Goal: Information Seeking & Learning: Learn about a topic

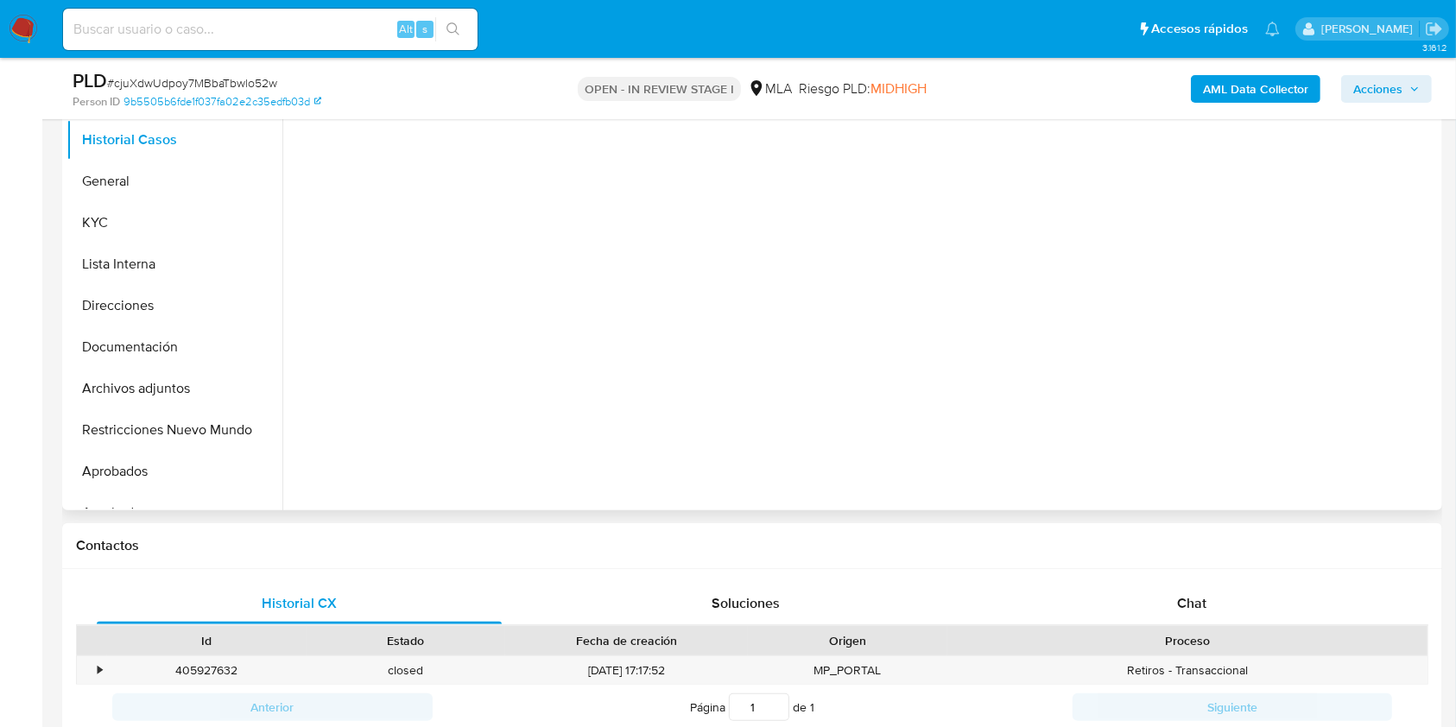
scroll to position [345, 0]
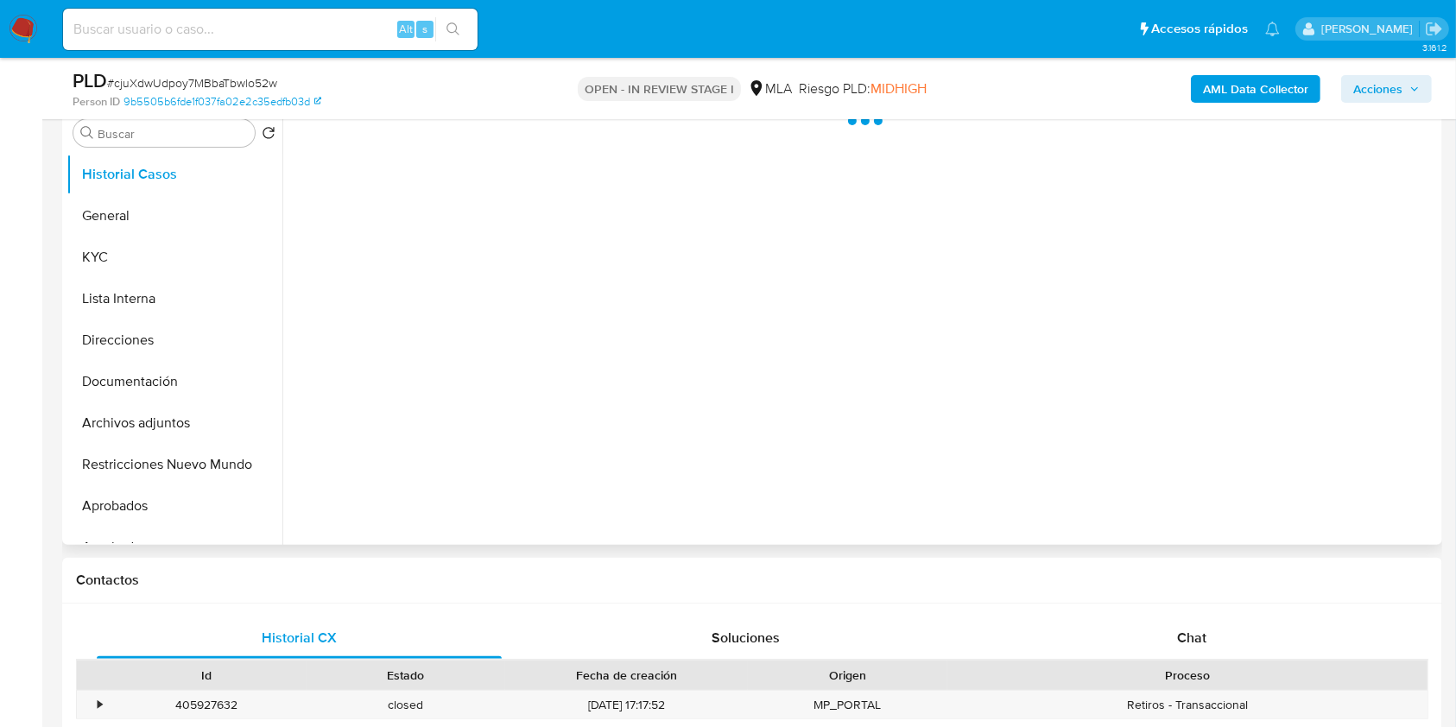
click at [1243, 627] on div "Chat" at bounding box center [1191, 637] width 405 height 41
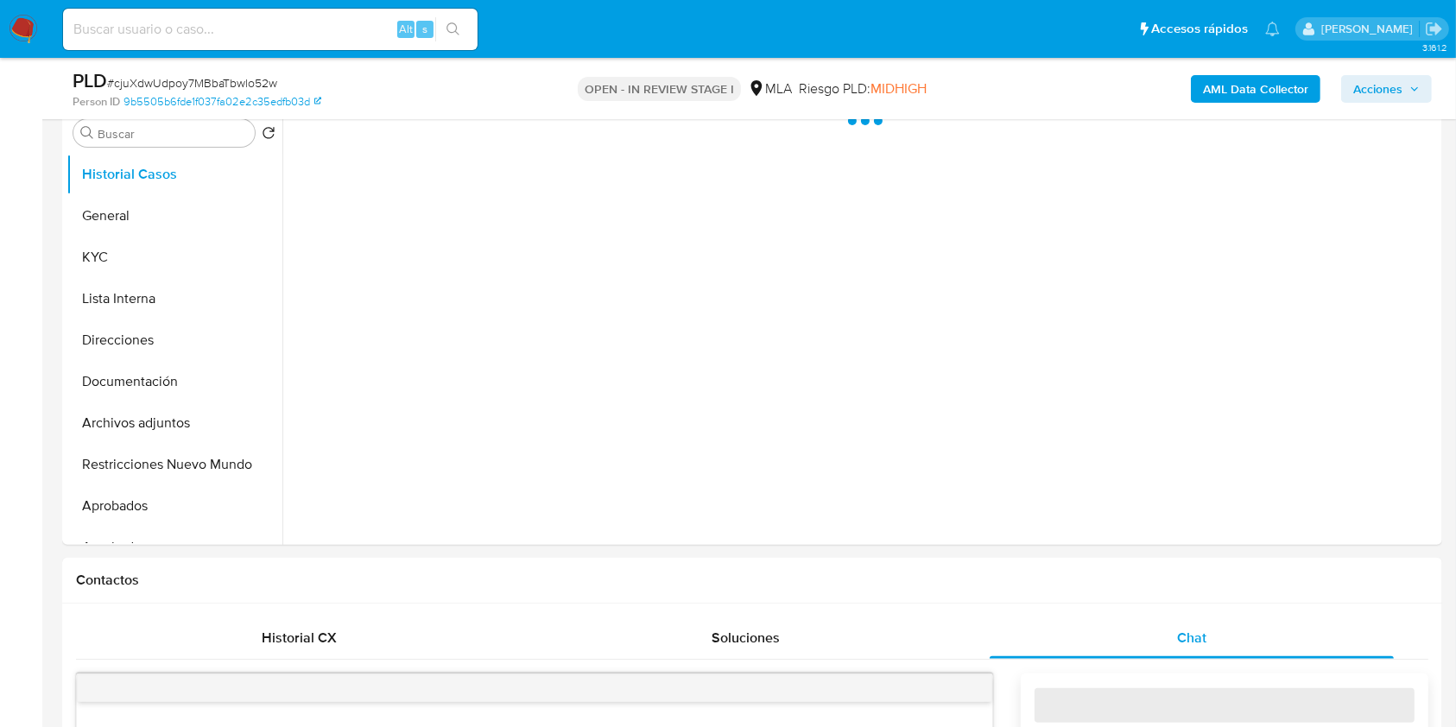
select select "10"
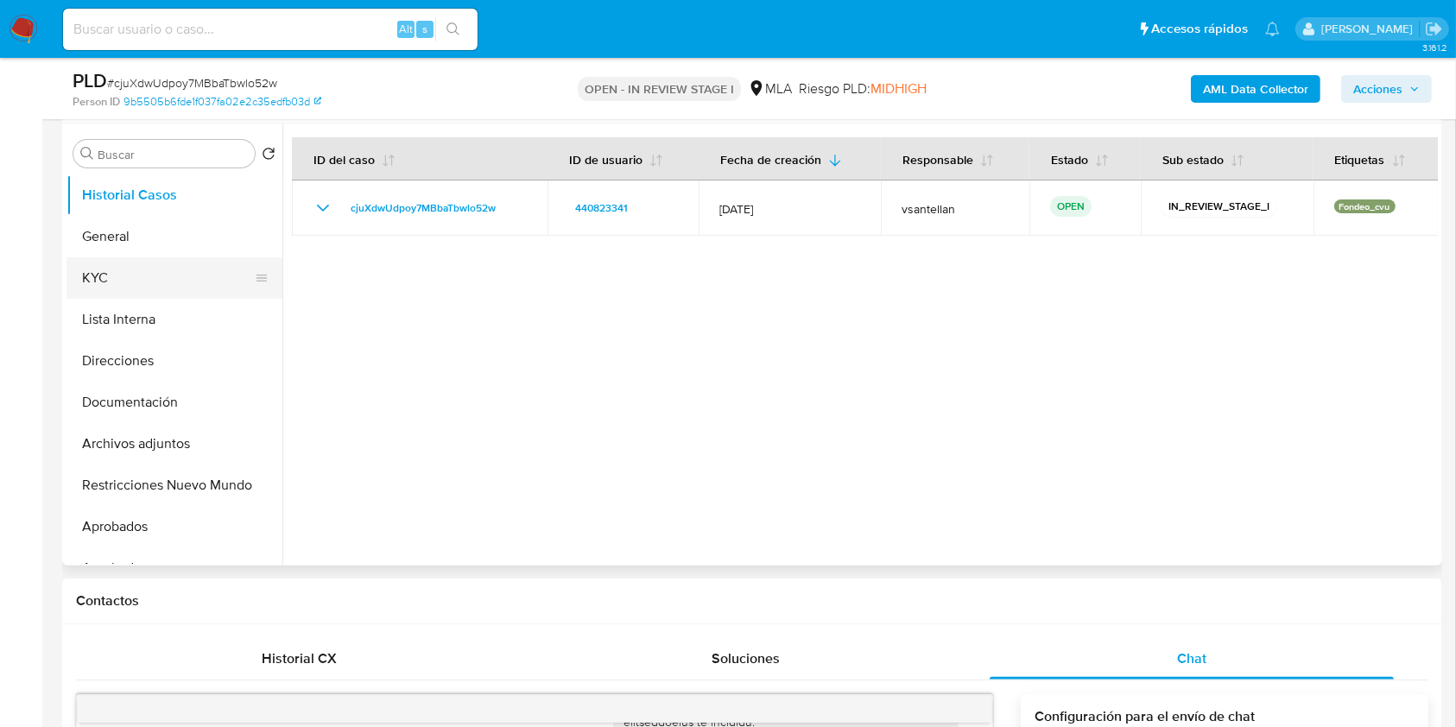
scroll to position [136, 0]
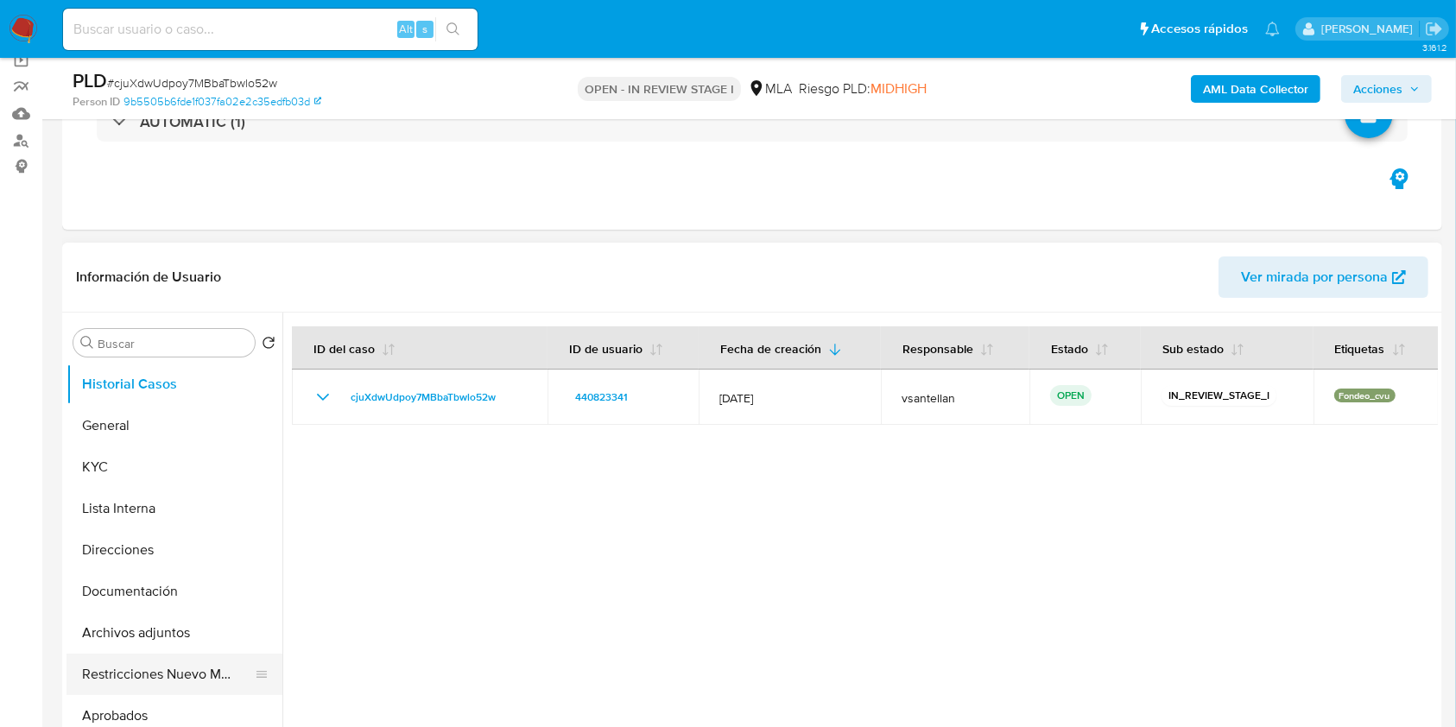
click at [178, 676] on button "Restricciones Nuevo Mundo" at bounding box center [167, 674] width 202 height 41
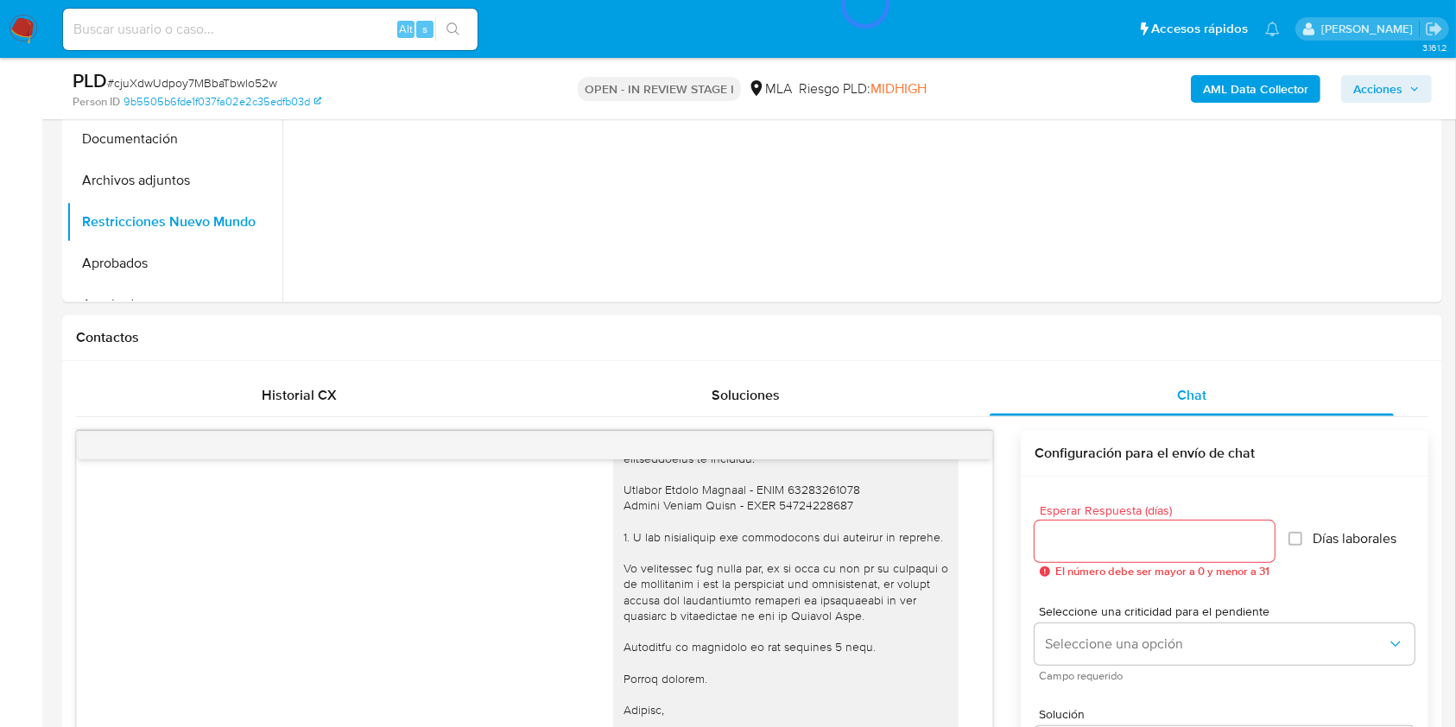
scroll to position [516, 0]
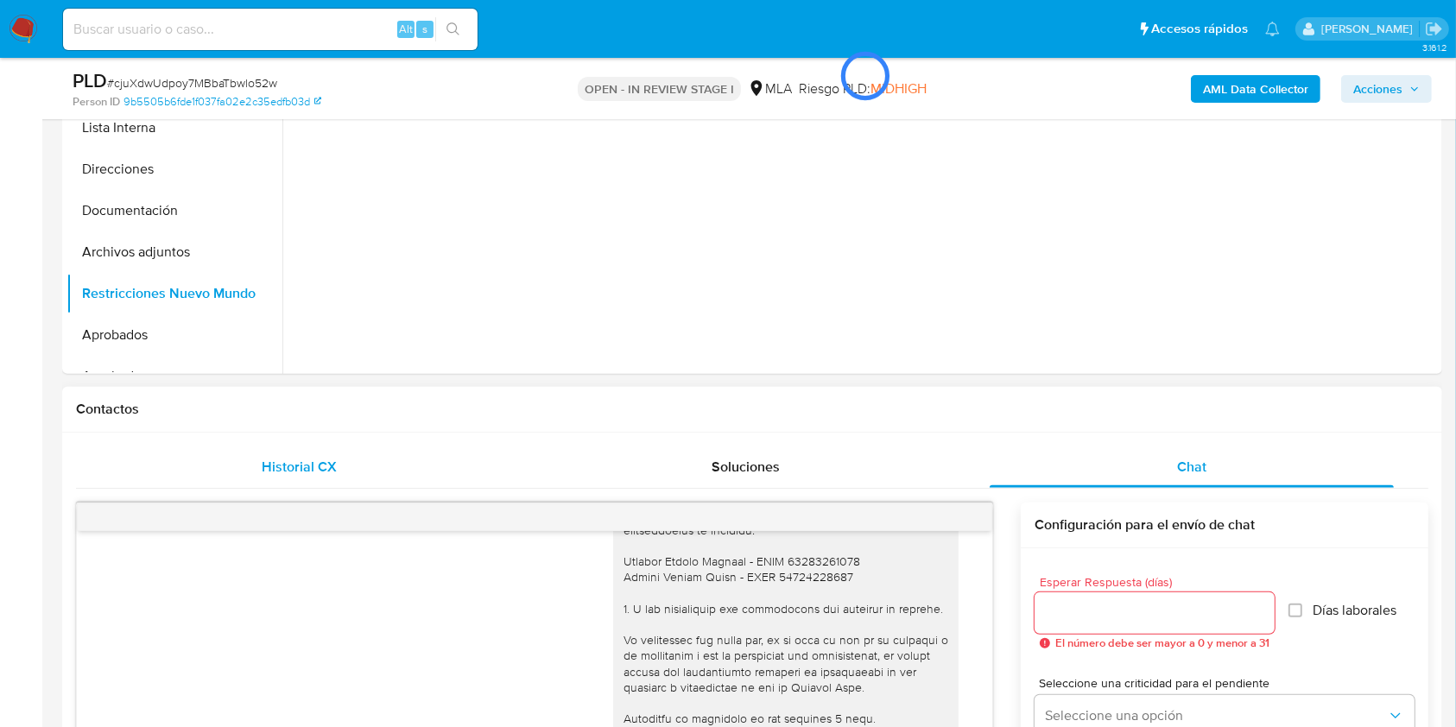
click at [248, 472] on div "Historial CX" at bounding box center [299, 466] width 405 height 41
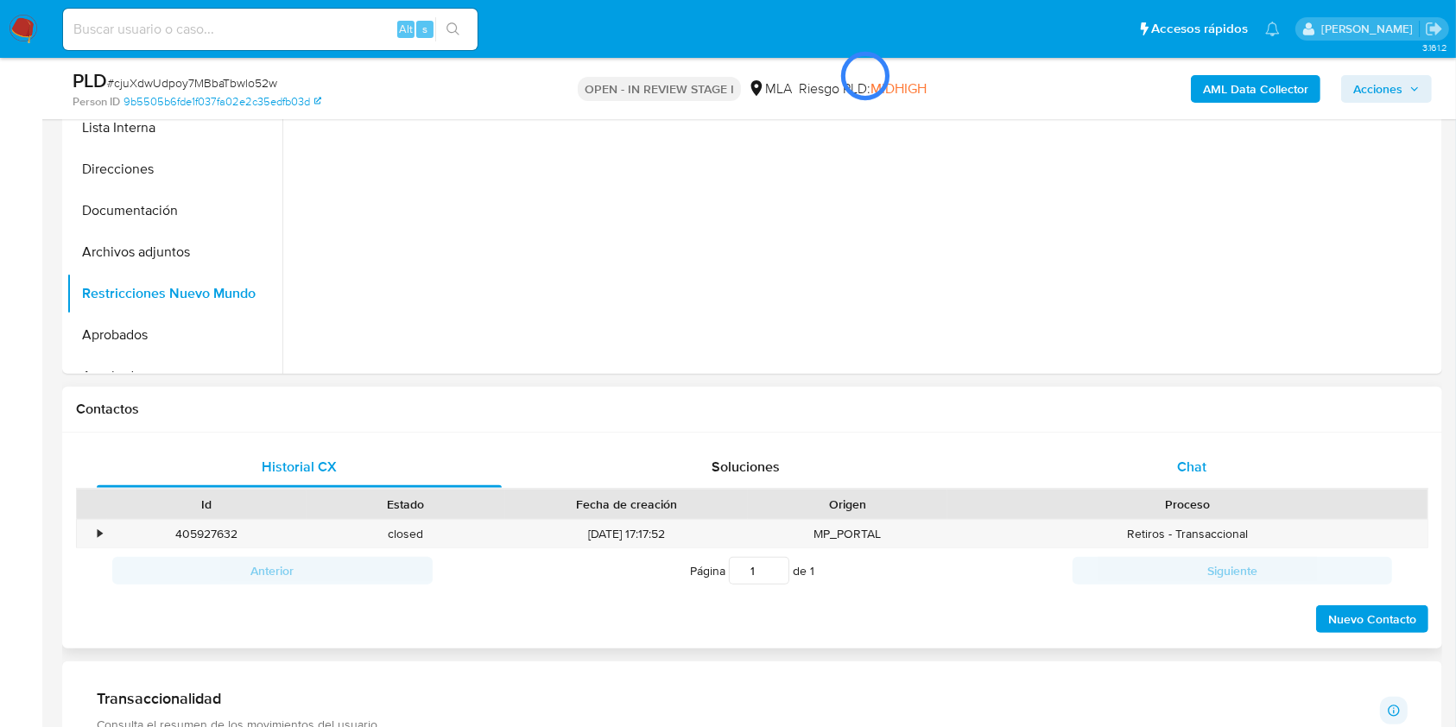
click at [1236, 472] on div "Chat" at bounding box center [1191, 466] width 405 height 41
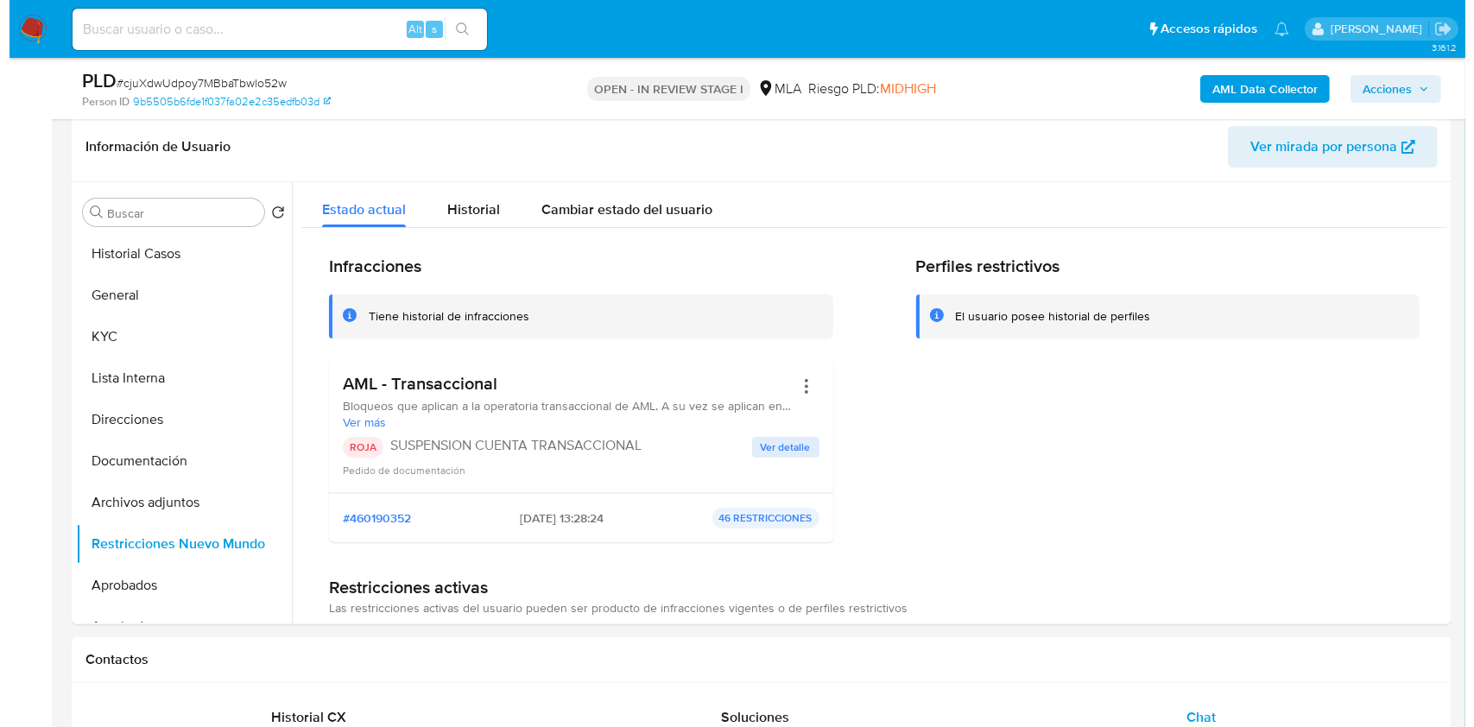
scroll to position [258, 0]
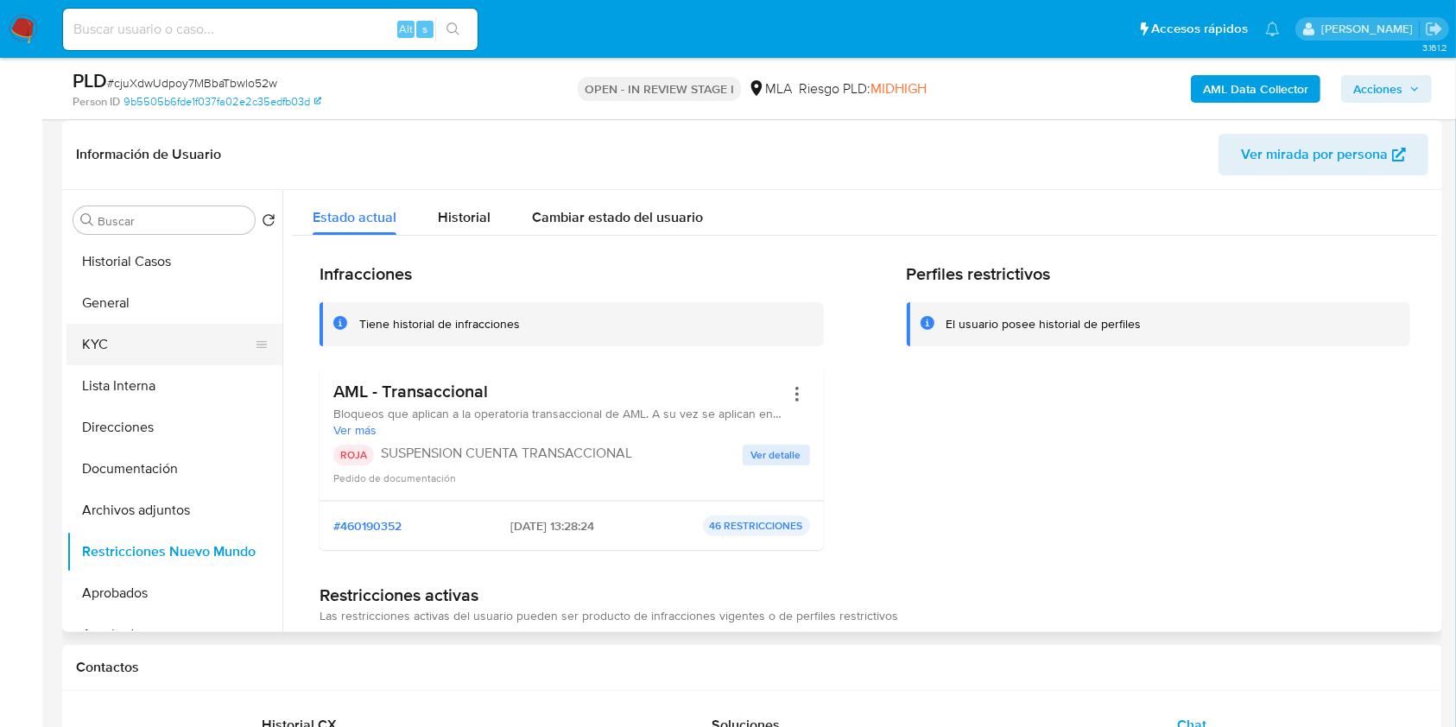
click at [140, 338] on button "KYC" at bounding box center [167, 344] width 202 height 41
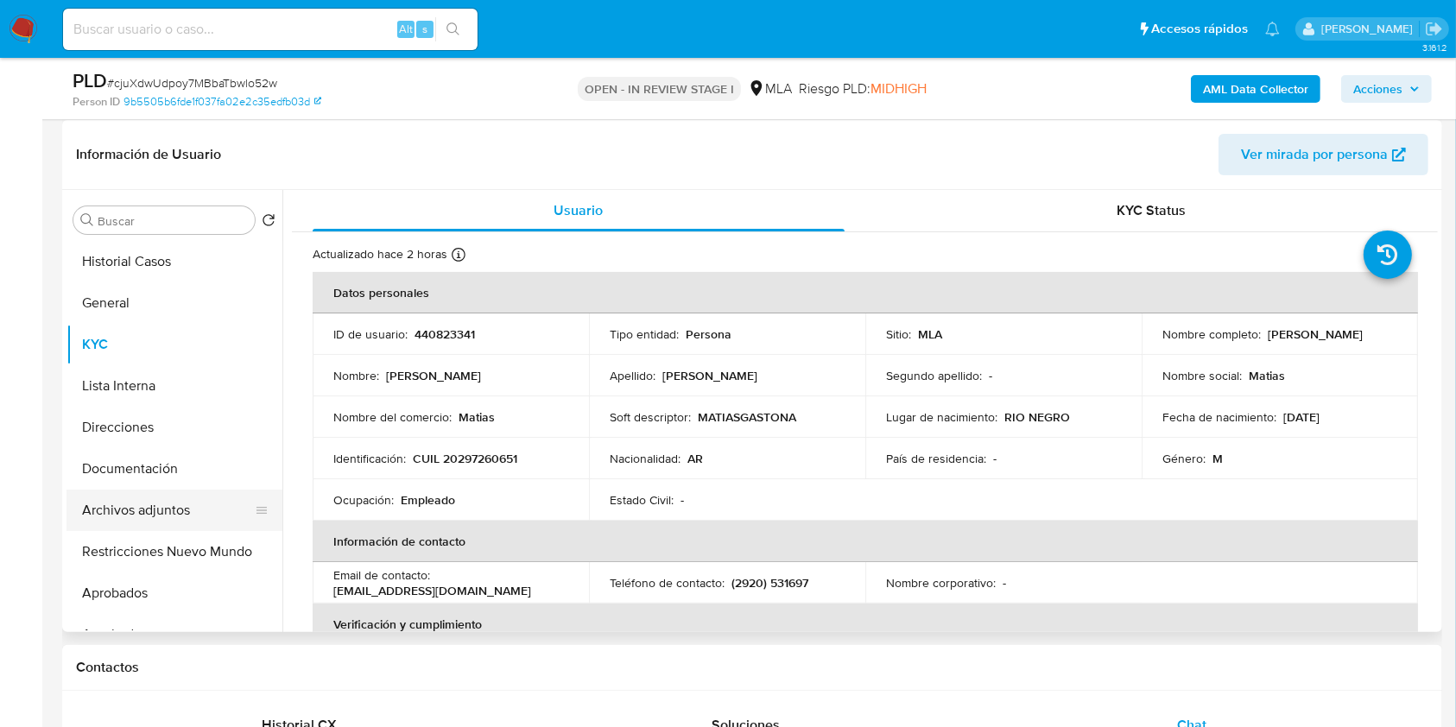
click at [186, 522] on button "Archivos adjuntos" at bounding box center [167, 510] width 202 height 41
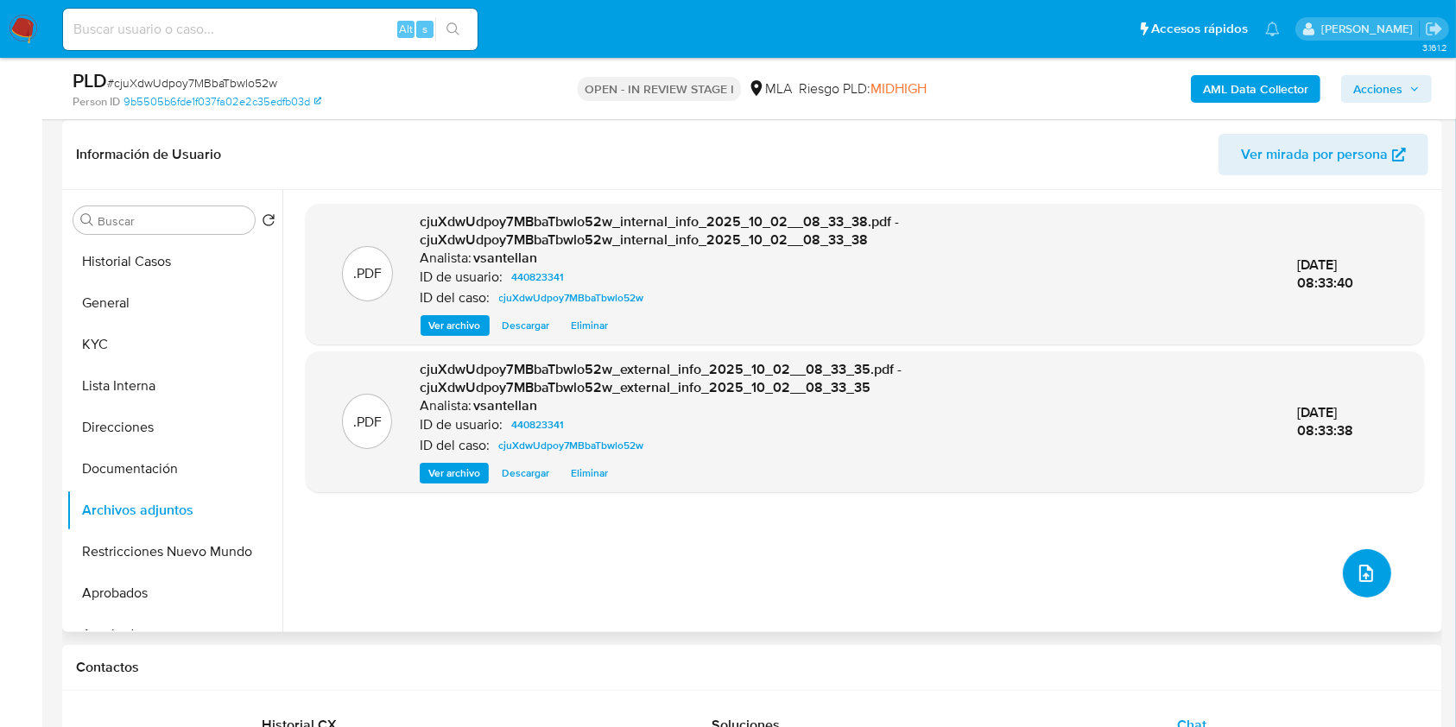
click at [1359, 584] on button "upload-file" at bounding box center [1367, 573] width 48 height 48
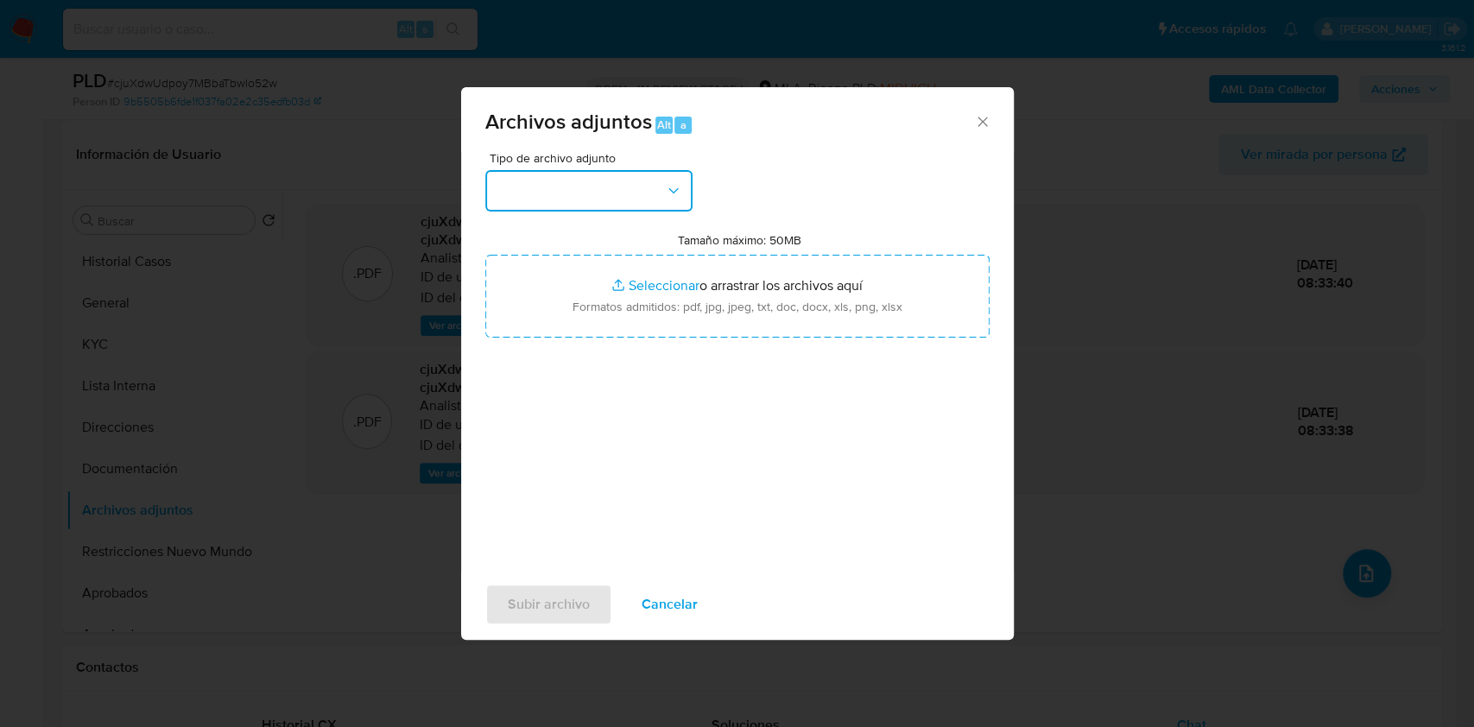
click at [656, 190] on button "button" at bounding box center [588, 190] width 207 height 41
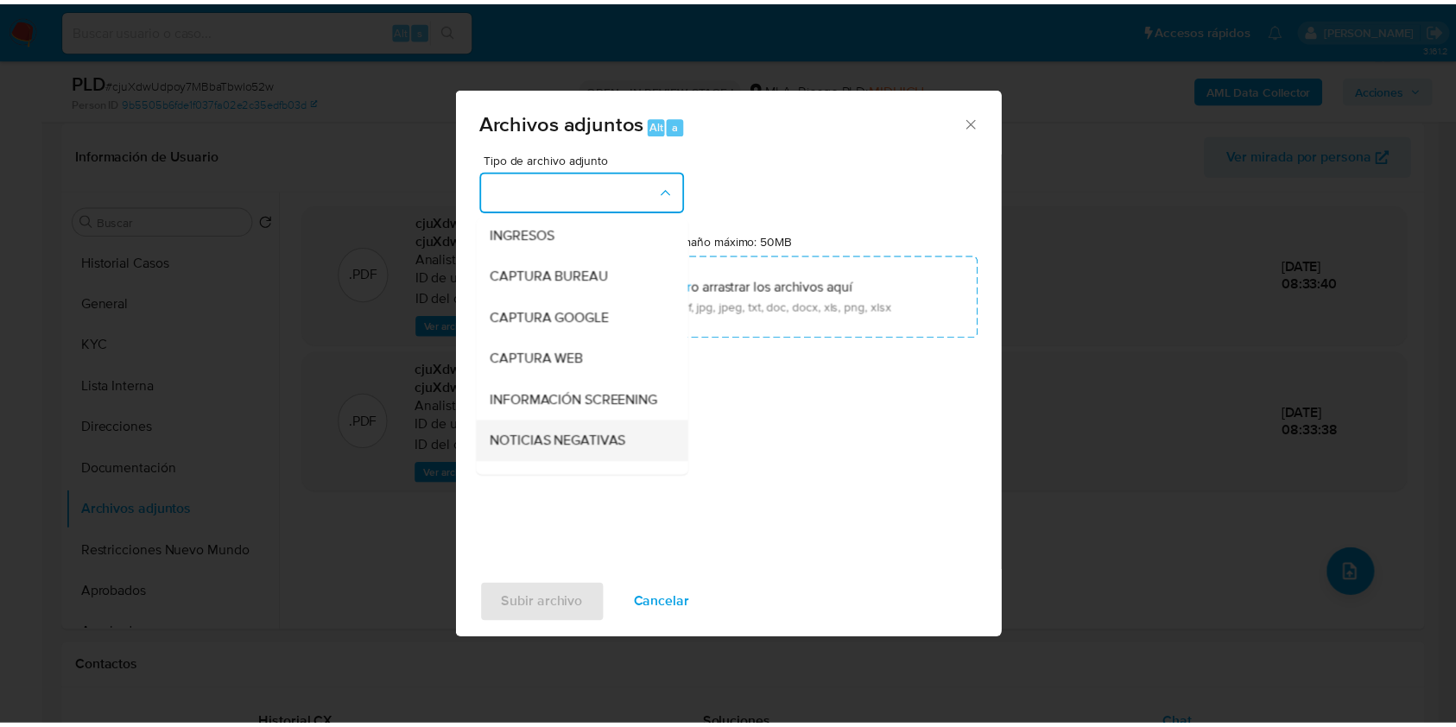
scroll to position [115, 0]
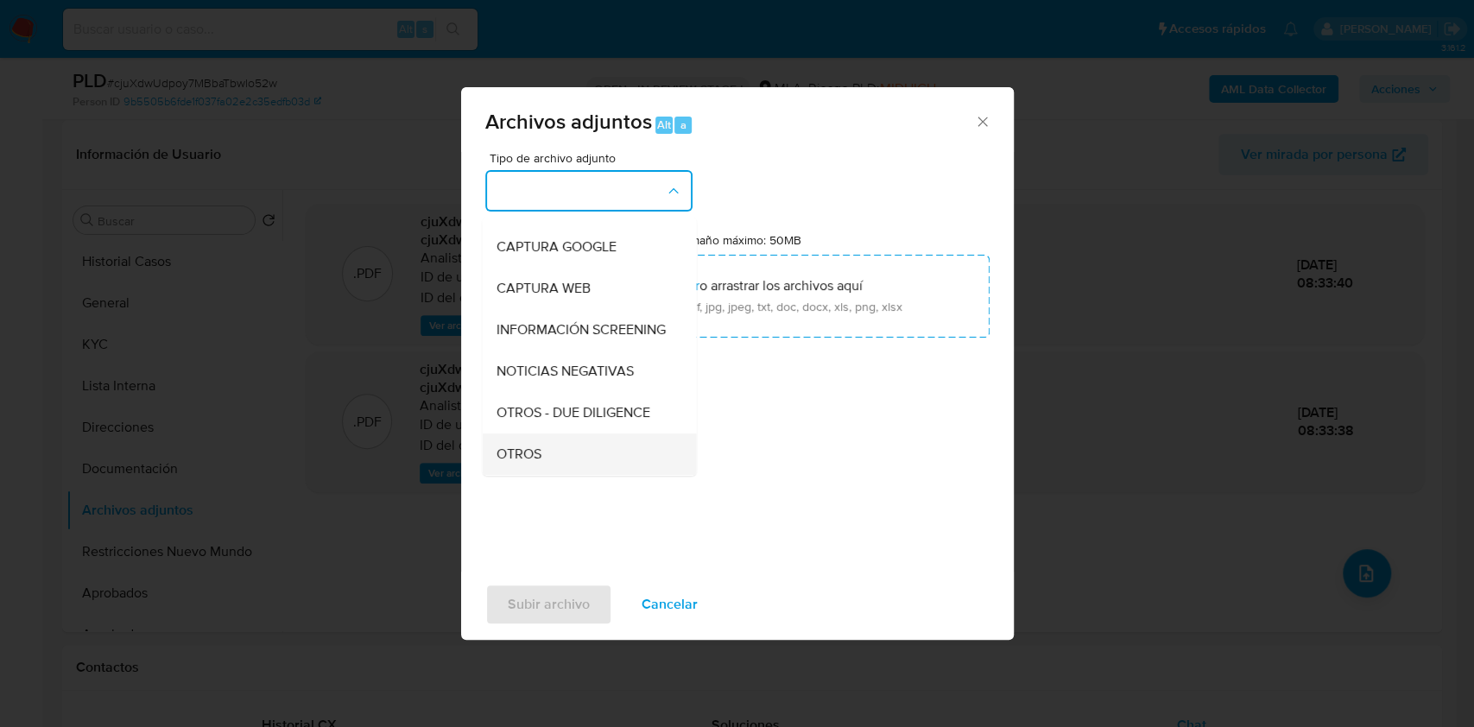
click at [553, 463] on div "OTROS" at bounding box center [584, 453] width 176 height 41
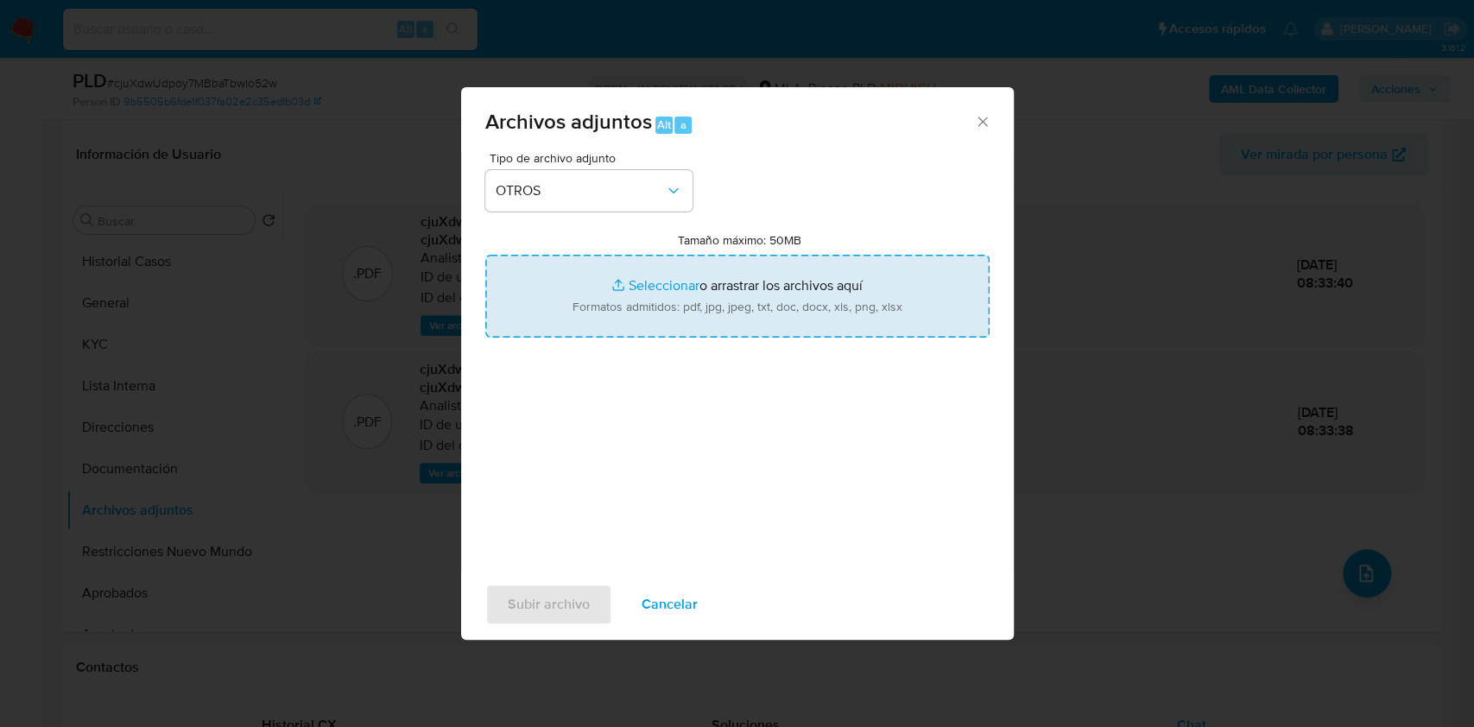
click at [660, 281] on input "Tamaño máximo: 50MB Seleccionar archivos" at bounding box center [737, 296] width 504 height 83
type input "C:\fakepath\Caselog cjuXdwUdpoy7MBbaTbwlo52w_2025_09_17_15_05_31.docx"
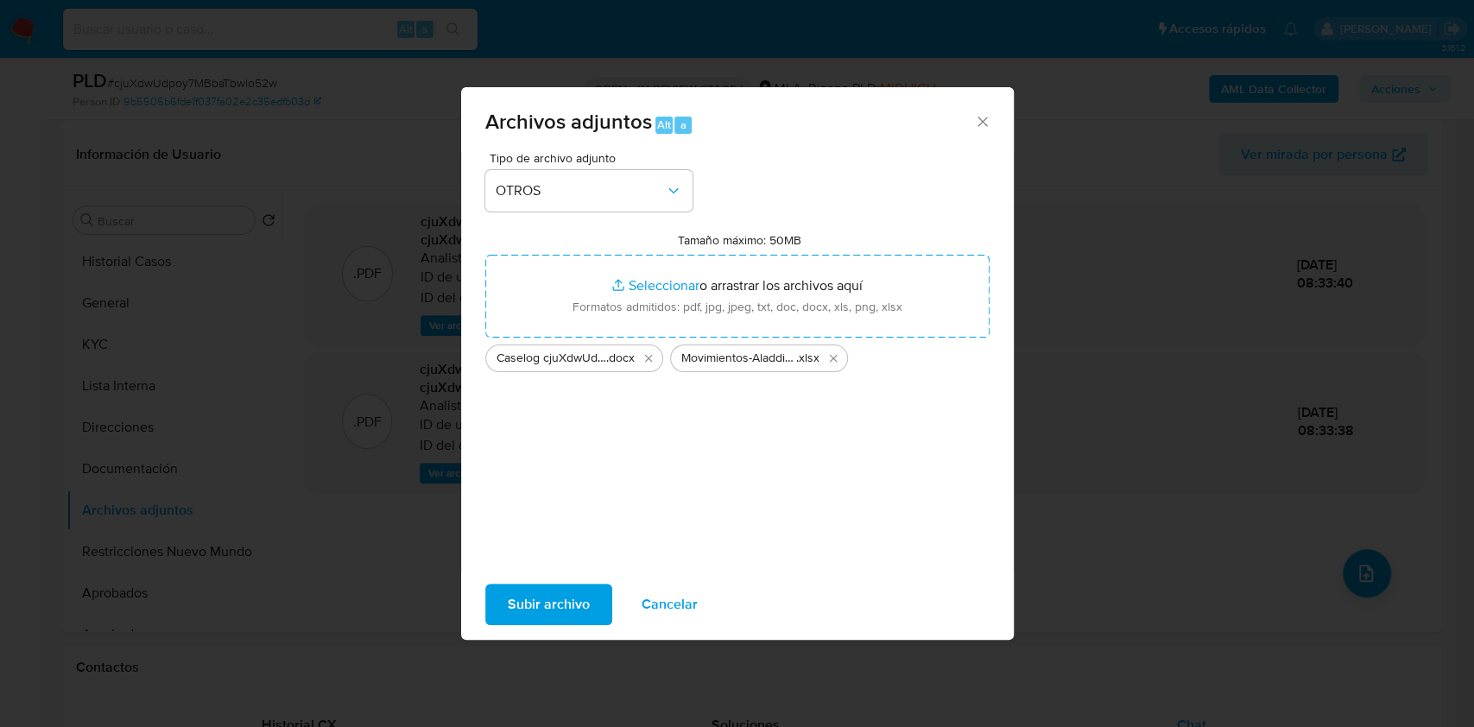
click at [594, 603] on button "Subir archivo" at bounding box center [548, 604] width 127 height 41
click at [587, 591] on button "Subir archivo" at bounding box center [548, 604] width 127 height 41
click at [982, 126] on icon "Cerrar" at bounding box center [982, 121] width 17 height 17
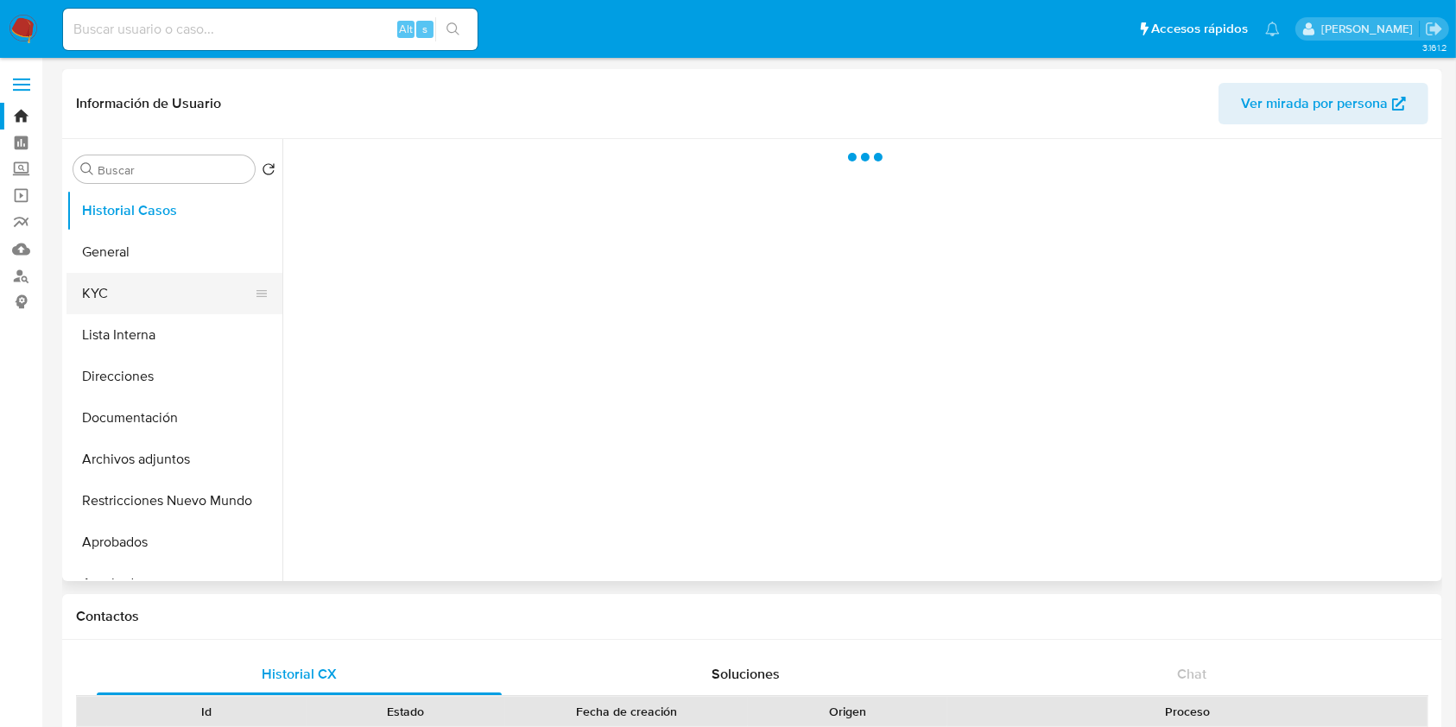
select select "10"
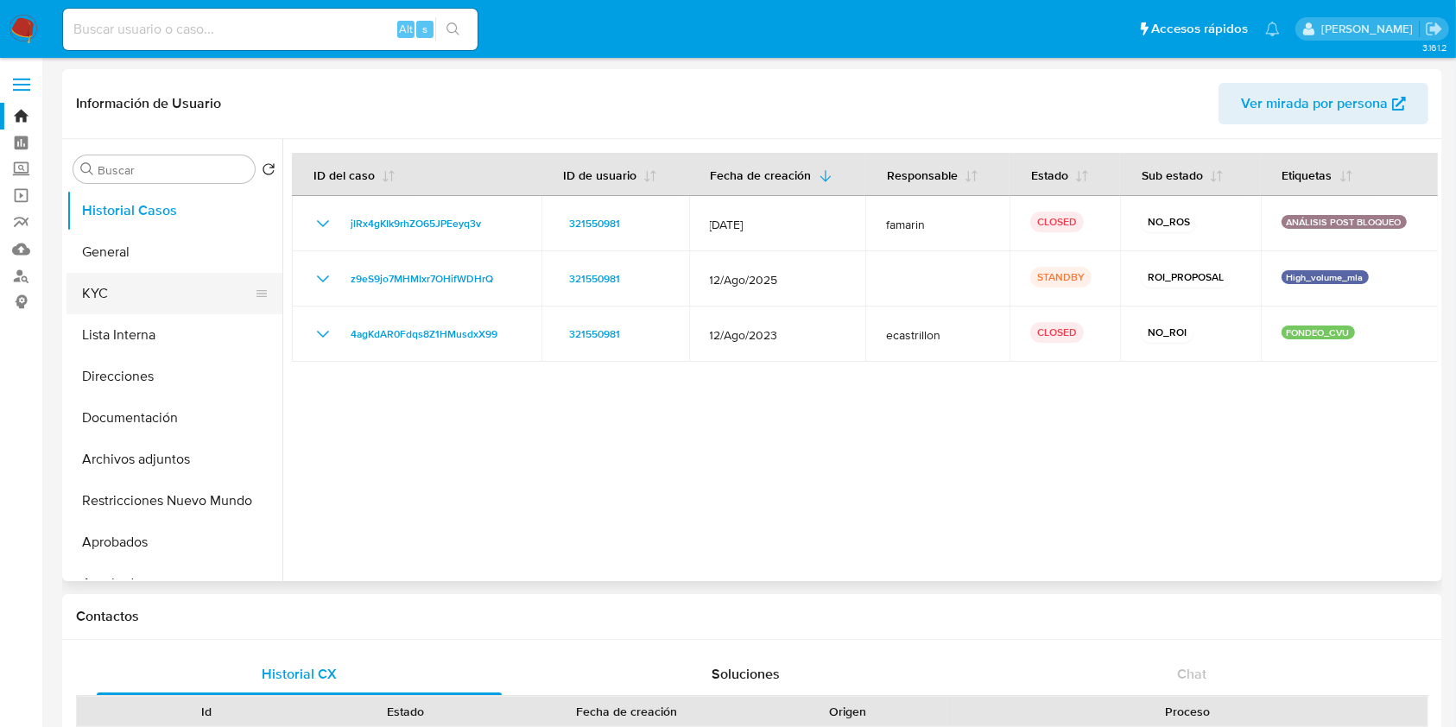
click at [159, 296] on button "KYC" at bounding box center [167, 293] width 202 height 41
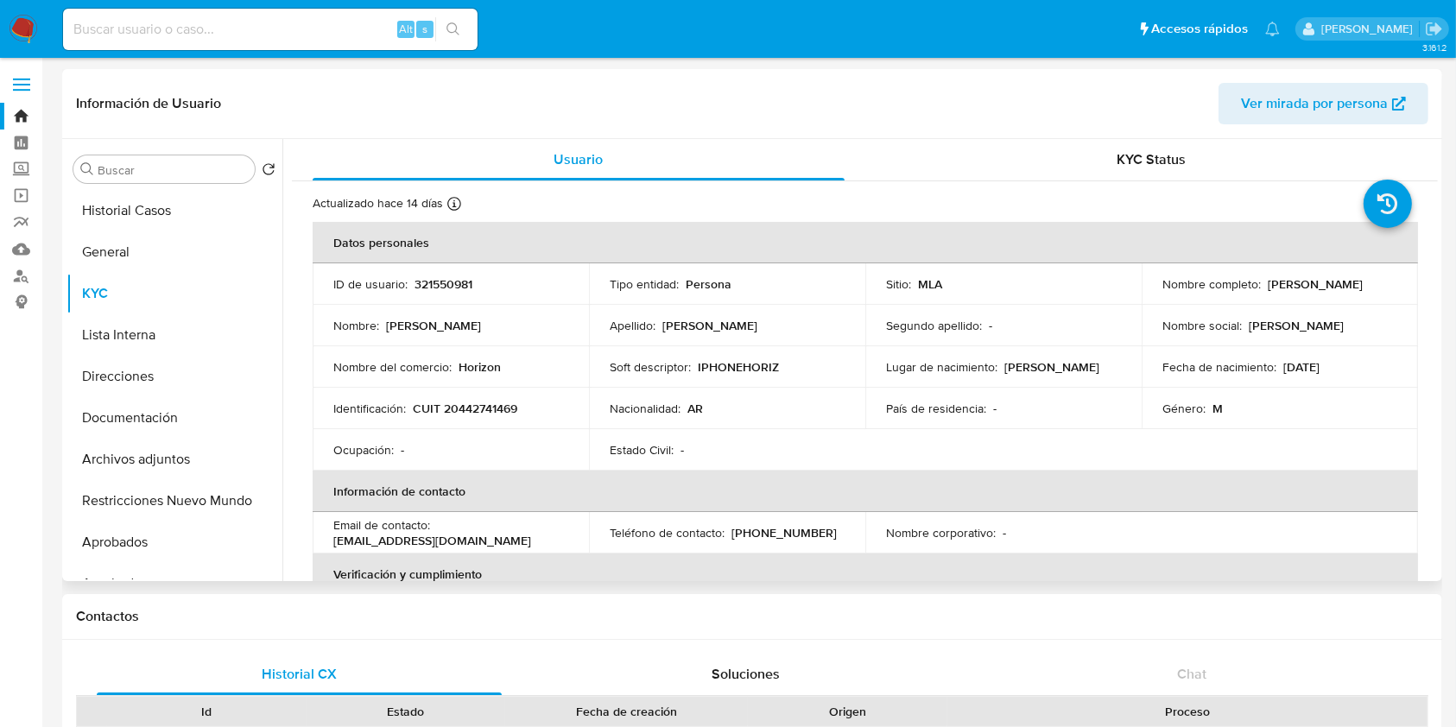
click at [465, 404] on p "CUIT 20442741469" at bounding box center [465, 409] width 104 height 16
click at [465, 403] on p "CUIT 20442741469" at bounding box center [465, 409] width 104 height 16
copy p "20442741469"
click at [144, 29] on input at bounding box center [270, 29] width 414 height 22
paste input "255688030"
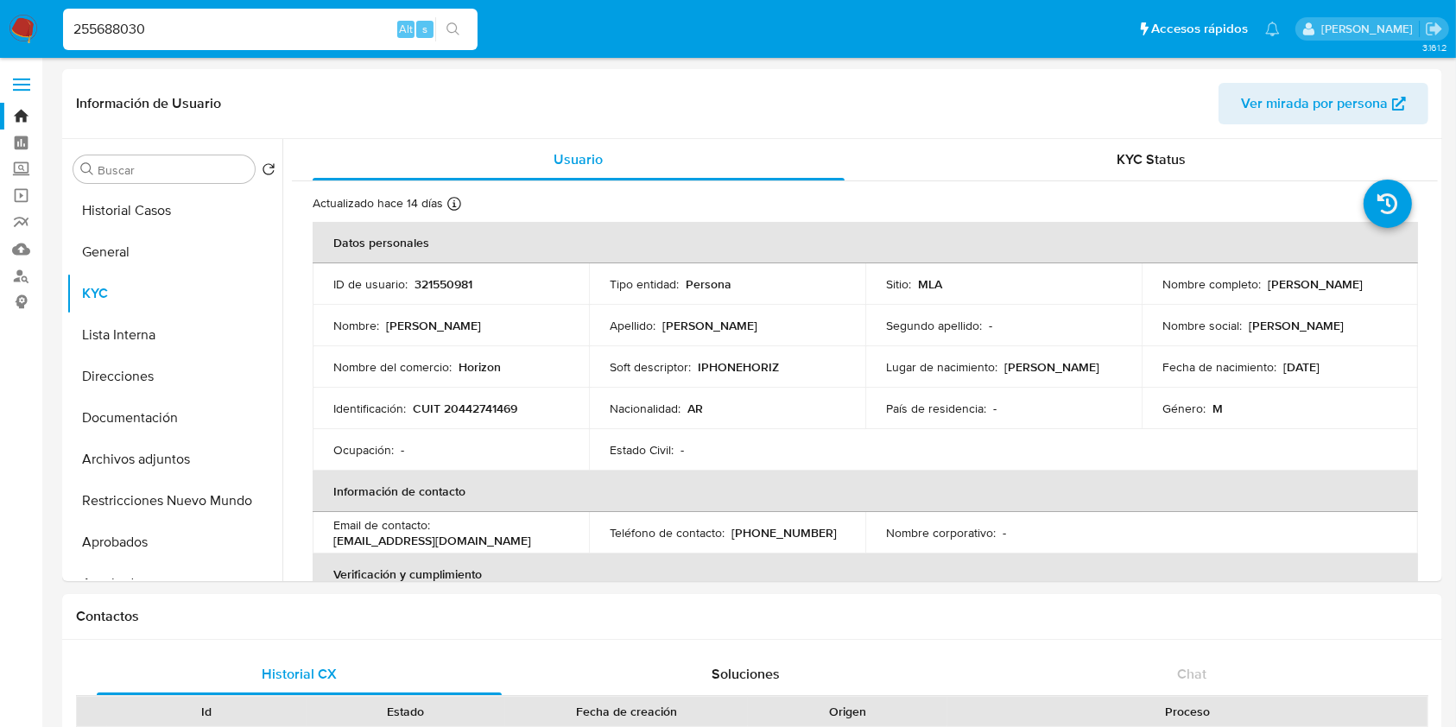
type input "255688030"
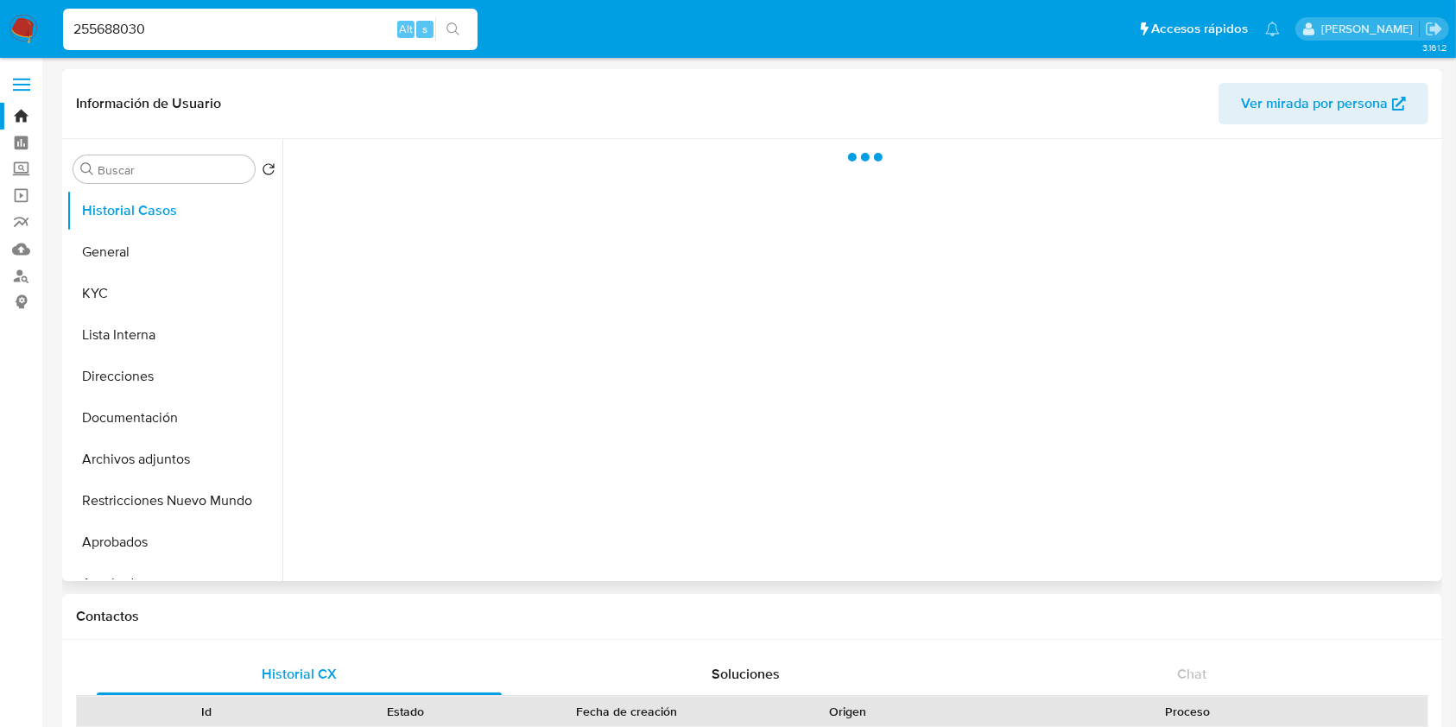
select select "10"
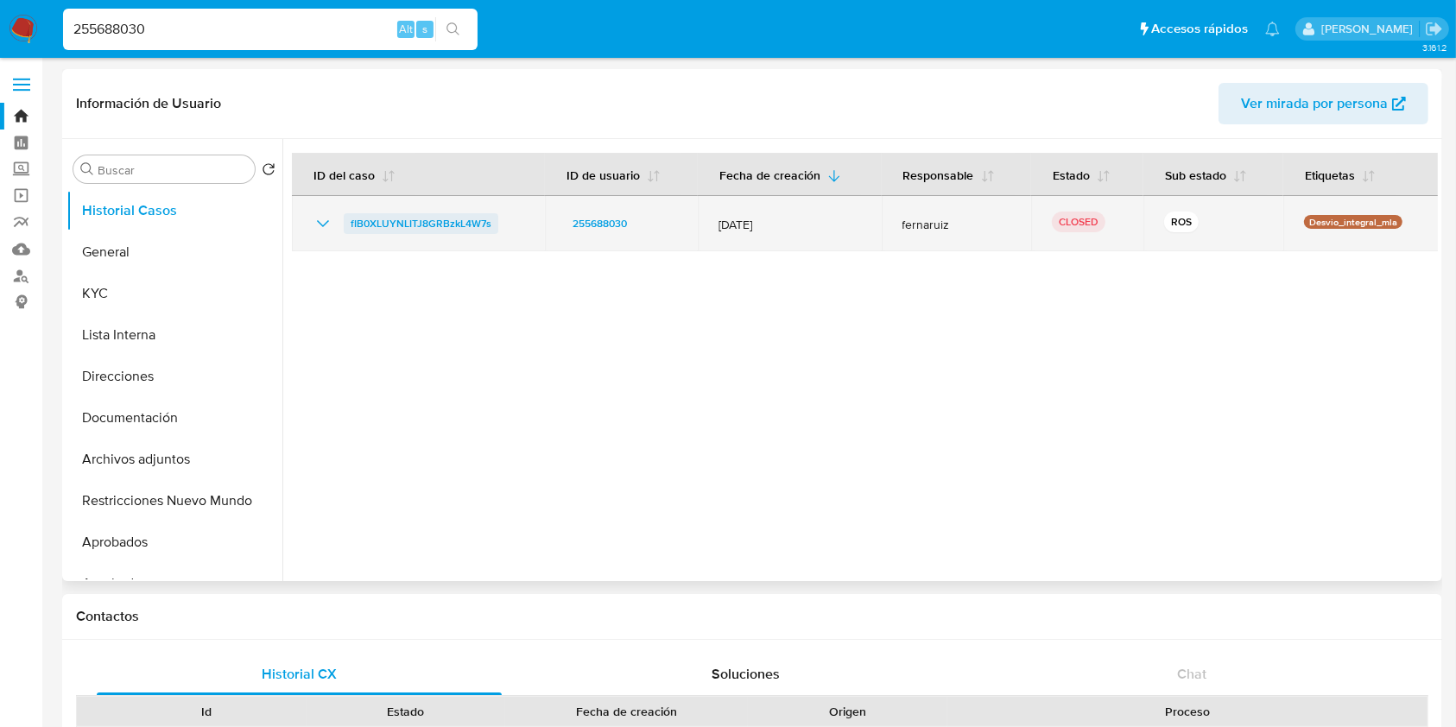
click at [388, 218] on span "fIB0XLUYNLITJ8GRBzkL4W7s" at bounding box center [421, 223] width 141 height 21
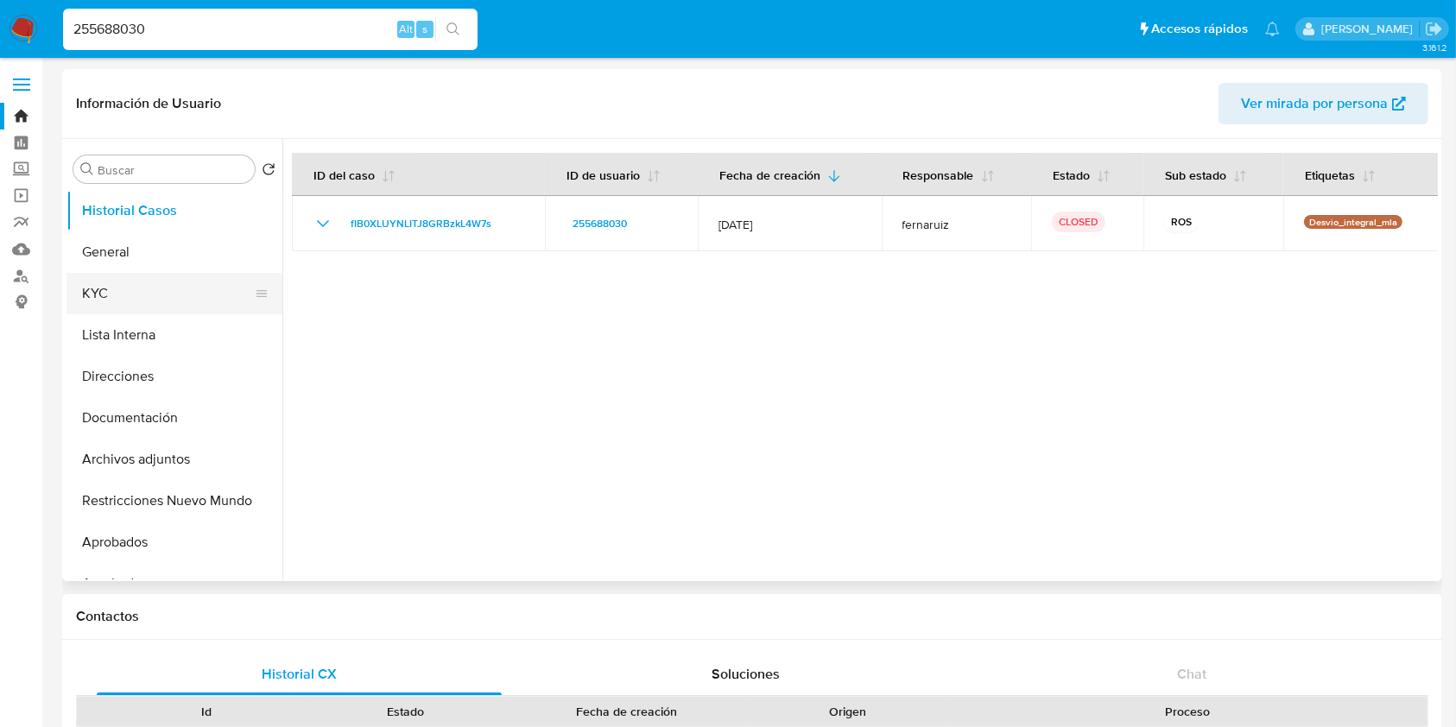
click at [113, 295] on button "KYC" at bounding box center [167, 293] width 202 height 41
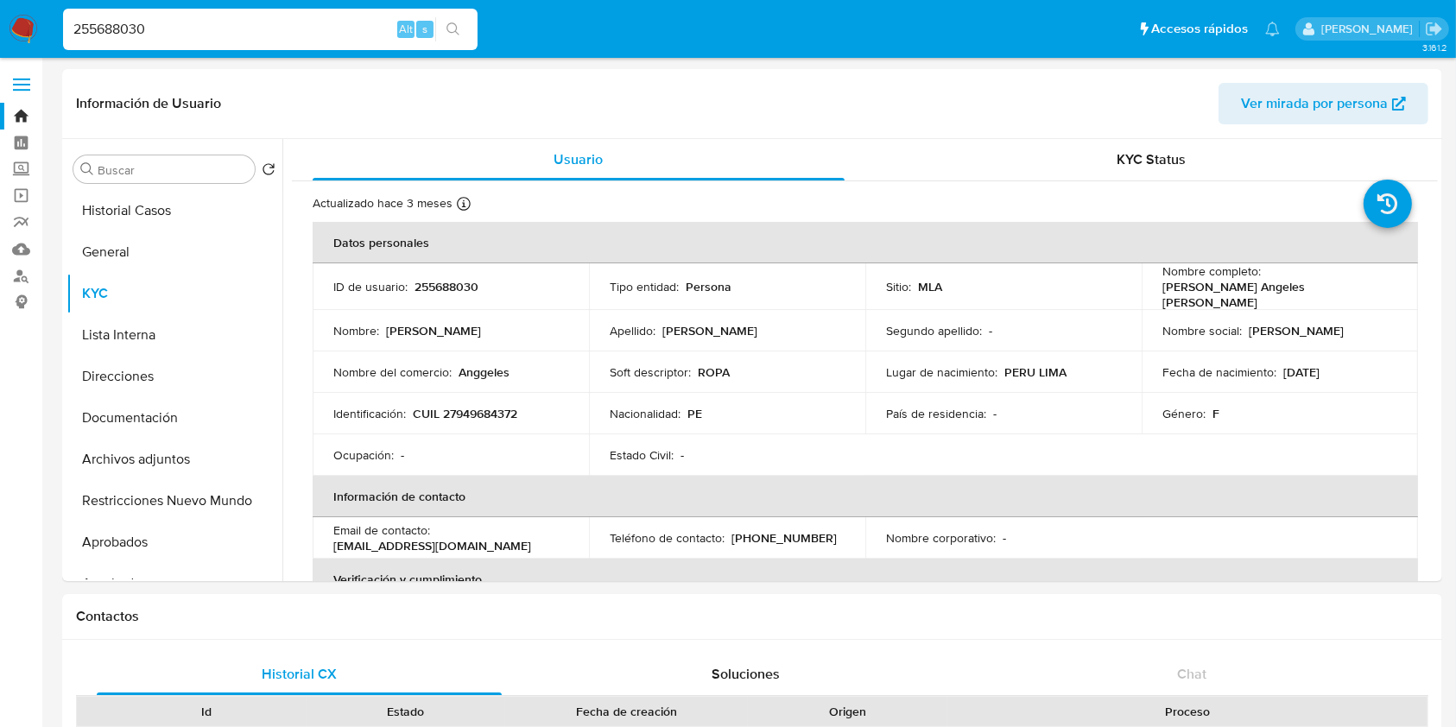
drag, startPoint x: 196, startPoint y: 21, endPoint x: 0, endPoint y: -1, distance: 197.2
click at [0, 0] on nav "Pausado Ver notificaciones 255688030 Alt s Accesos rápidos Presiona las siguien…" at bounding box center [728, 29] width 1456 height 58
paste input "405063436"
type input "405063436"
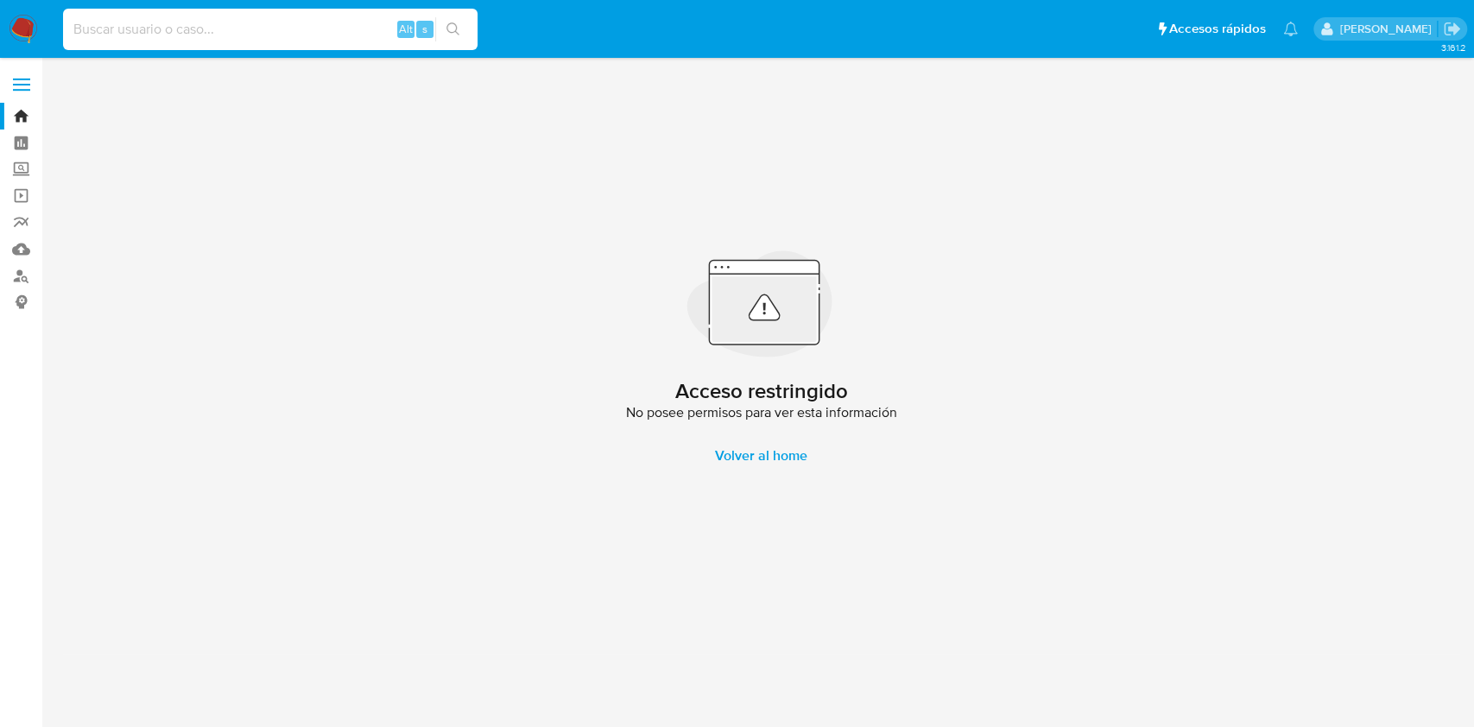
click at [218, 27] on input at bounding box center [270, 29] width 414 height 22
paste input "73397646"
type input "73397646"
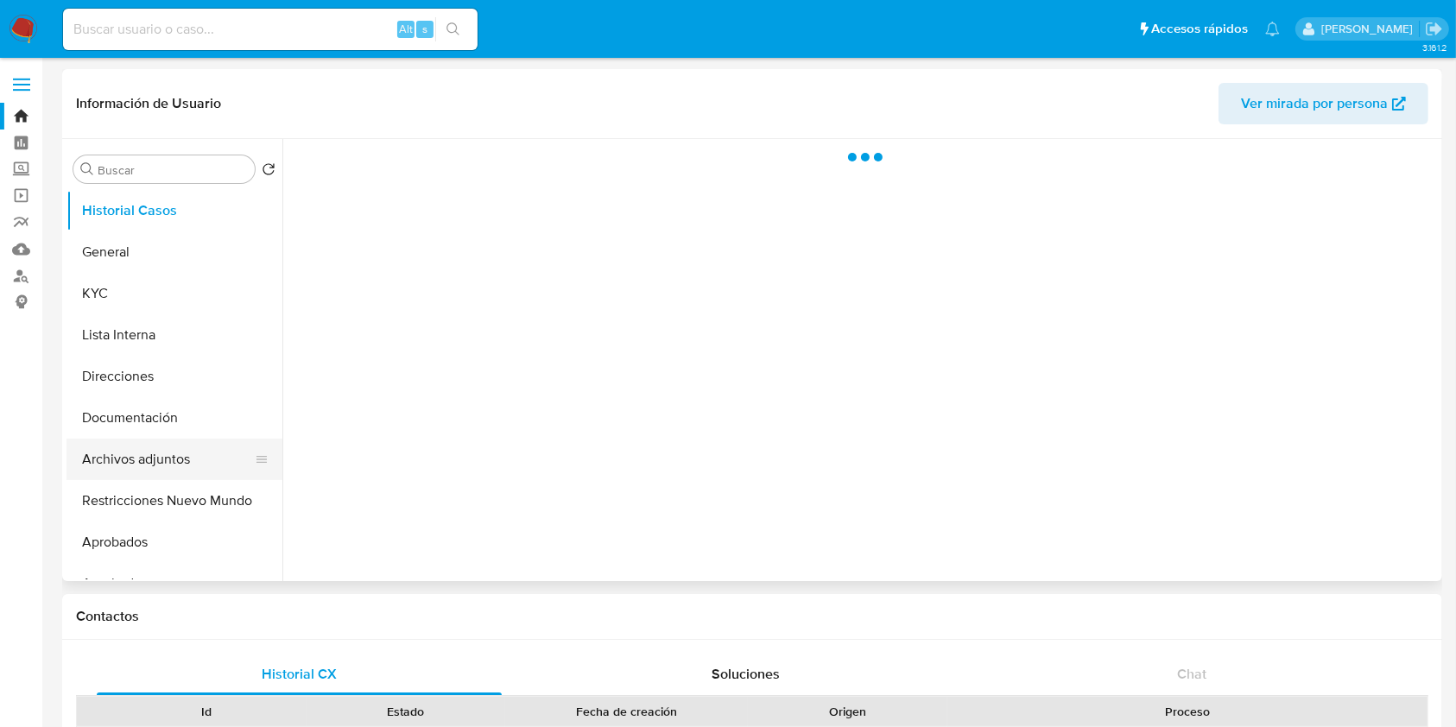
select select "10"
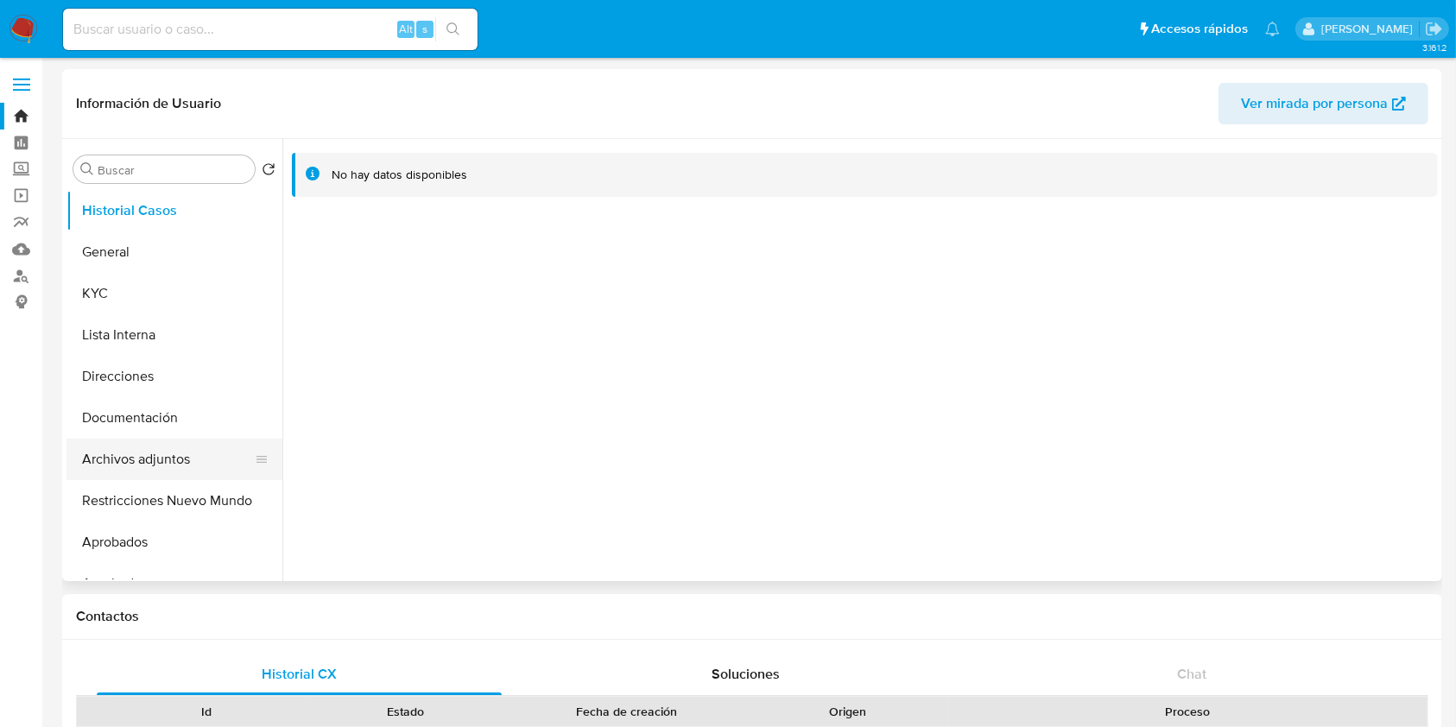
click at [166, 452] on button "Archivos adjuntos" at bounding box center [167, 459] width 202 height 41
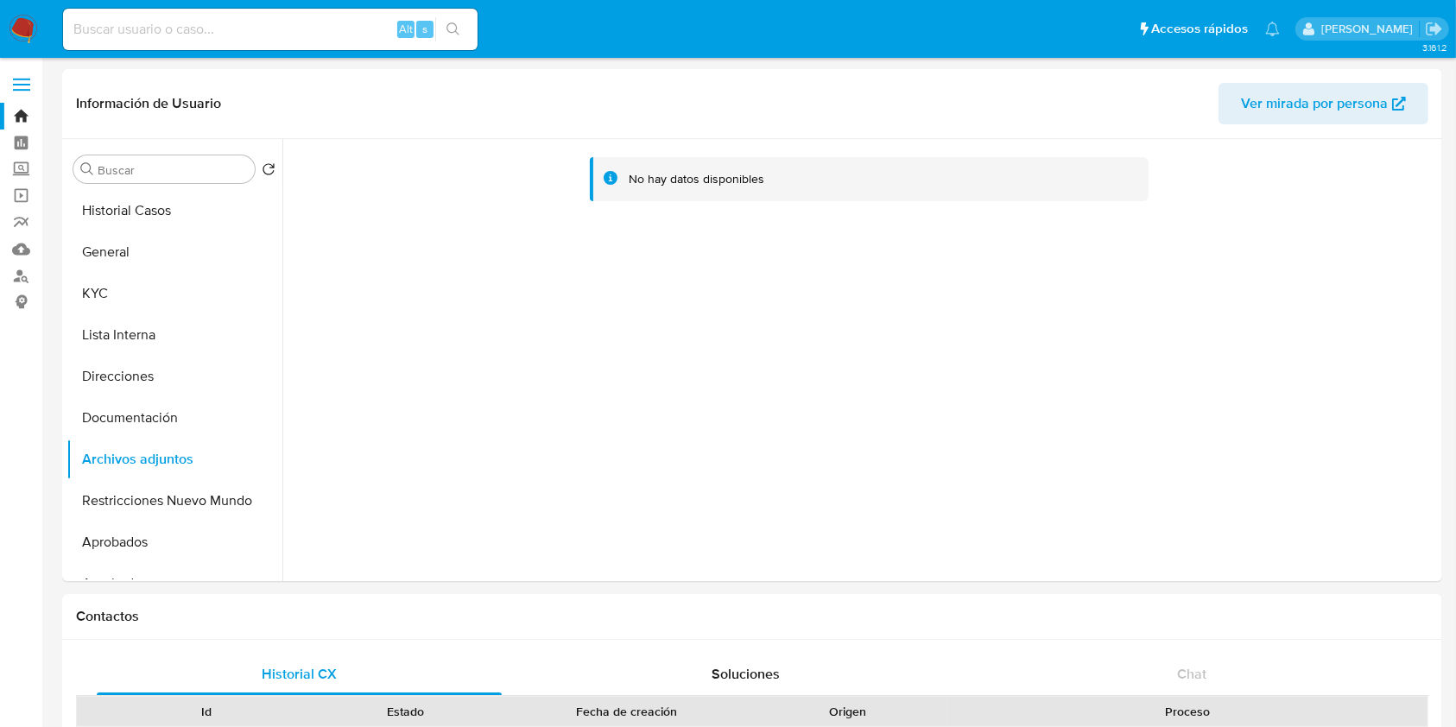
click at [156, 30] on input at bounding box center [270, 29] width 414 height 22
paste input "1062868683"
type input "1062868683"
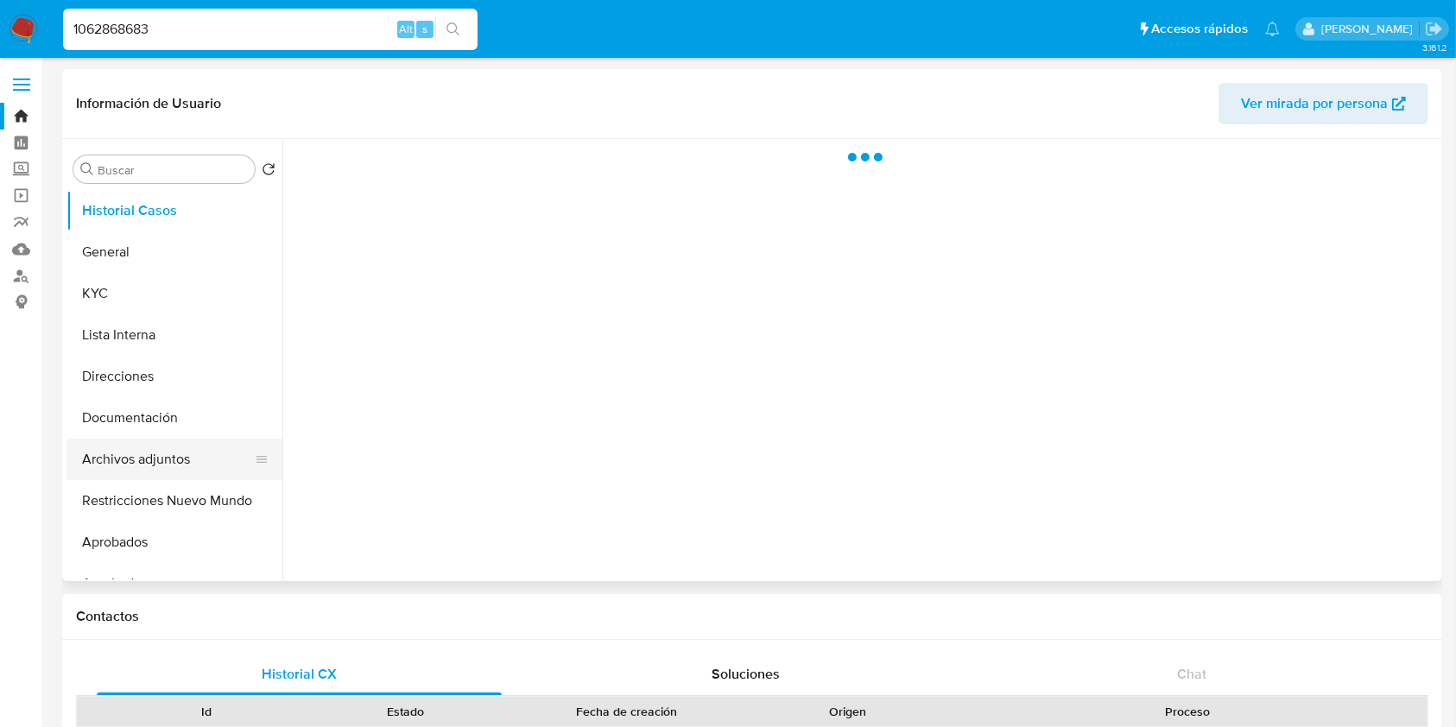
select select "10"
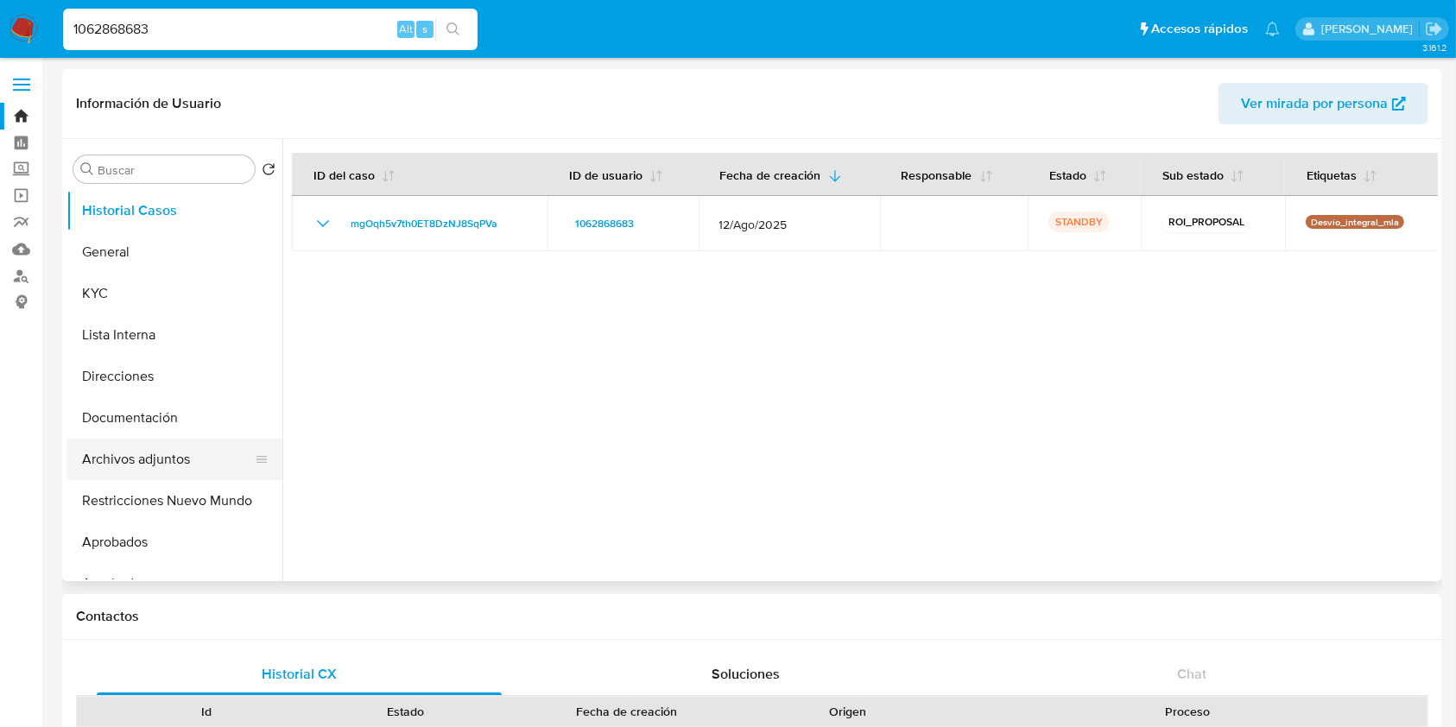
click at [165, 450] on button "Archivos adjuntos" at bounding box center [167, 459] width 202 height 41
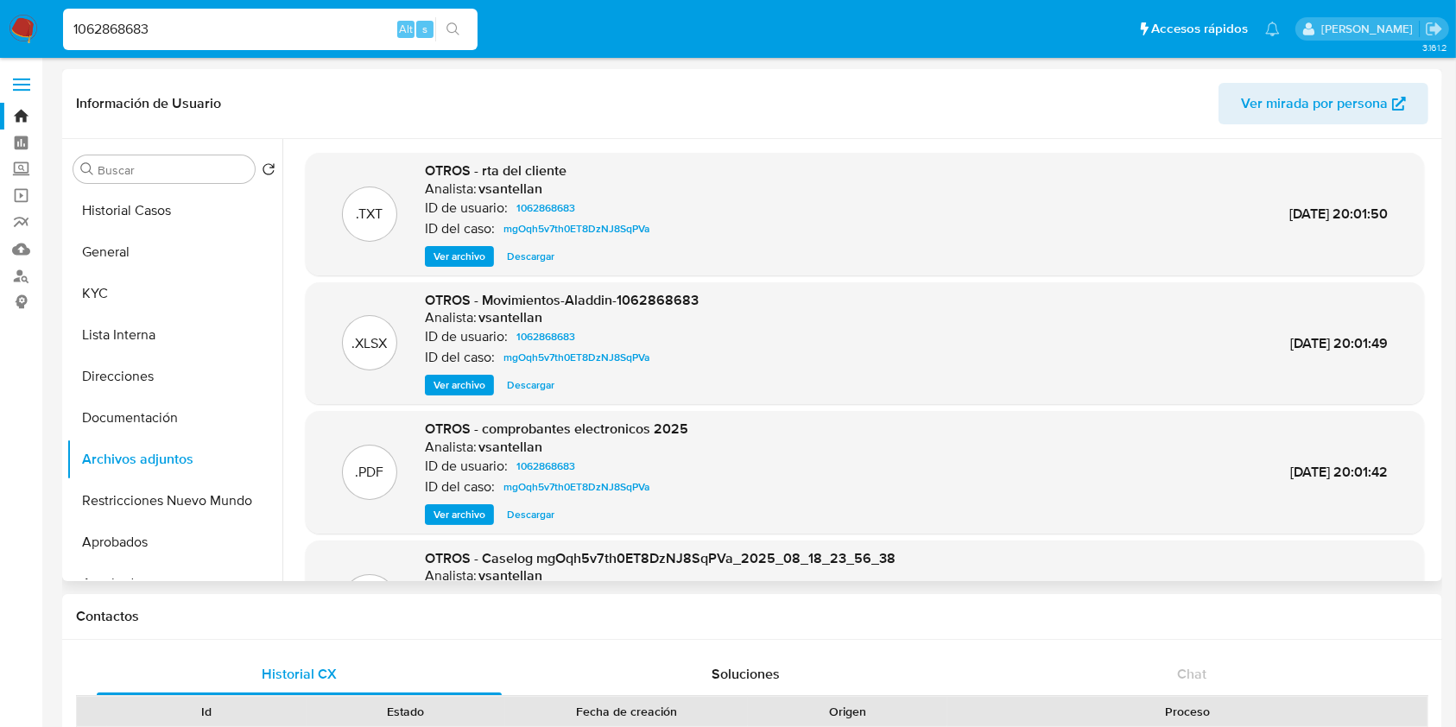
scroll to position [115, 0]
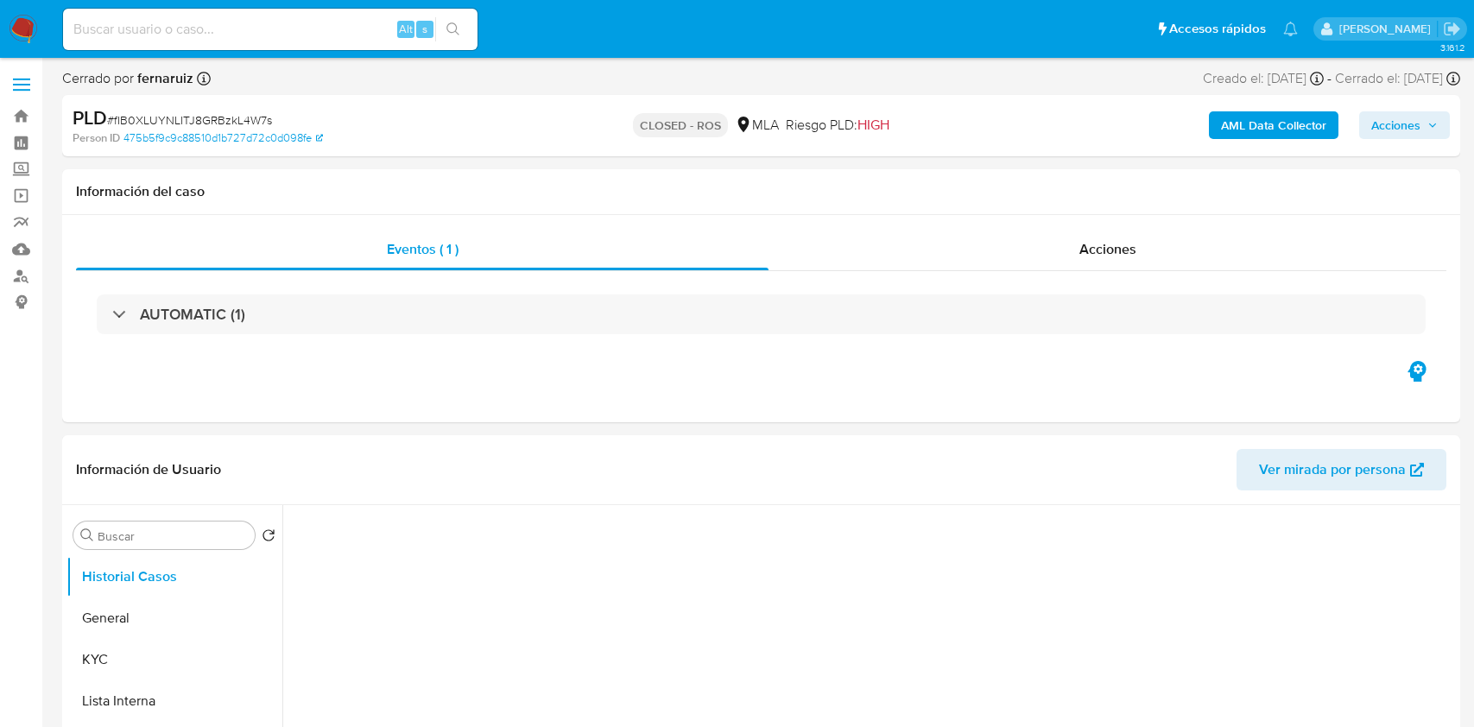
select select "10"
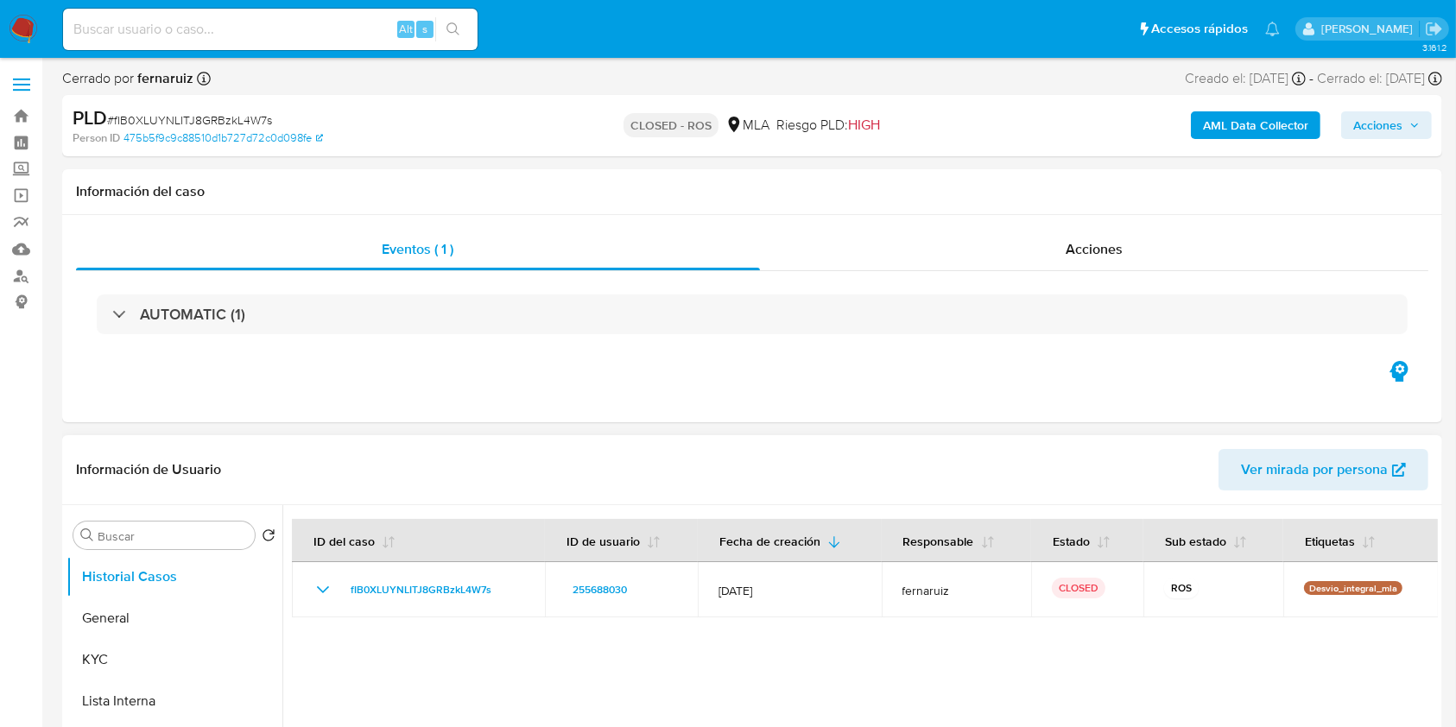
click at [1257, 294] on div "AUTOMATIC (1)" at bounding box center [752, 314] width 1311 height 40
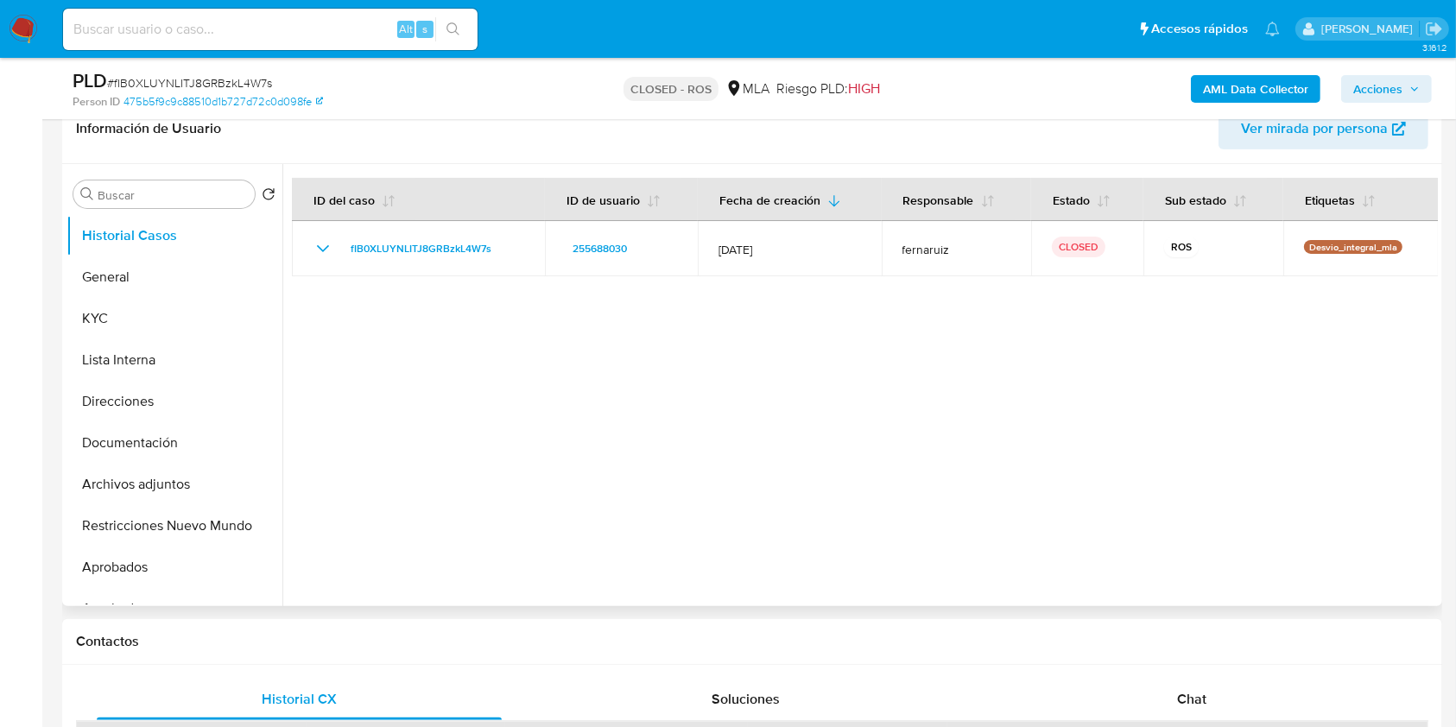
scroll to position [806, 0]
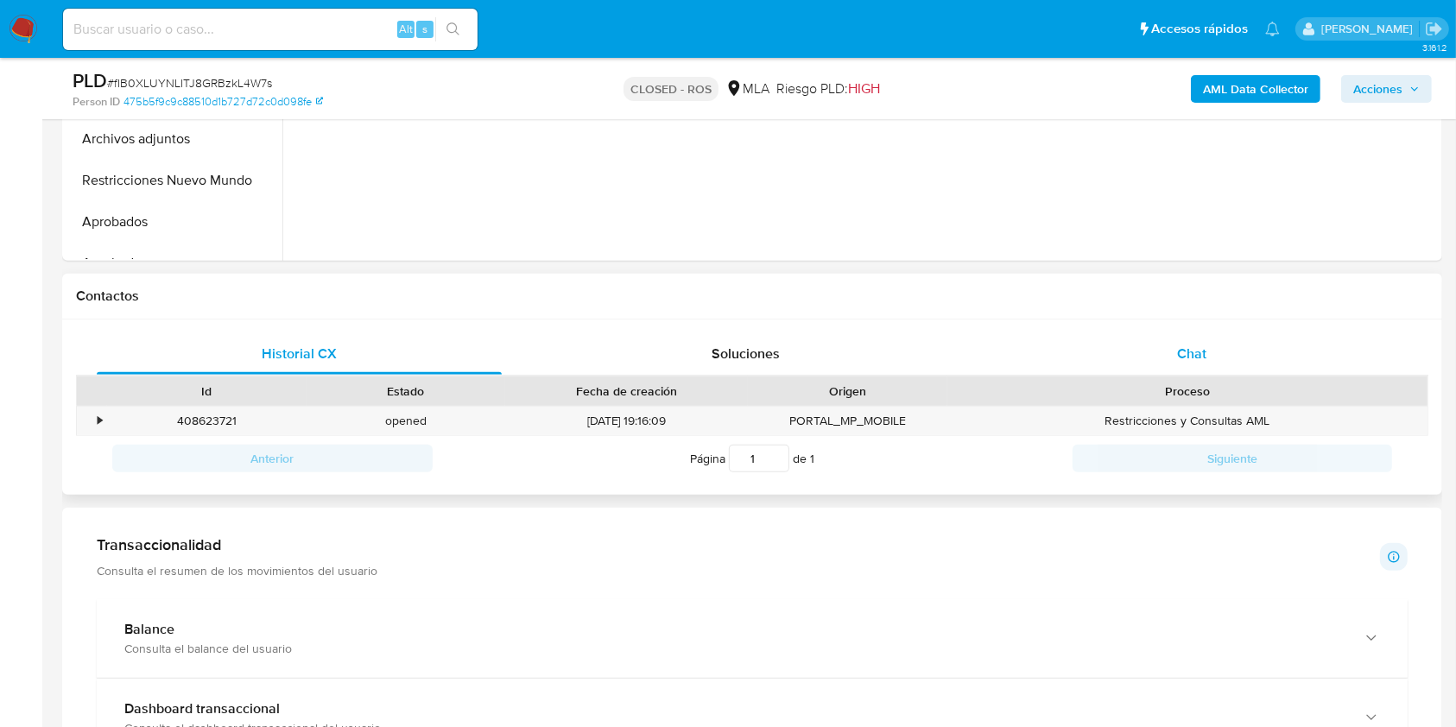
click at [1223, 361] on div "Chat" at bounding box center [1191, 353] width 405 height 41
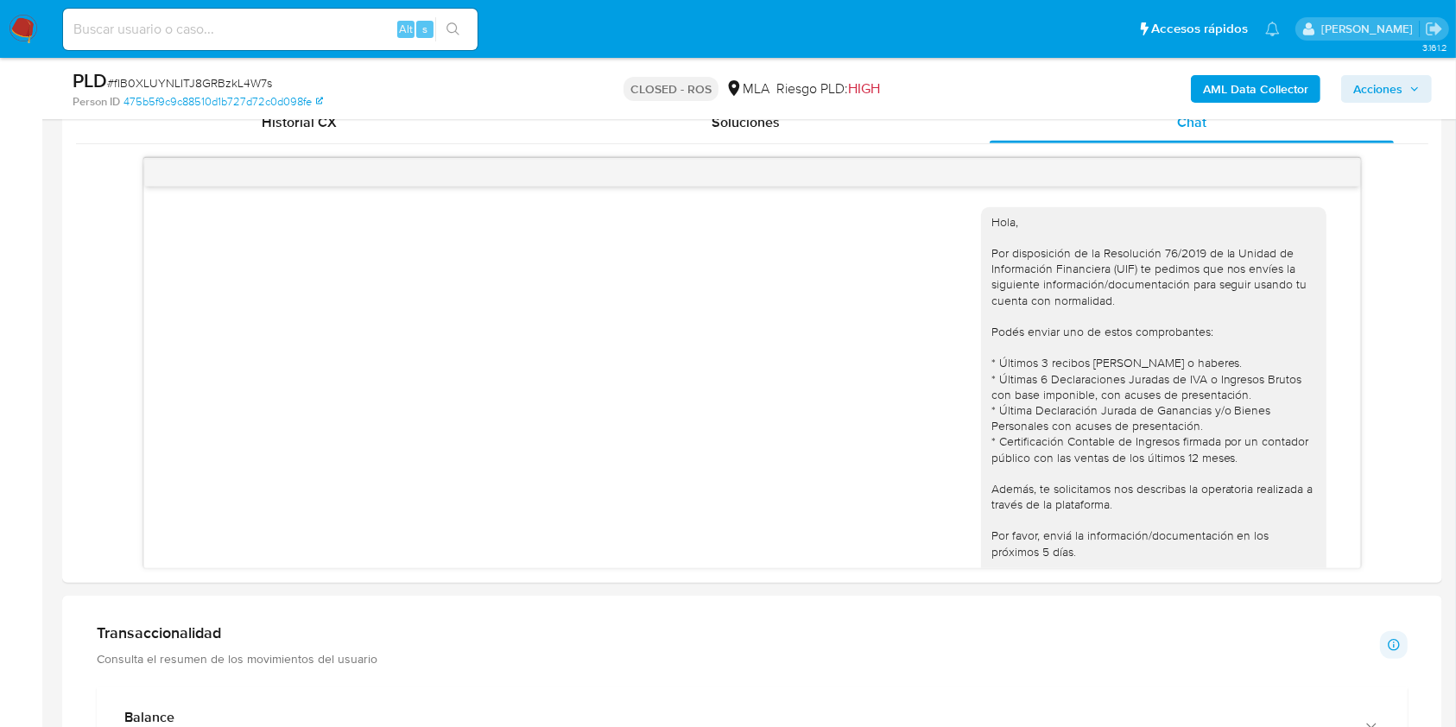
scroll to position [906, 0]
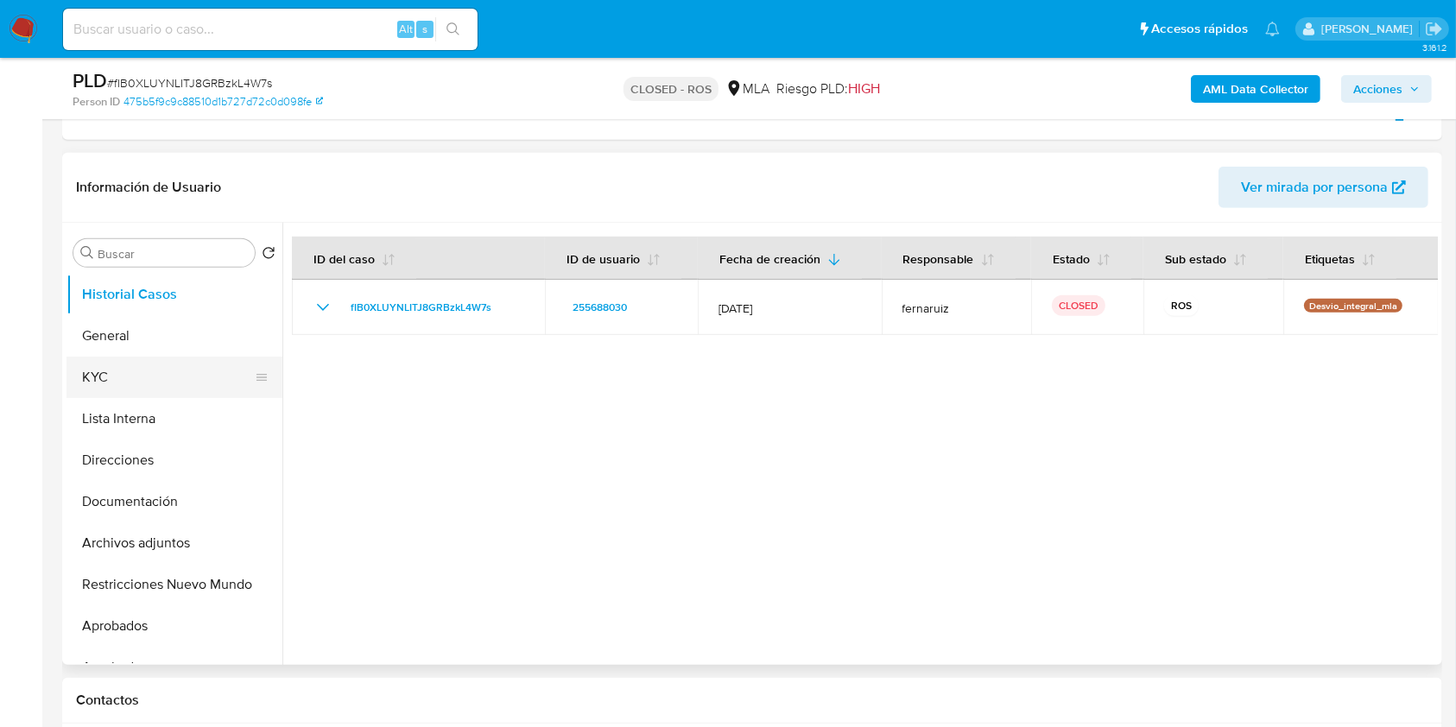
click at [149, 376] on button "KYC" at bounding box center [167, 377] width 202 height 41
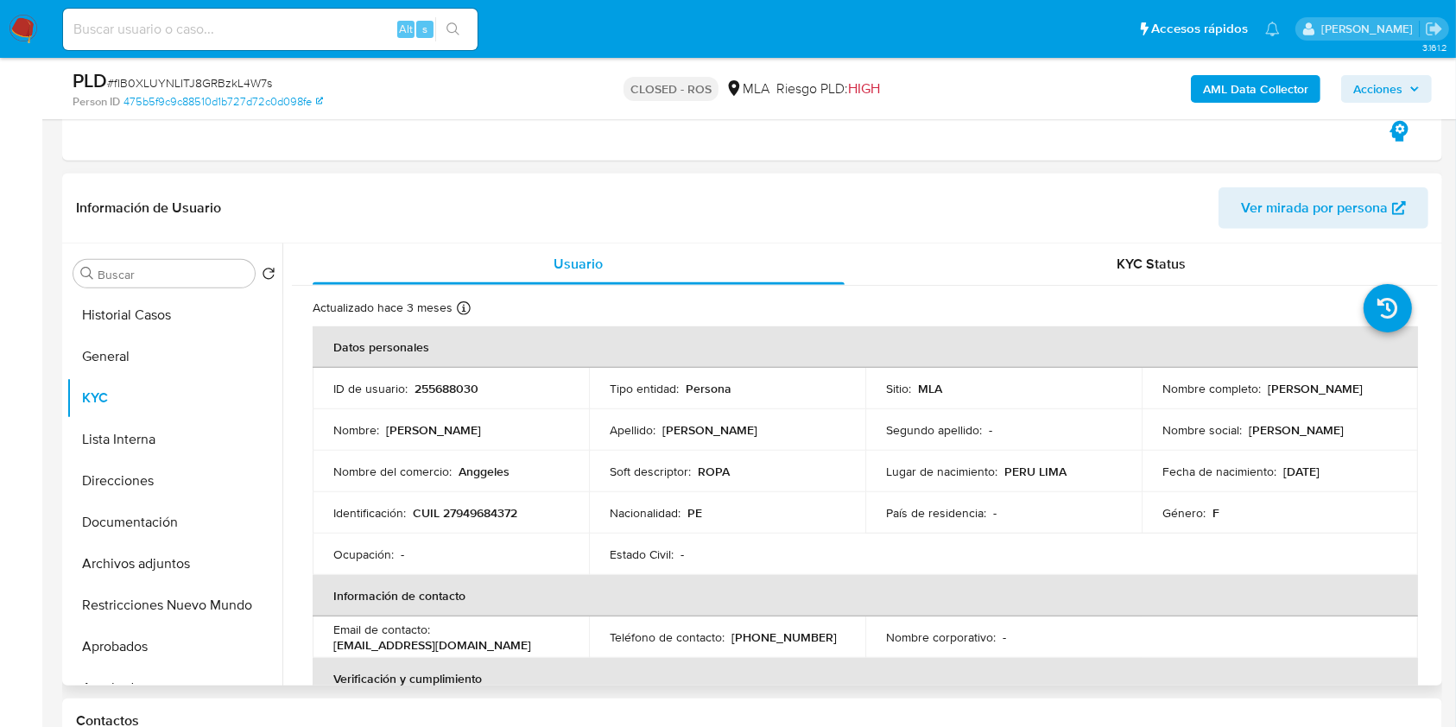
drag, startPoint x: 1326, startPoint y: 396, endPoint x: 1157, endPoint y: 401, distance: 169.3
click at [1162, 396] on div "Nombre completo : Alinson Ariana Angeles Salazar" at bounding box center [1279, 389] width 235 height 16
copy p "Alinson Ariana Angeles Salazar"
click at [235, 38] on input at bounding box center [270, 29] width 414 height 22
paste input "303306742"
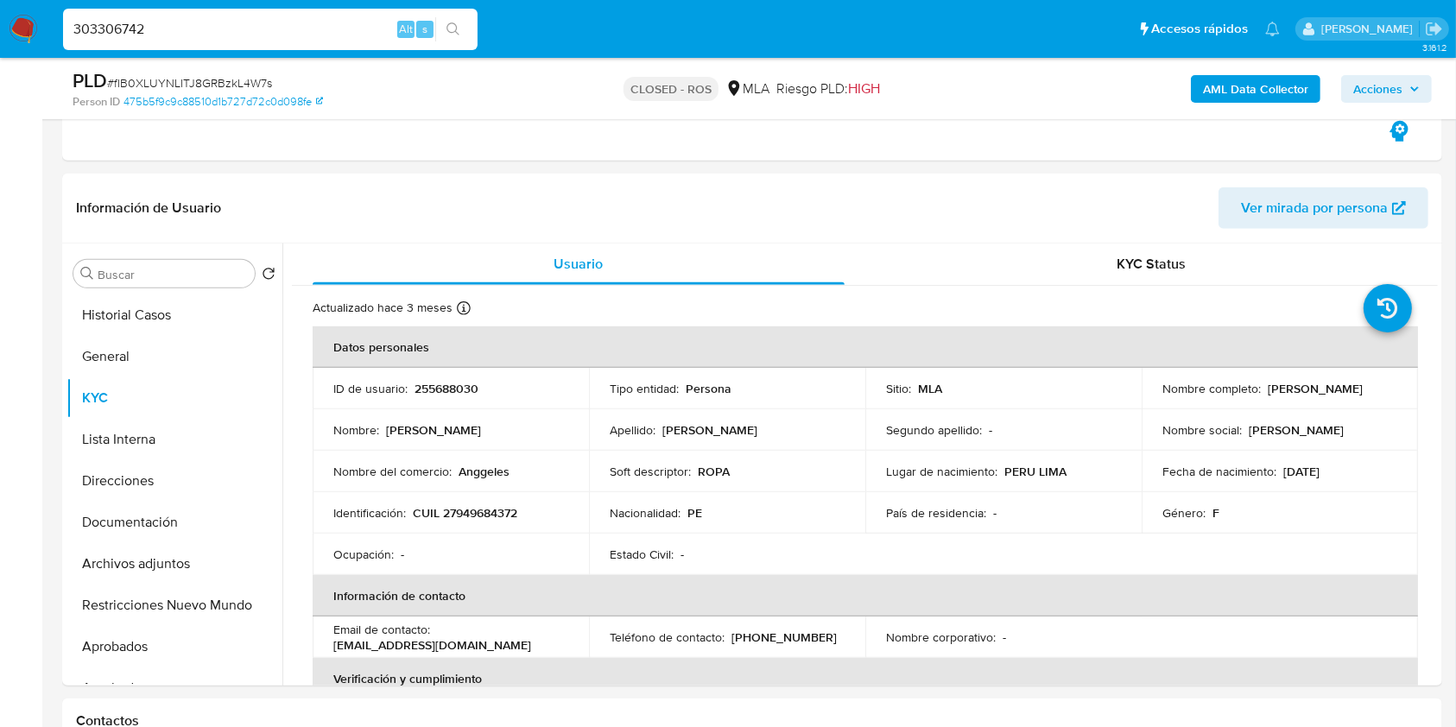
type input "303306742"
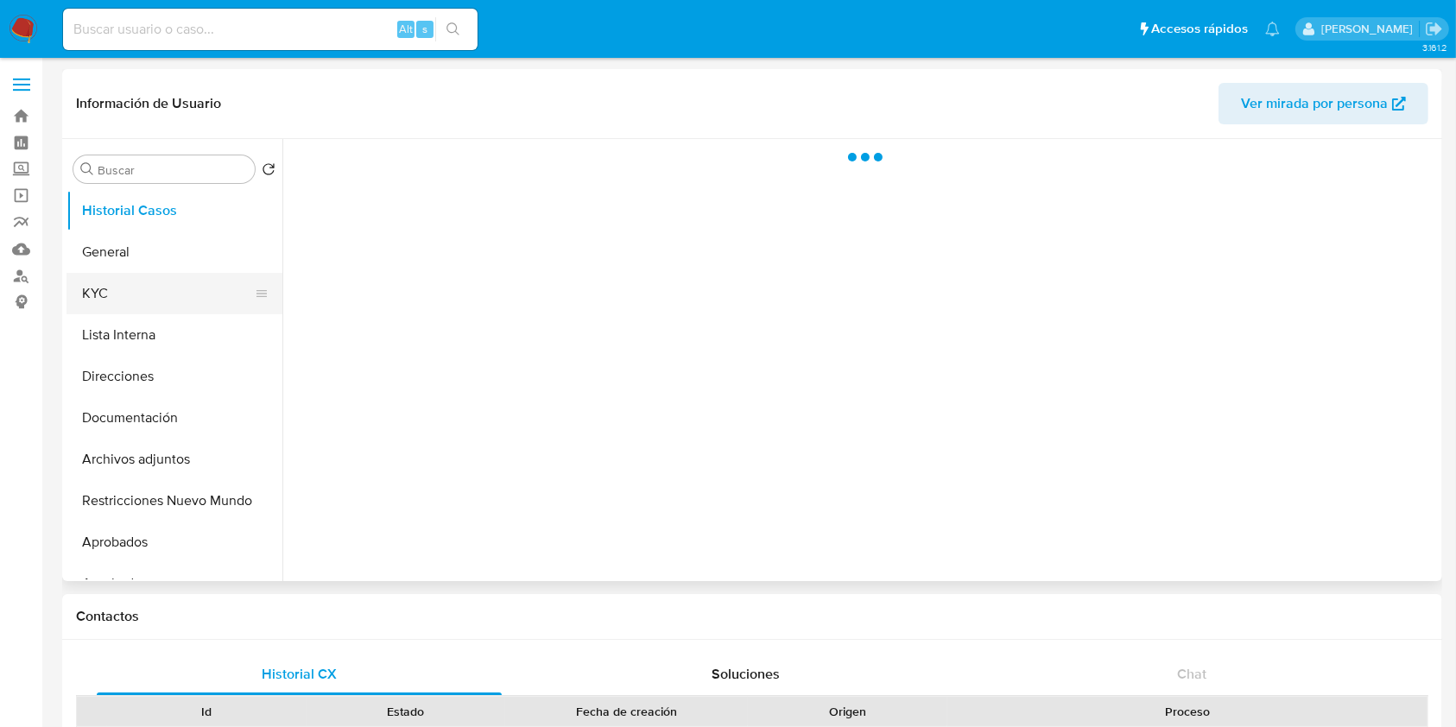
select select "10"
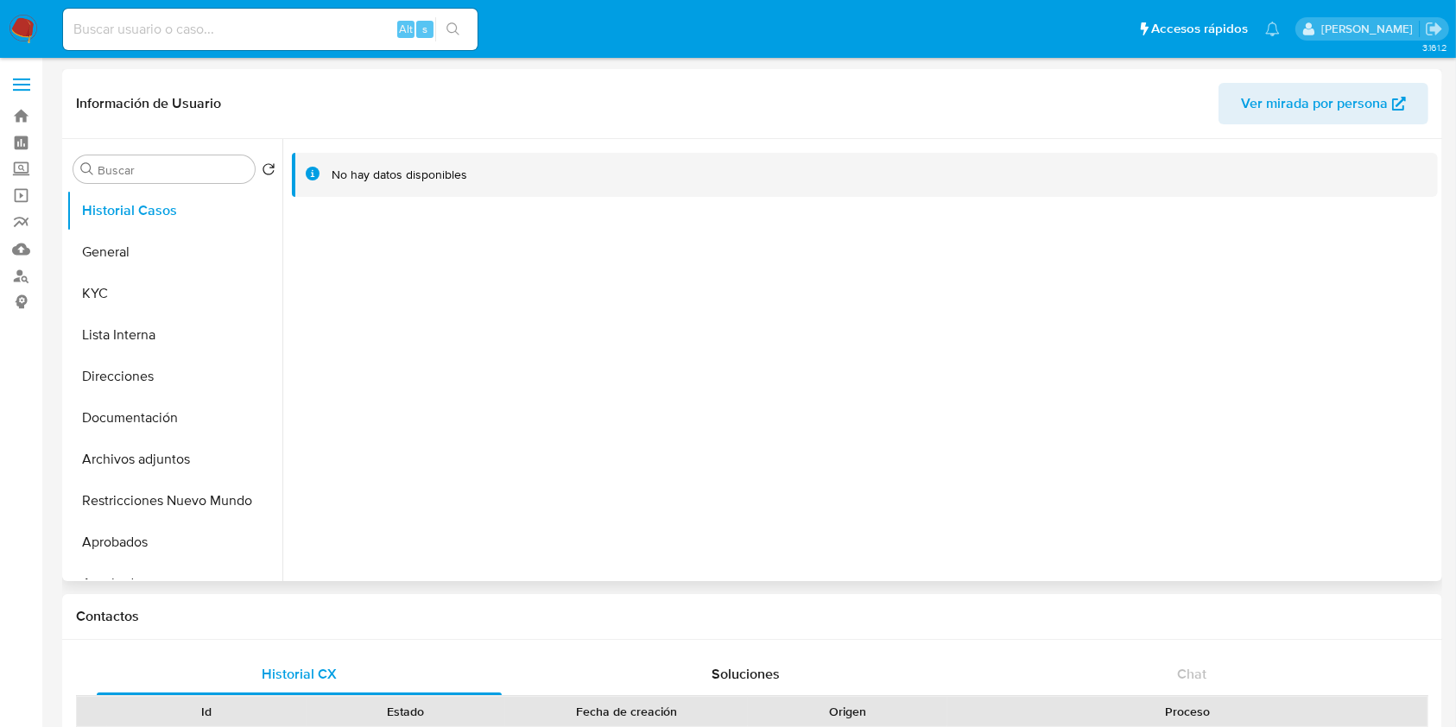
click at [1302, 123] on span "Ver mirada por persona" at bounding box center [1314, 103] width 147 height 41
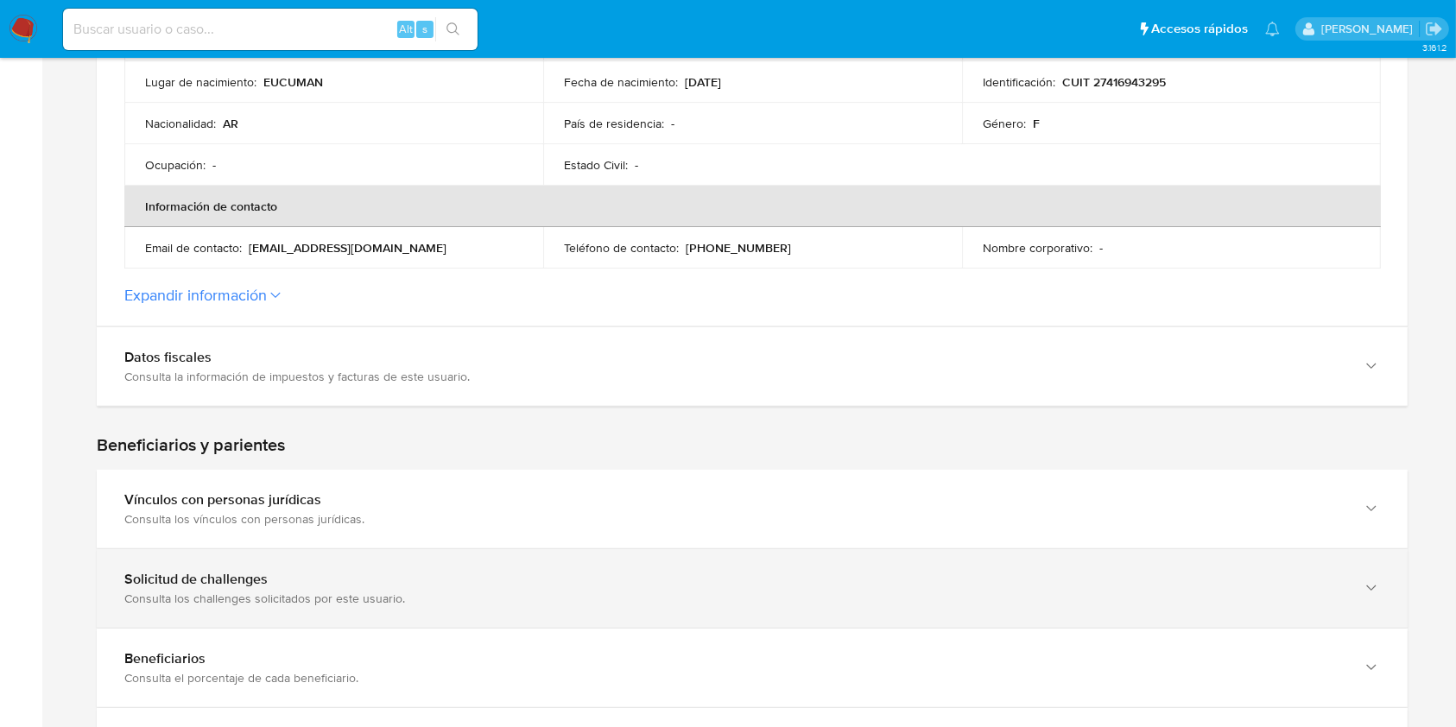
scroll to position [691, 0]
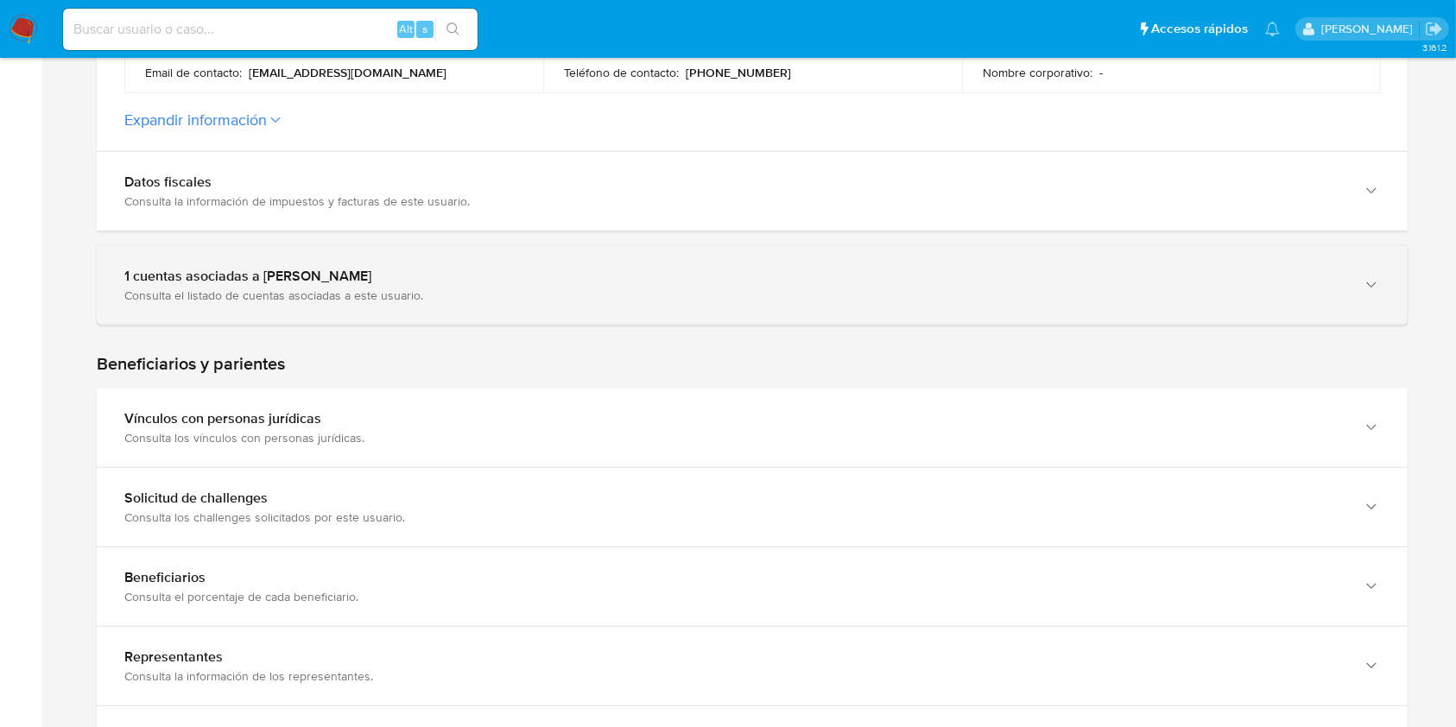
click at [306, 291] on div "Consulta el listado de cuentas asociadas a este usuario." at bounding box center [734, 296] width 1221 height 16
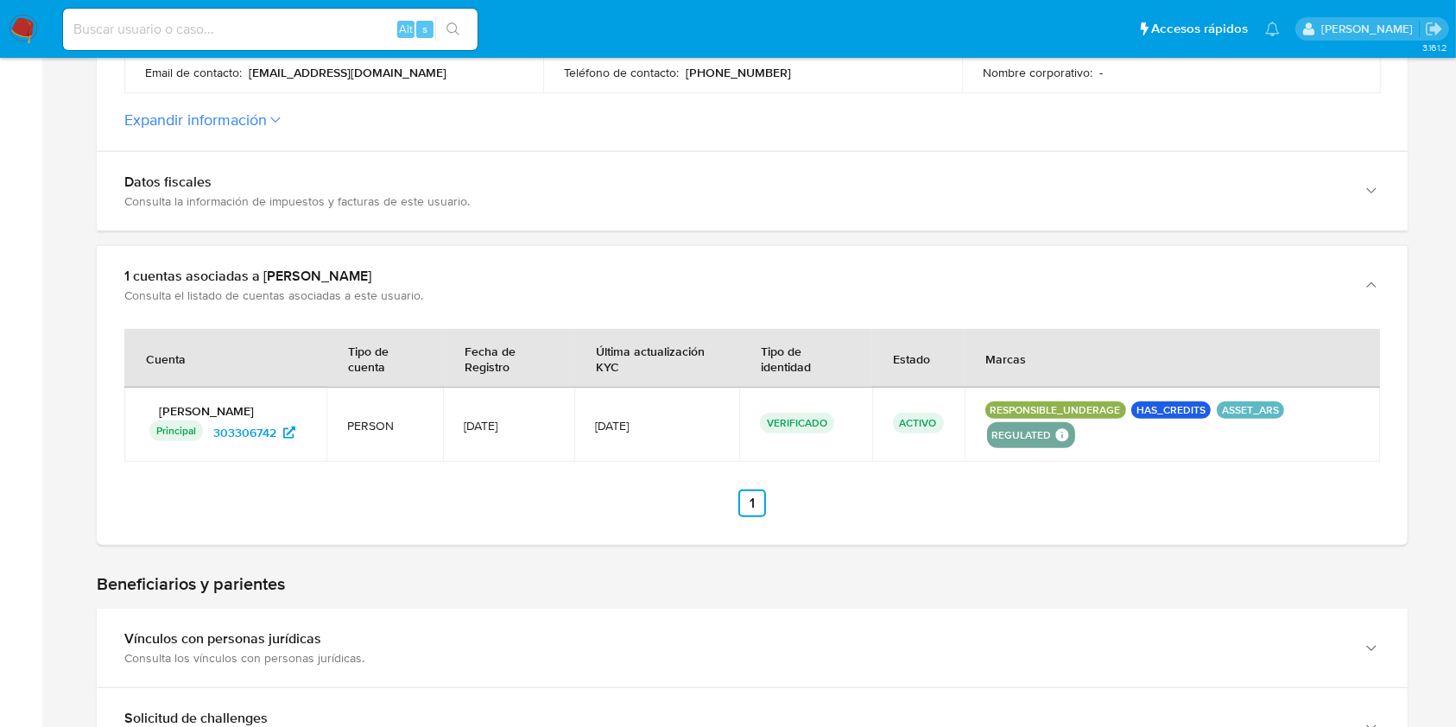
click at [247, 411] on p "[PERSON_NAME]" at bounding box center [225, 411] width 161 height 16
click at [246, 439] on span "303306742" at bounding box center [244, 433] width 63 height 28
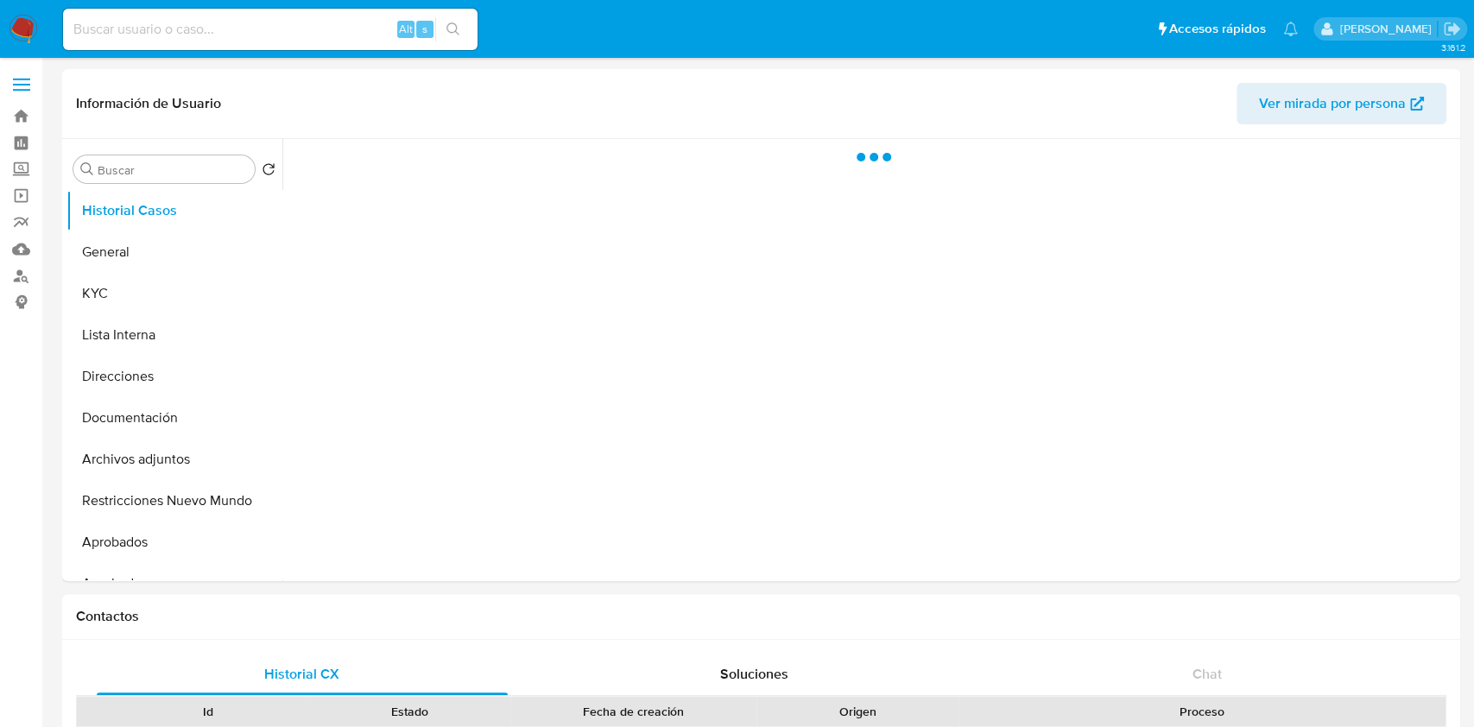
select select "10"
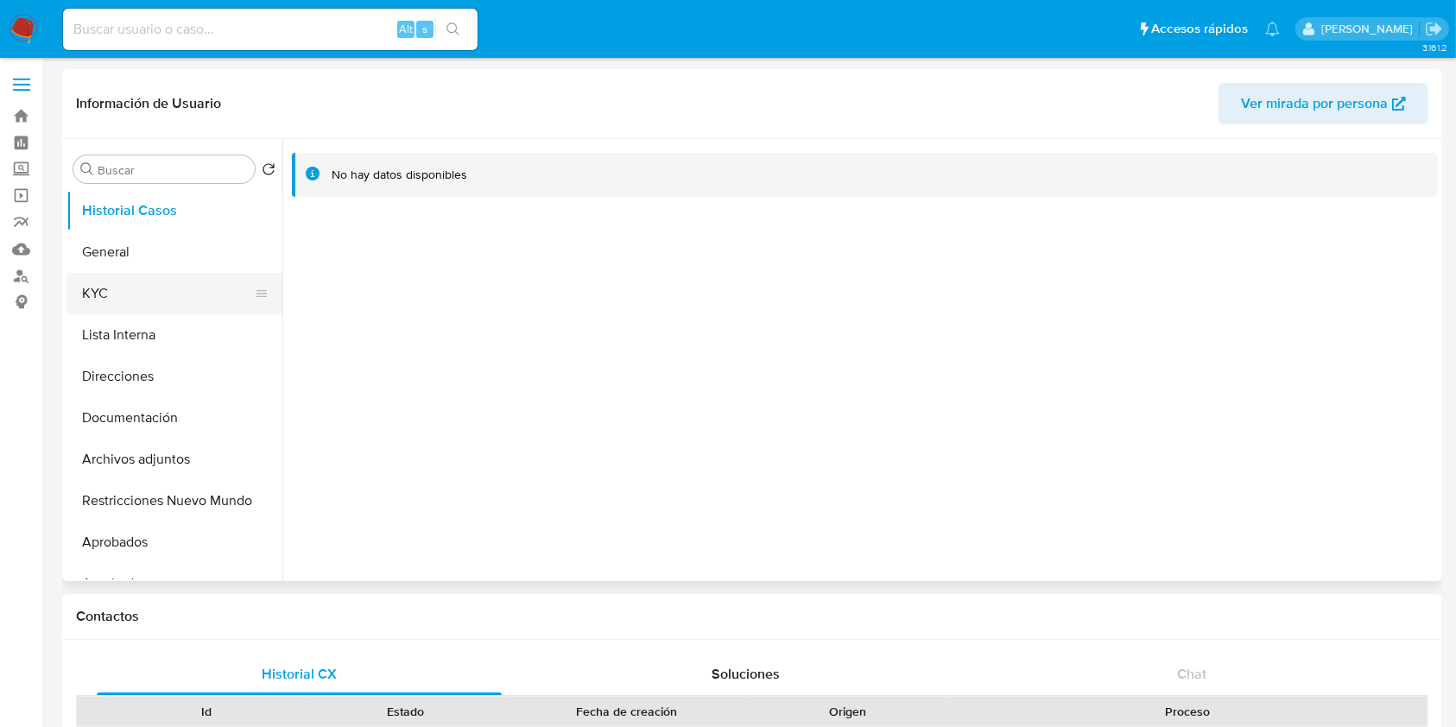
click at [145, 307] on button "KYC" at bounding box center [167, 293] width 202 height 41
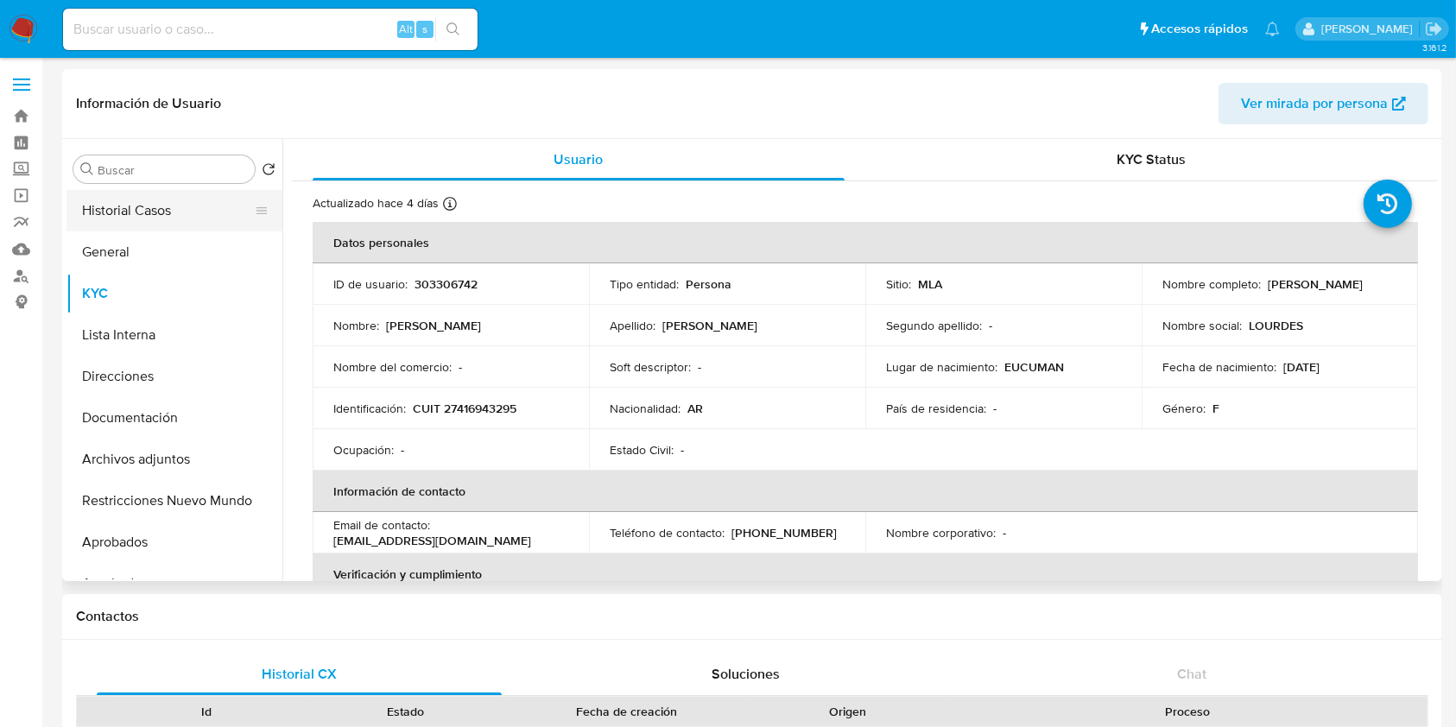
click at [117, 212] on button "Historial Casos" at bounding box center [167, 210] width 202 height 41
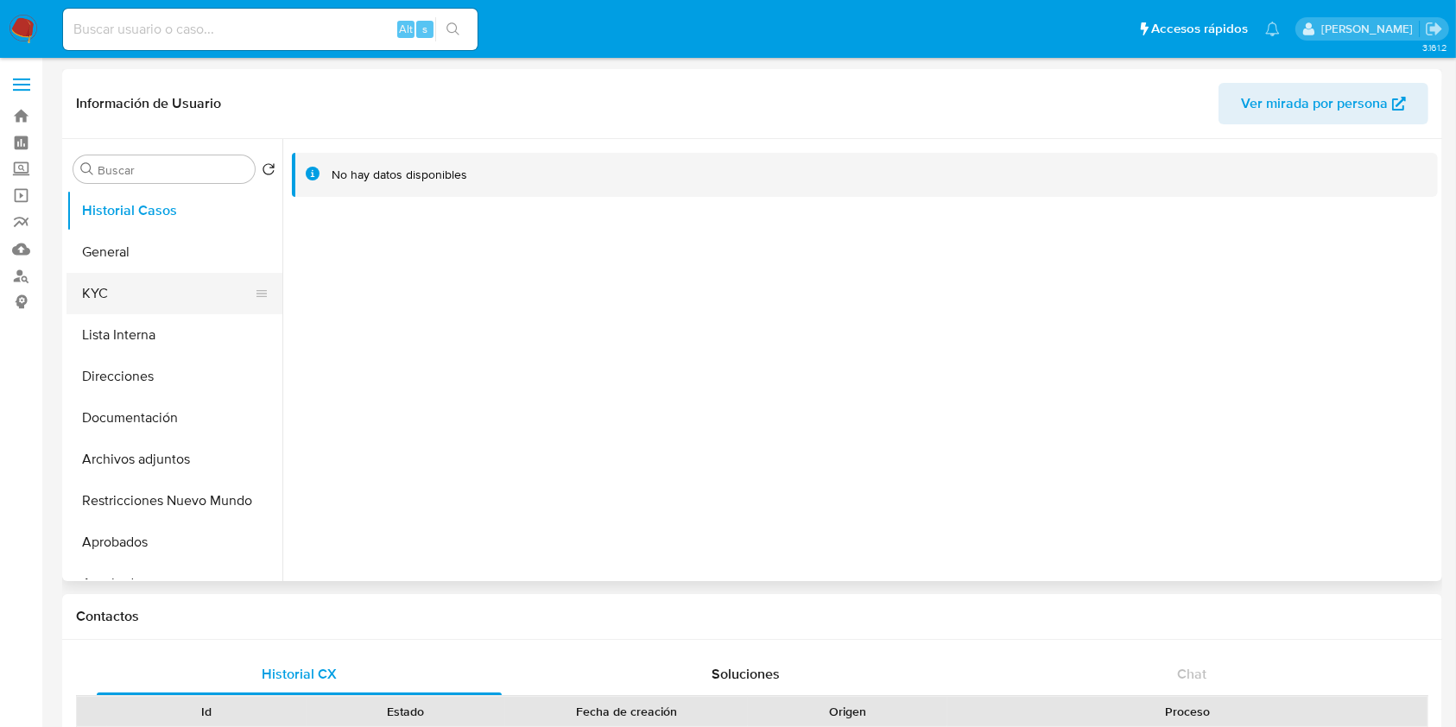
click at [136, 306] on button "KYC" at bounding box center [167, 293] width 202 height 41
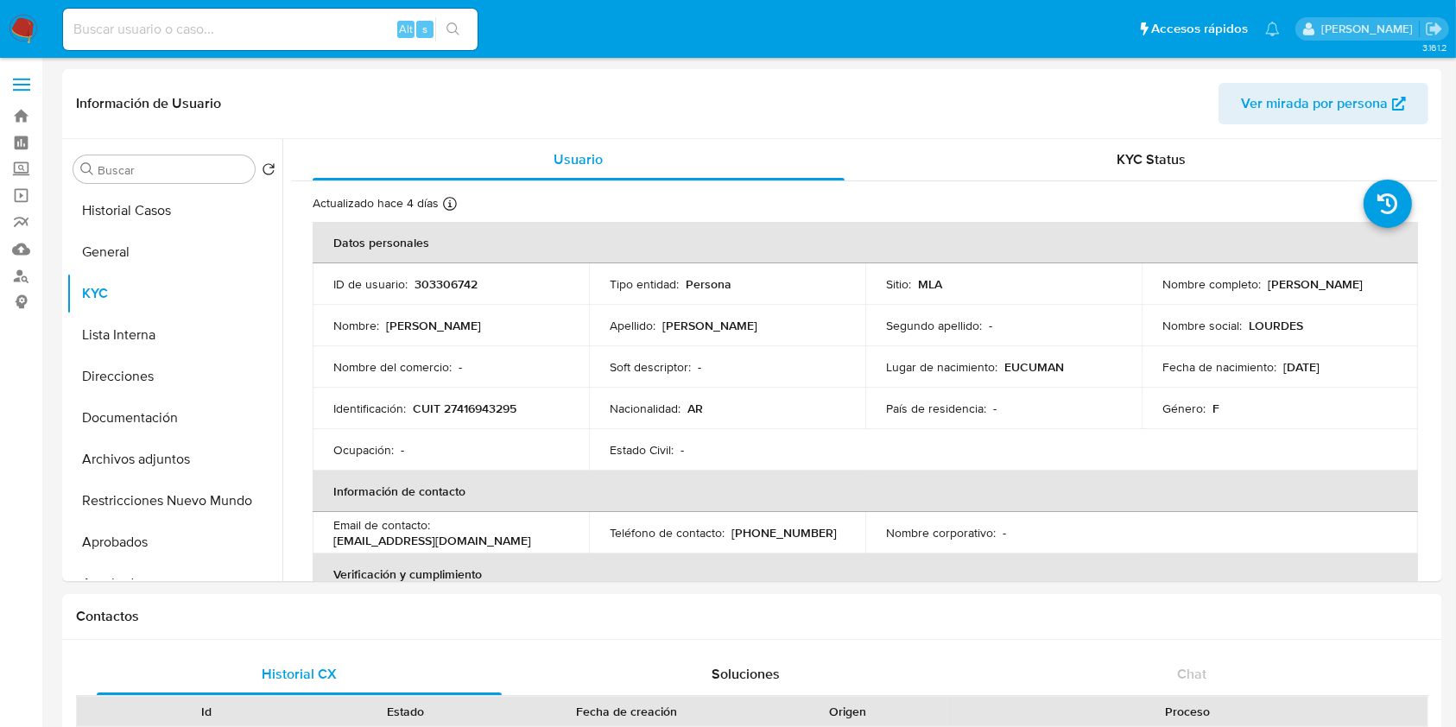
click at [250, 22] on input at bounding box center [270, 29] width 414 height 22
paste input "1835891016"
type input "1835891016"
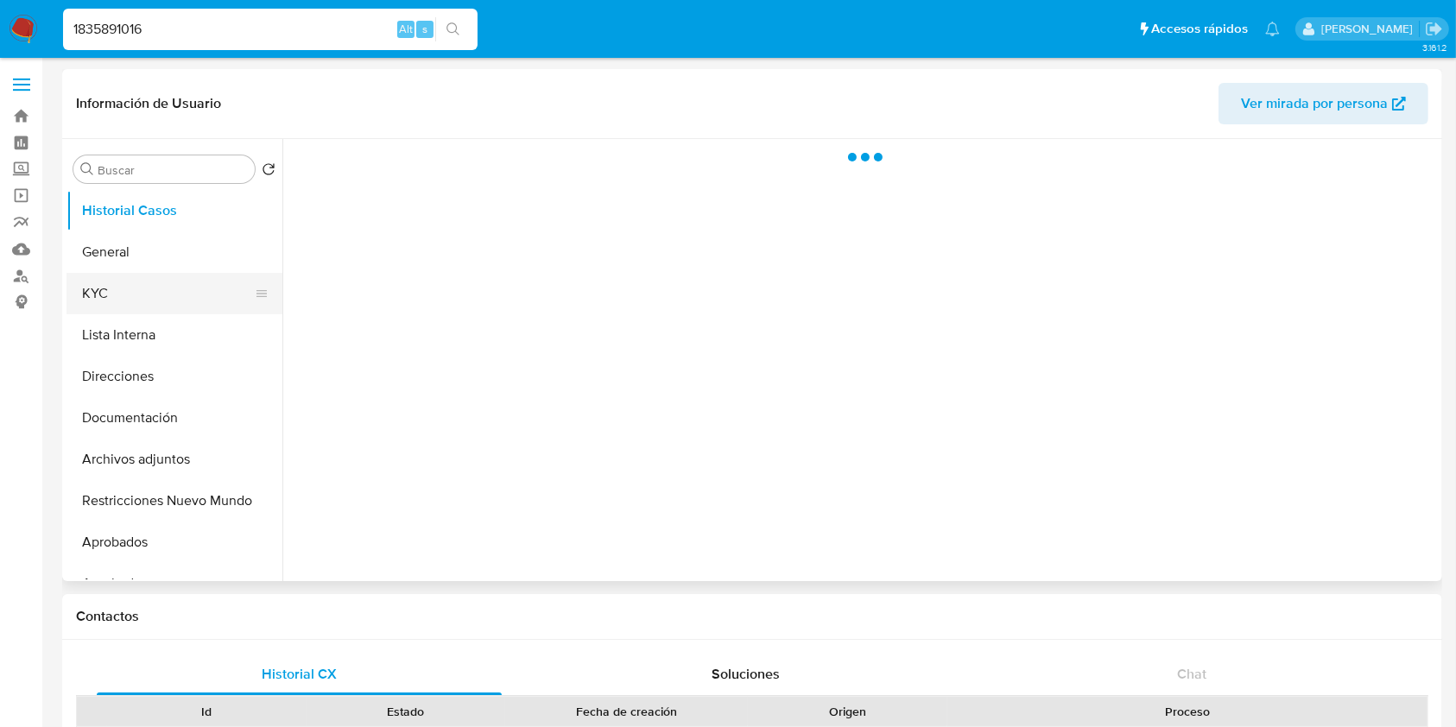
select select "10"
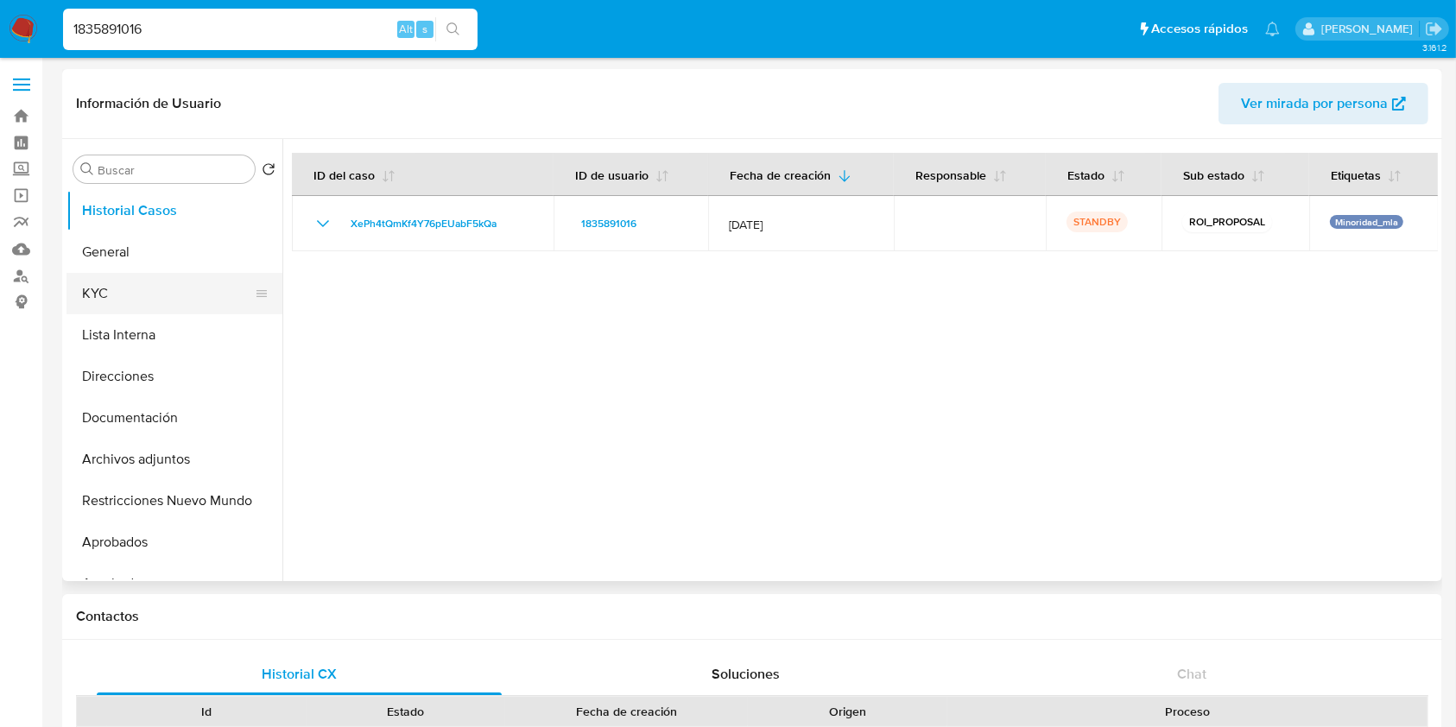
click at [186, 291] on button "KYC" at bounding box center [167, 293] width 202 height 41
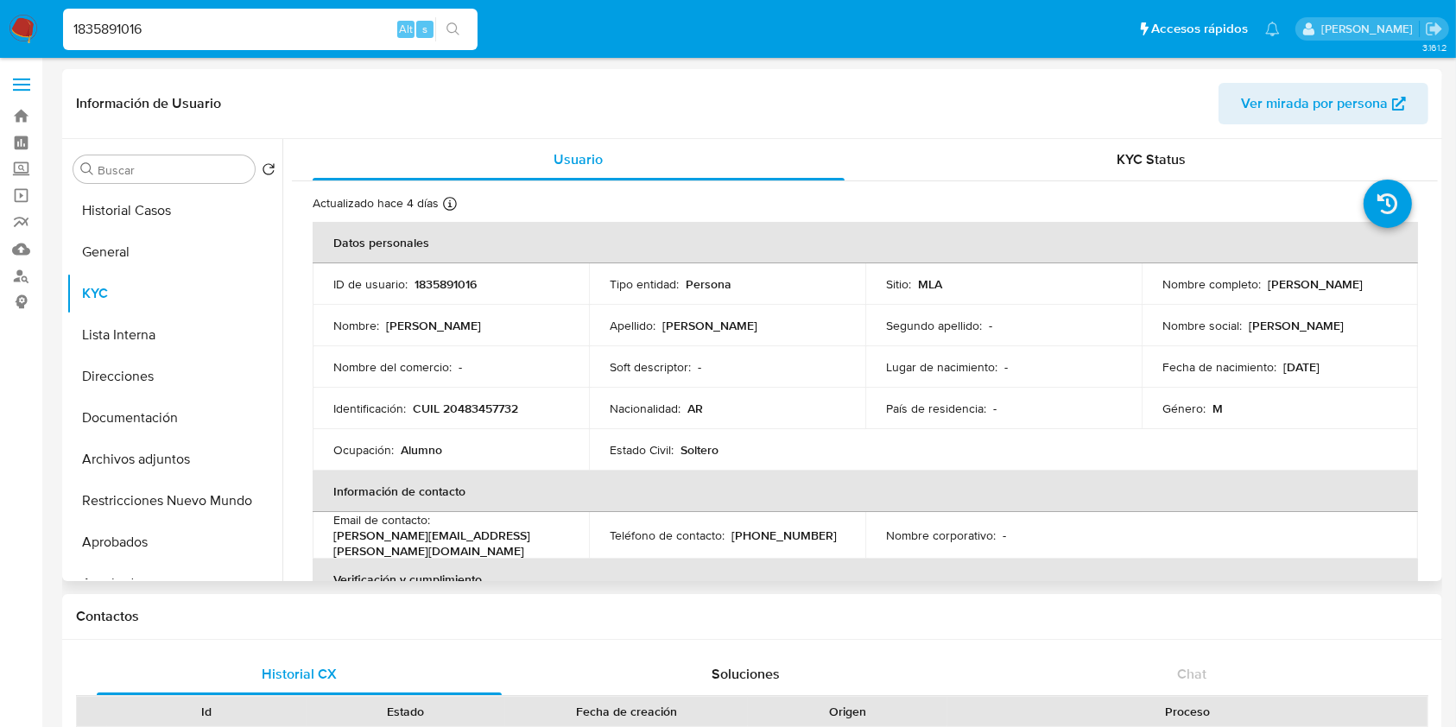
click at [504, 411] on p "CUIL 20483457732" at bounding box center [465, 409] width 105 height 16
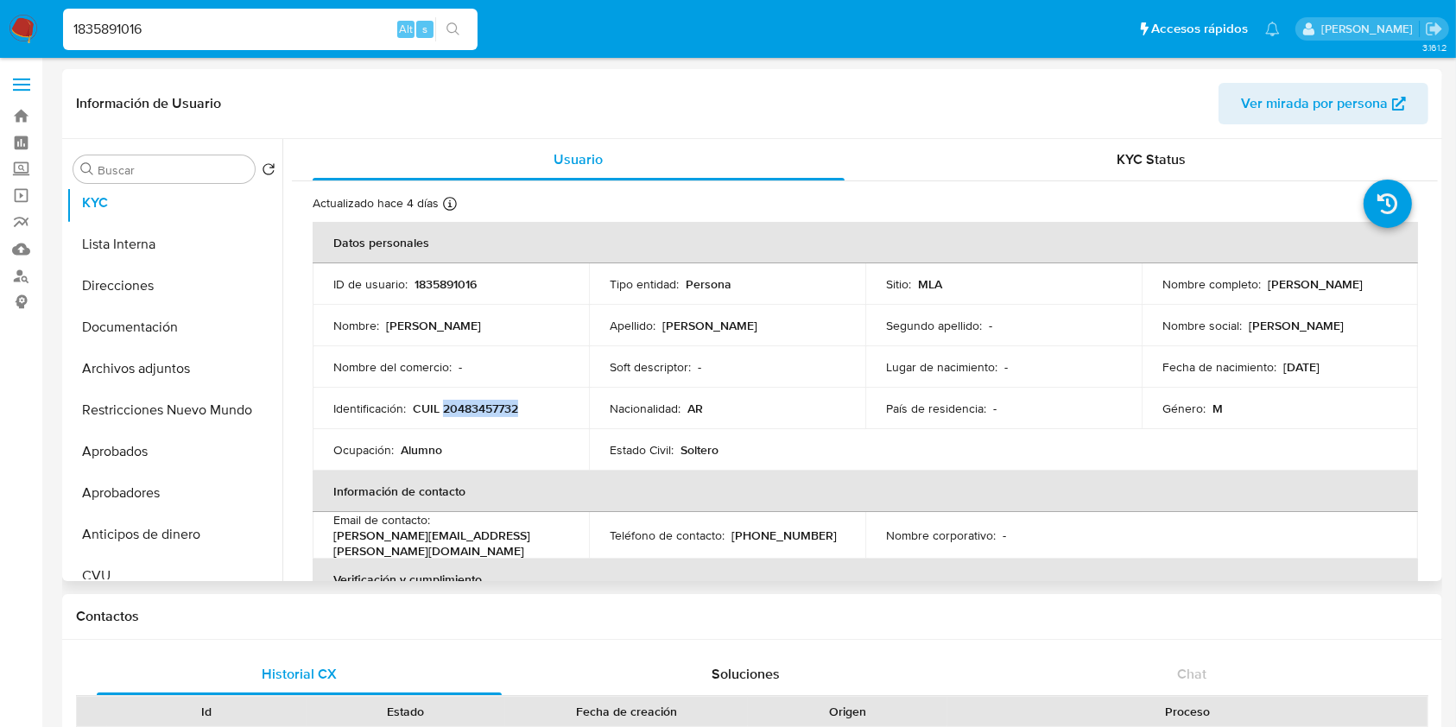
scroll to position [113, 0]
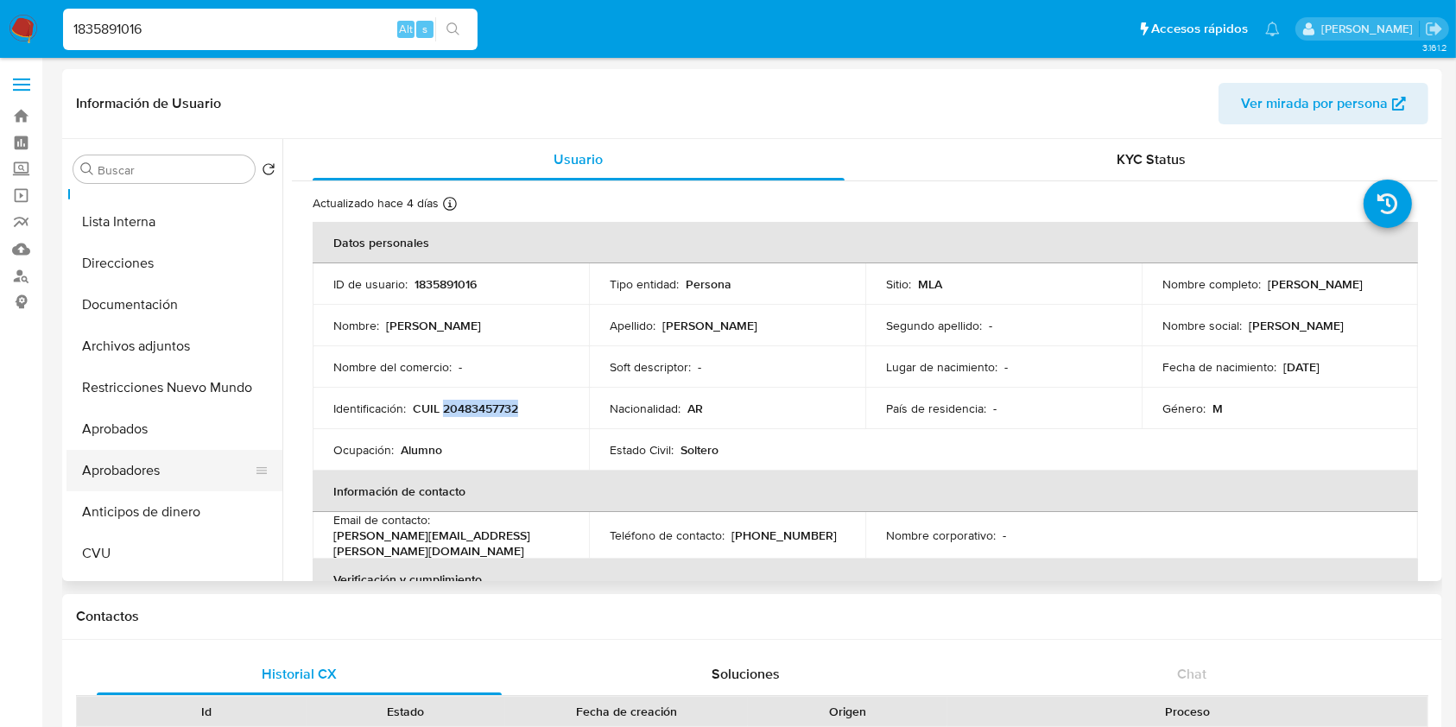
click at [198, 458] on button "Aprobadores" at bounding box center [167, 470] width 202 height 41
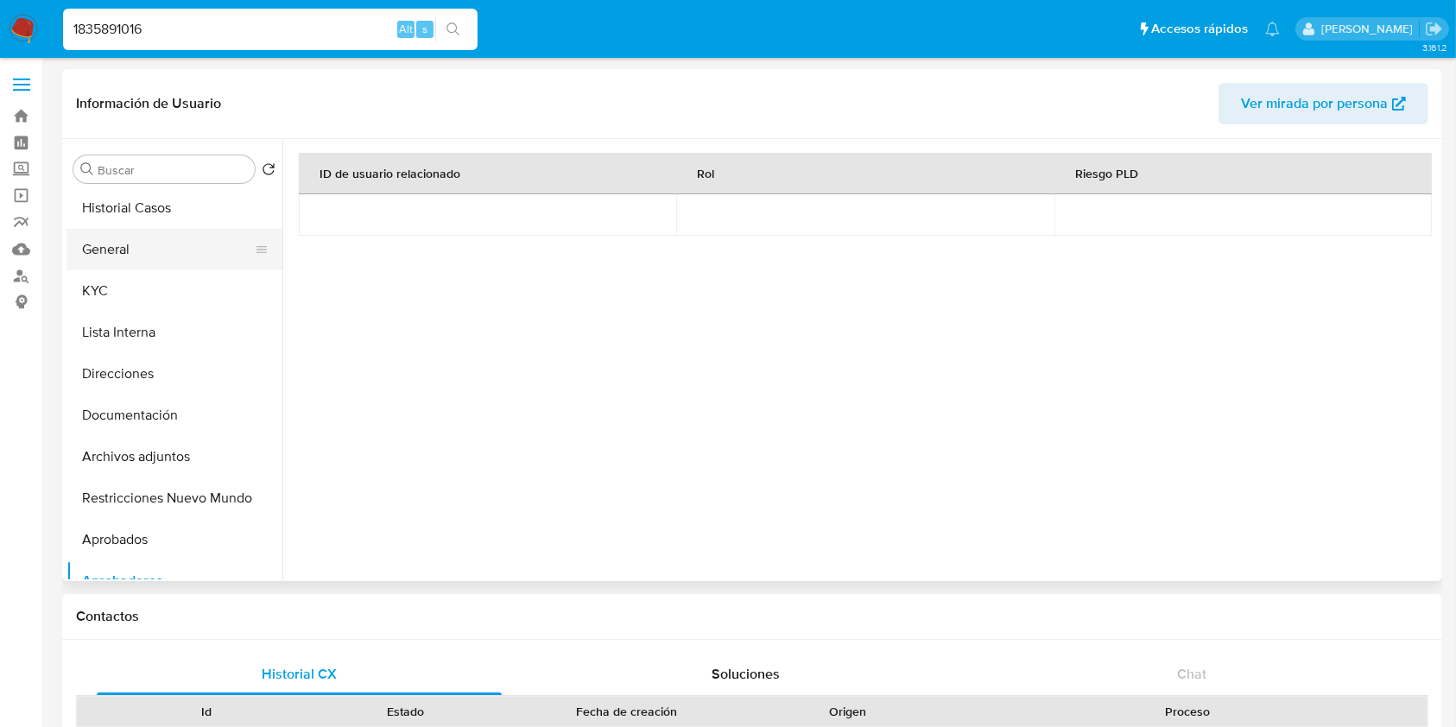
scroll to position [0, 0]
click at [167, 208] on button "Historial Casos" at bounding box center [167, 210] width 202 height 41
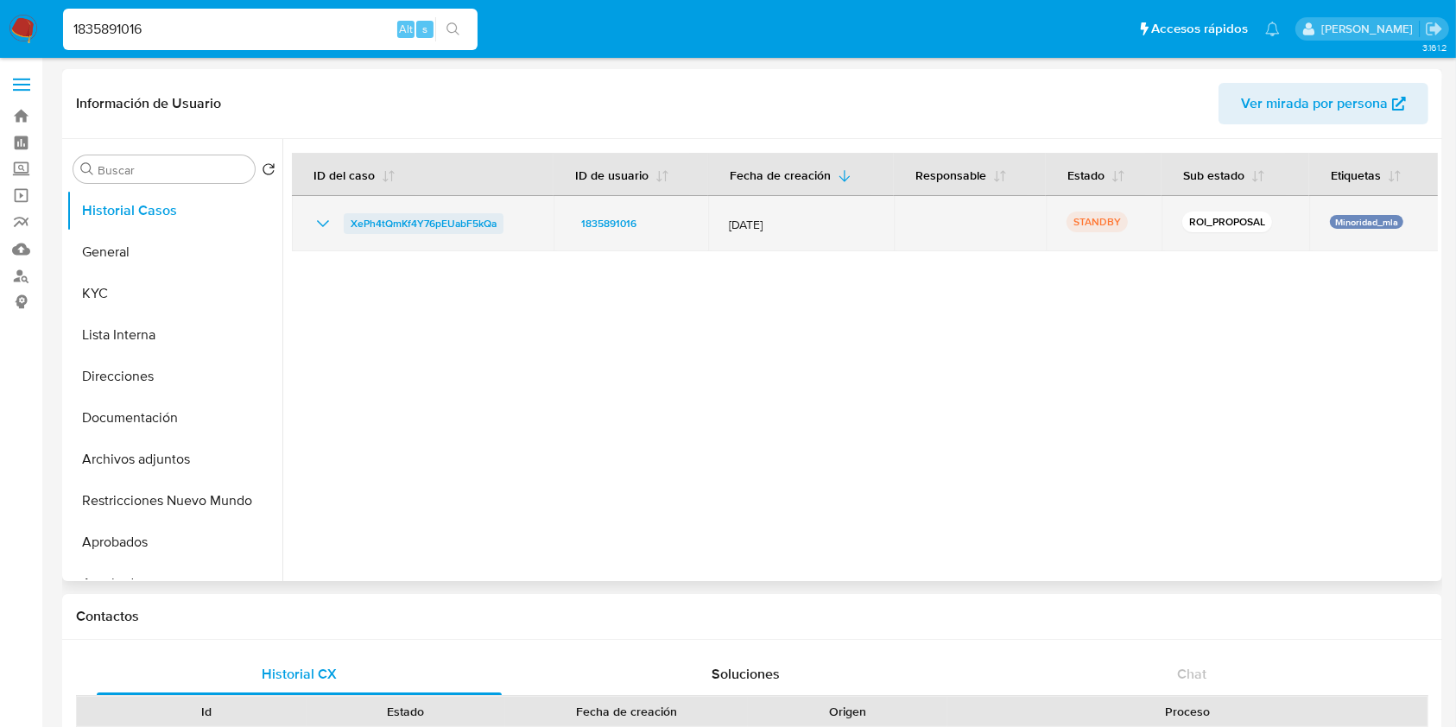
click at [448, 213] on span "XePh4tQmKf4Y76pEUabF5kQa" at bounding box center [424, 223] width 146 height 21
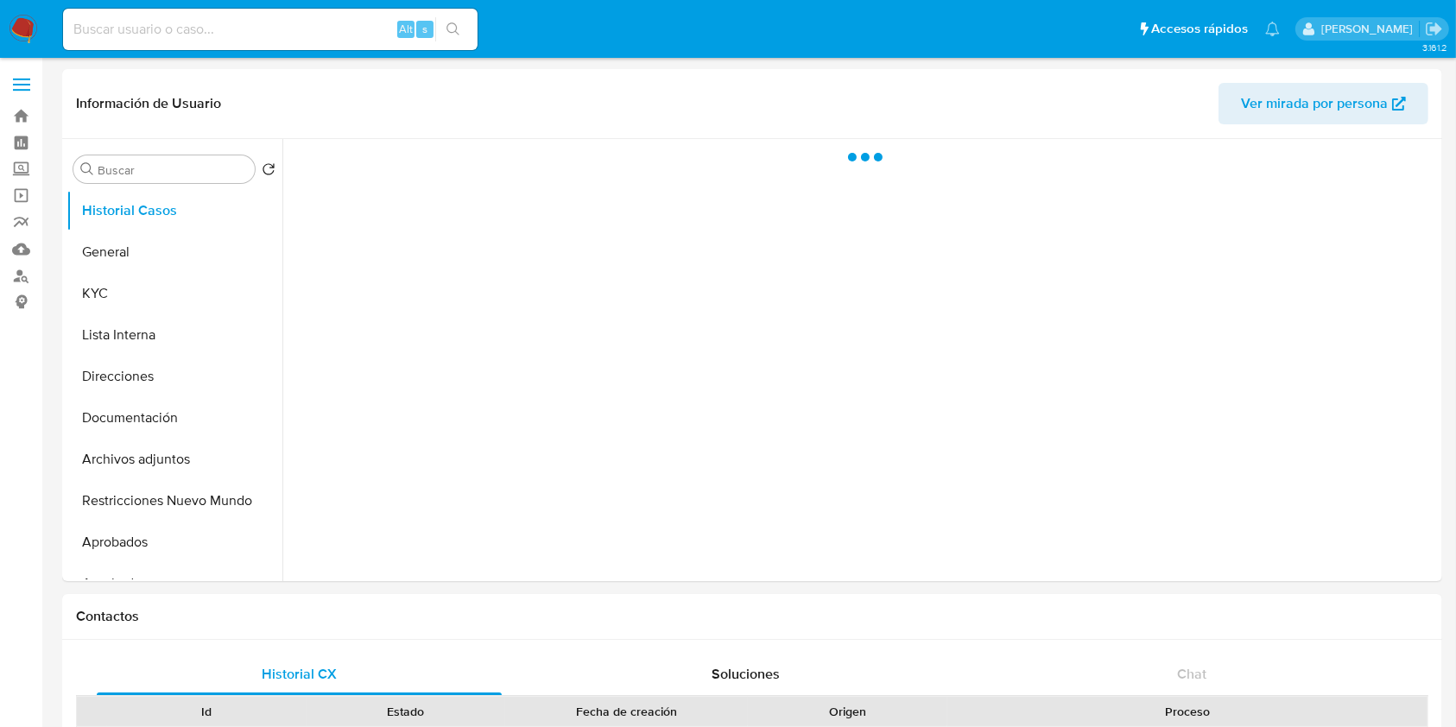
select select "10"
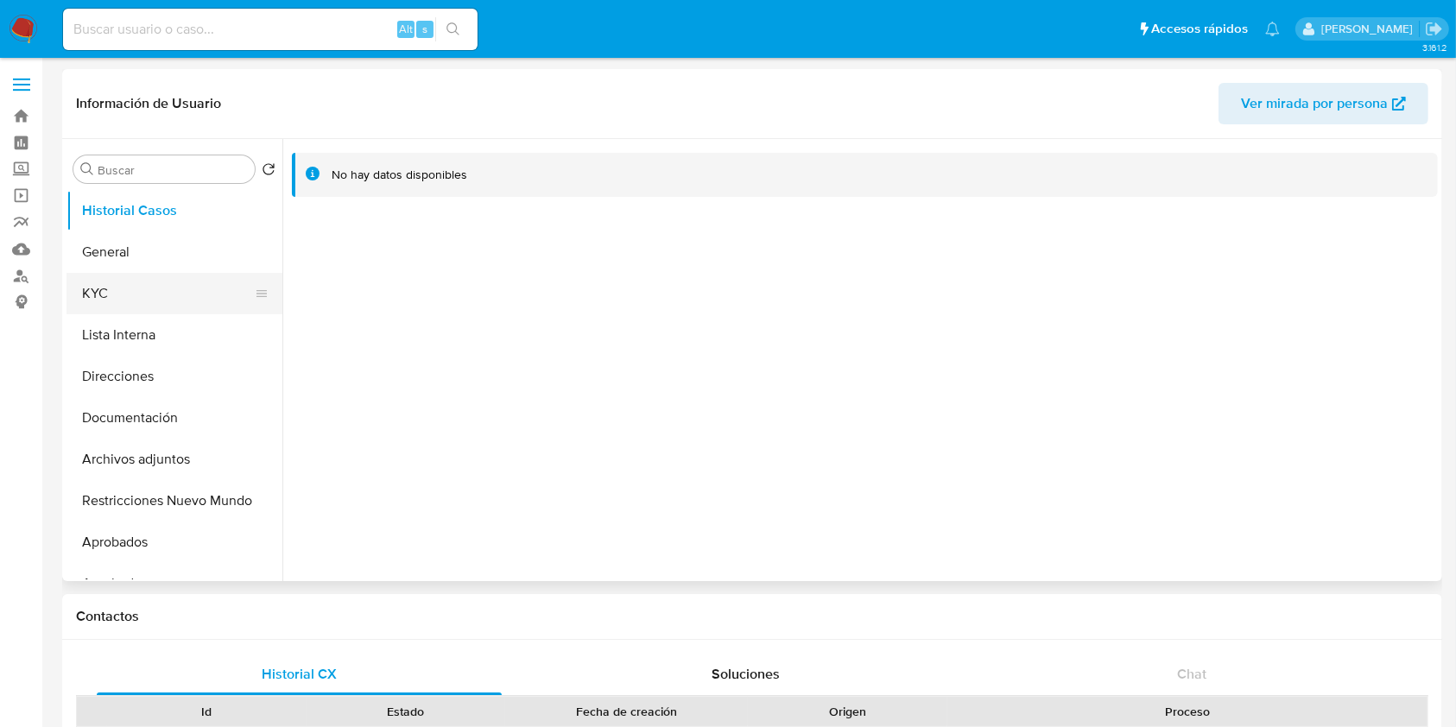
click at [175, 301] on button "KYC" at bounding box center [167, 293] width 202 height 41
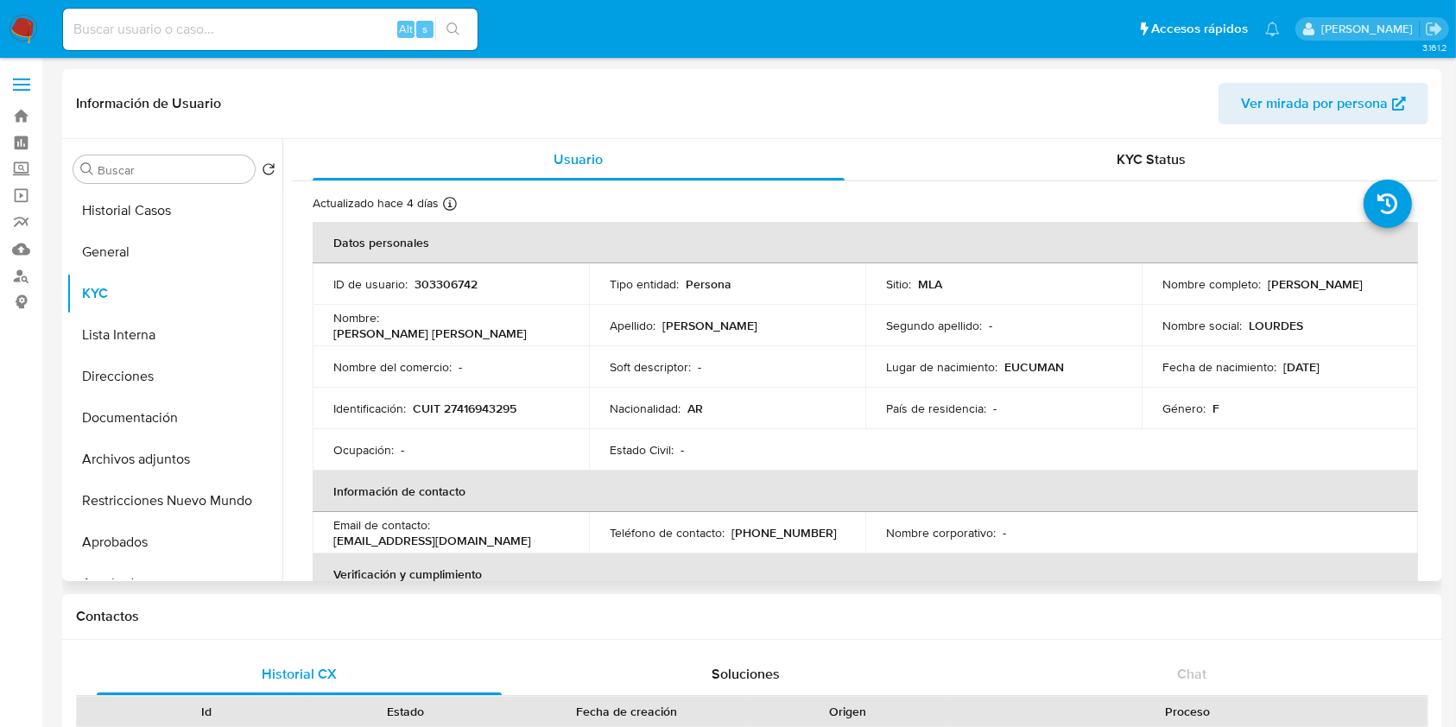
click at [456, 415] on p "CUIT 27416943295" at bounding box center [465, 409] width 104 height 16
copy p "27416943295"
click at [193, 28] on input at bounding box center [270, 29] width 414 height 22
paste input "97119083"
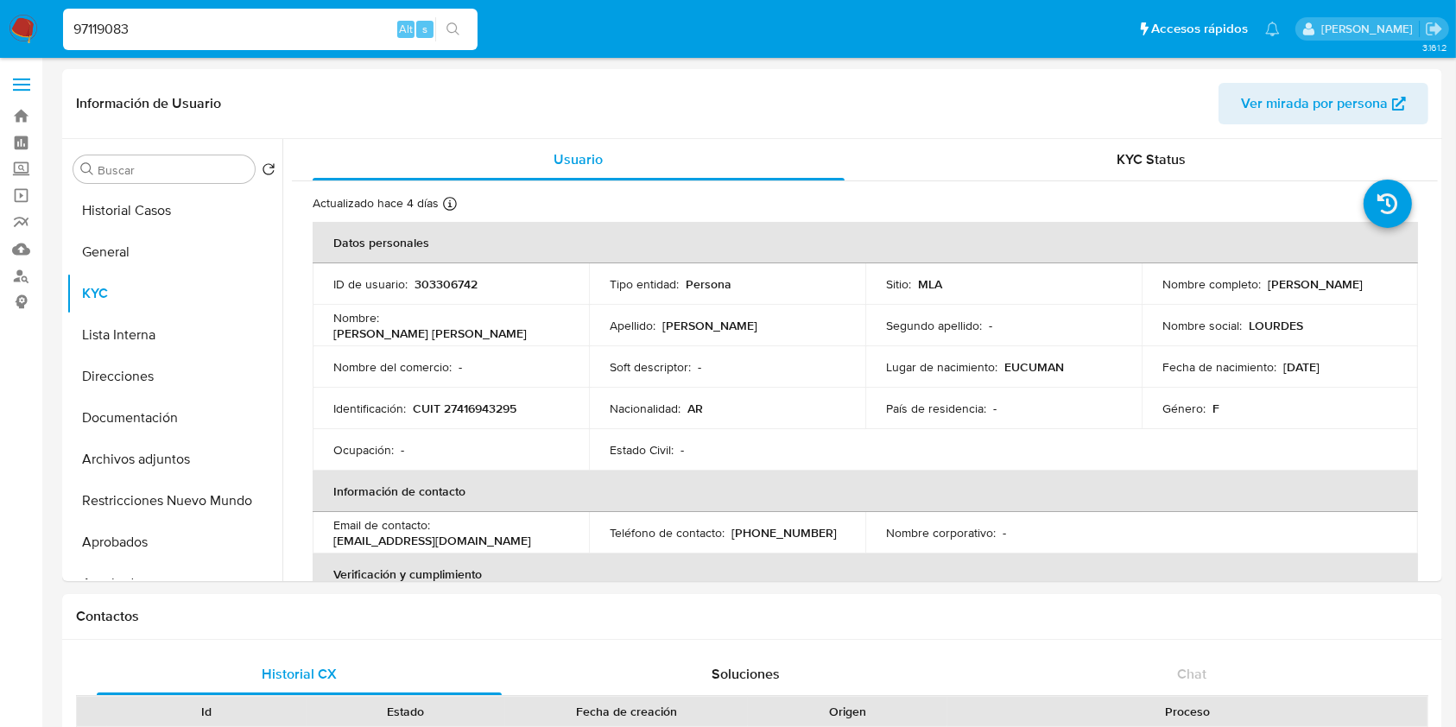
type input "97119083"
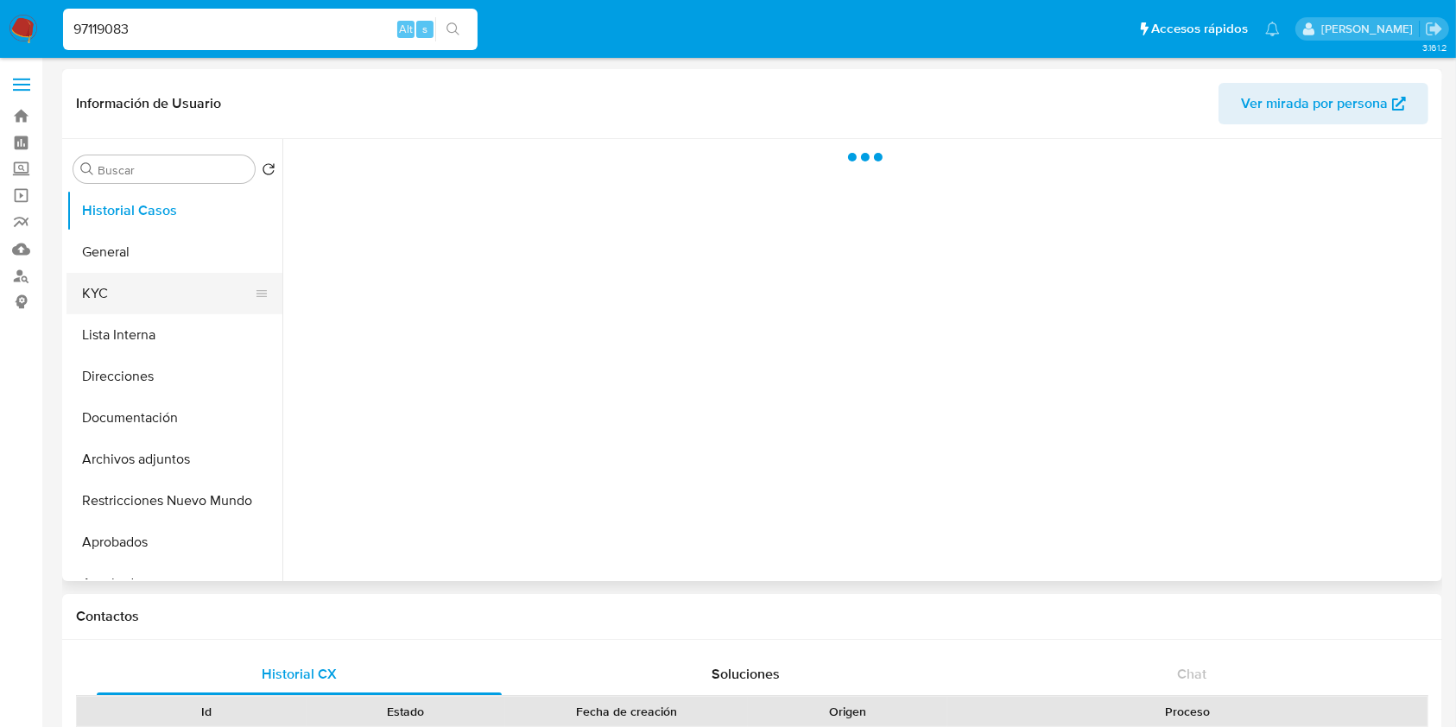
select select "10"
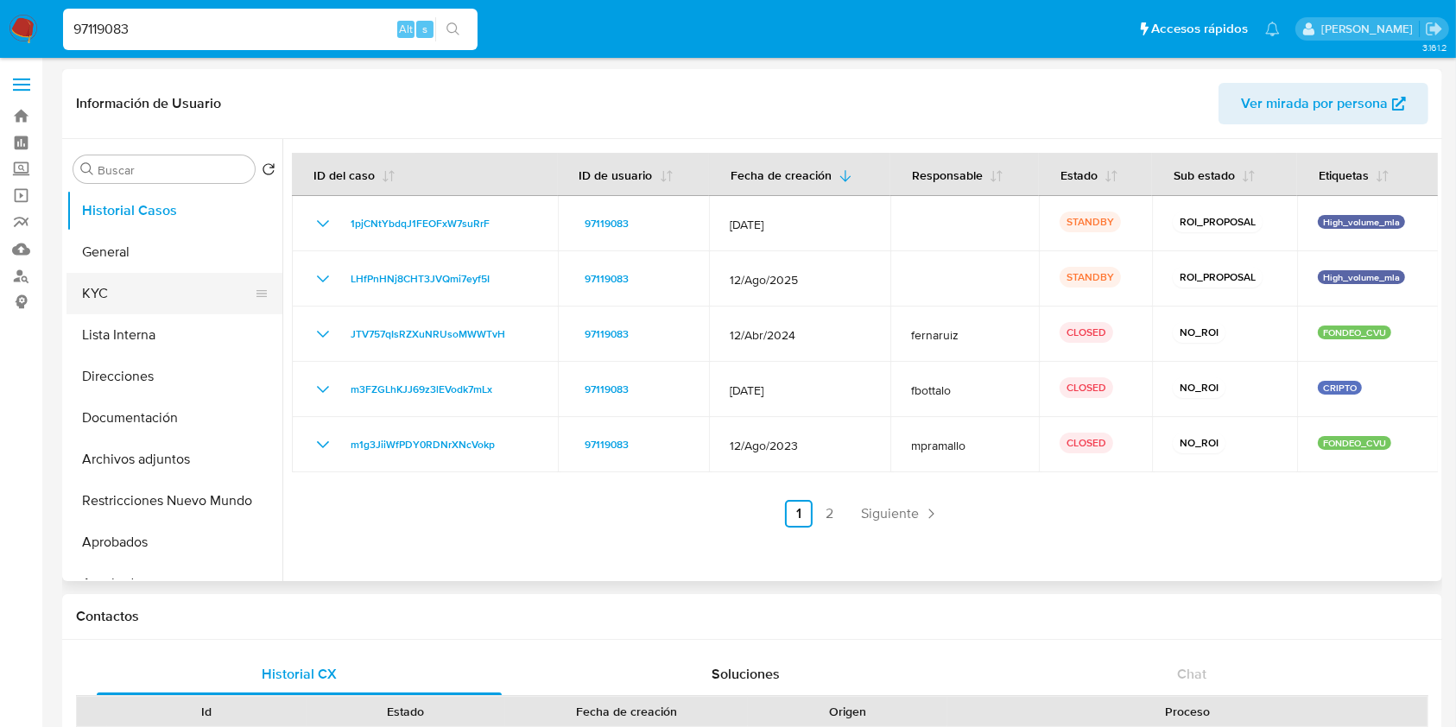
click at [156, 298] on button "KYC" at bounding box center [167, 293] width 202 height 41
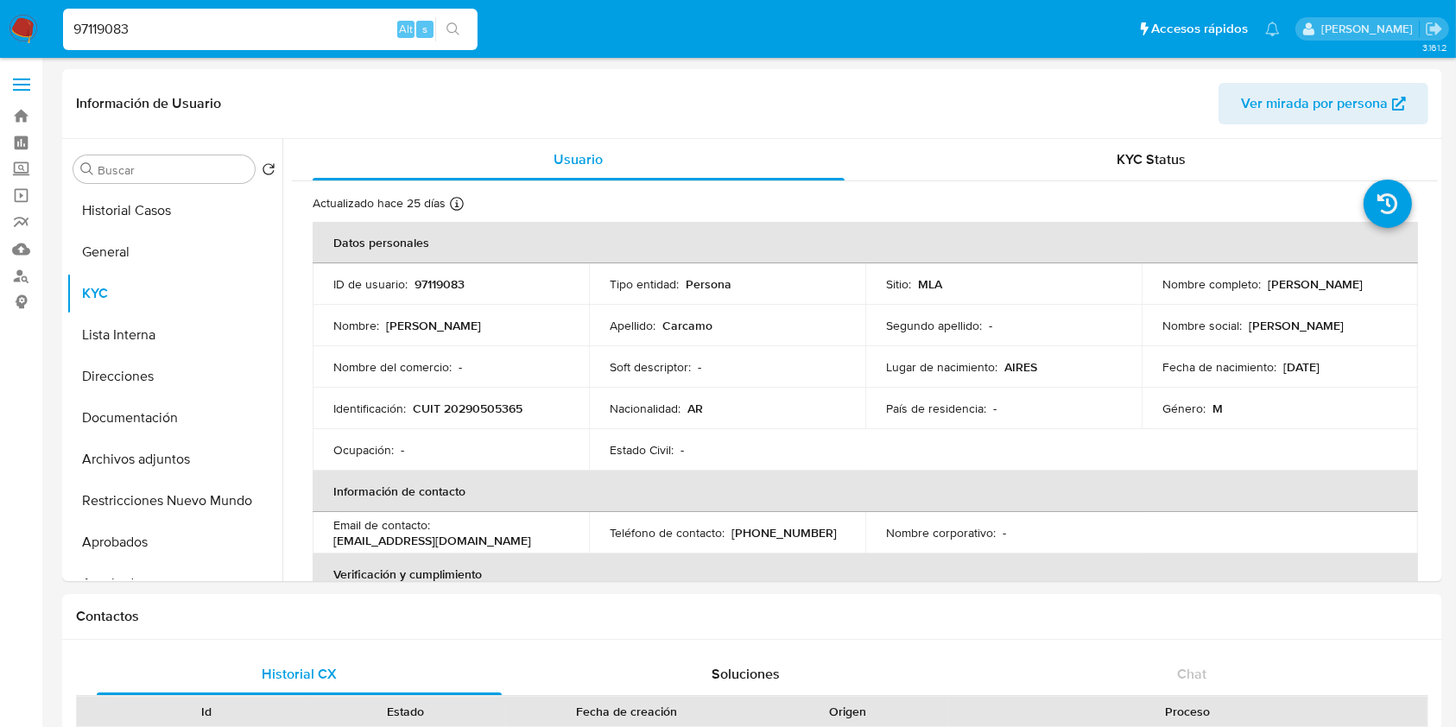
drag, startPoint x: 166, startPoint y: 28, endPoint x: 0, endPoint y: 26, distance: 165.8
click at [0, 26] on nav "Pausado Ver notificaciones 97119083 Alt s Accesos rápidos Presiona las siguient…" at bounding box center [728, 29] width 1456 height 58
paste input "75870727"
type input "75870727"
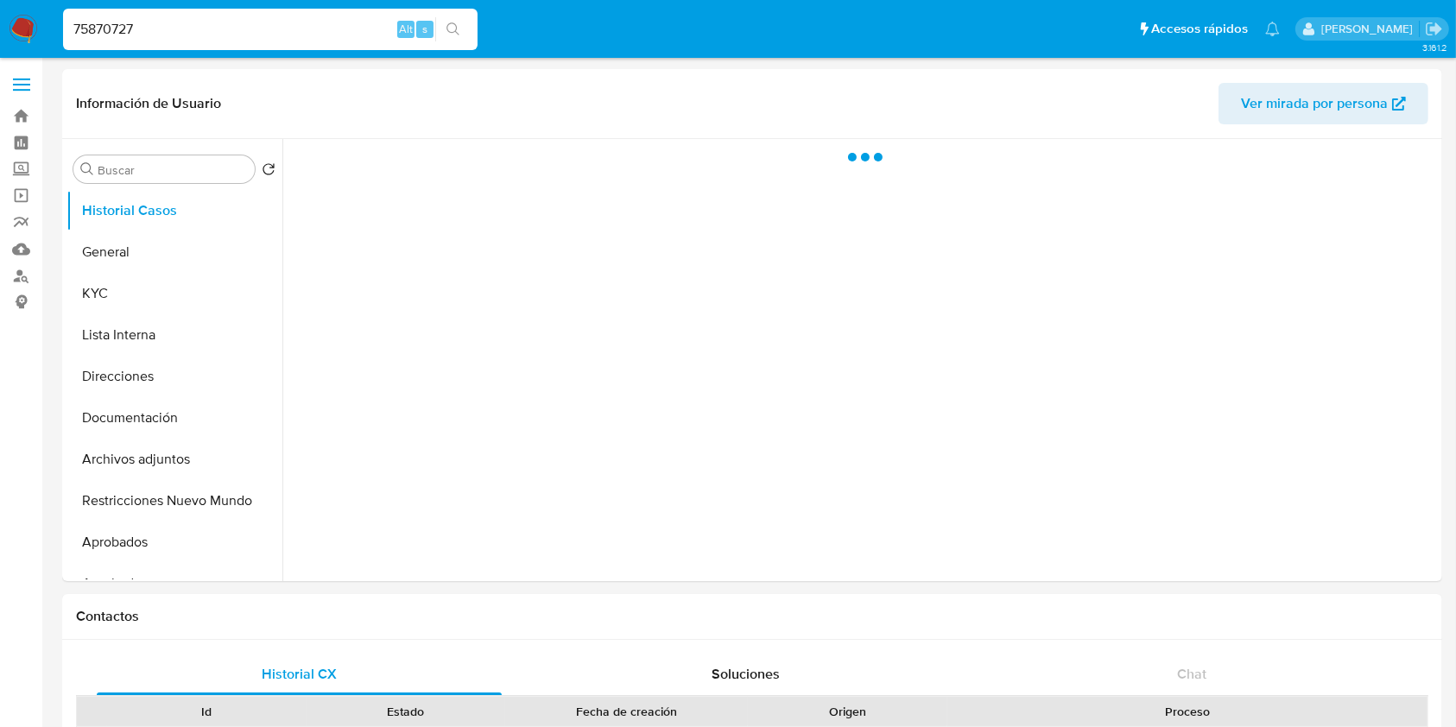
select select "10"
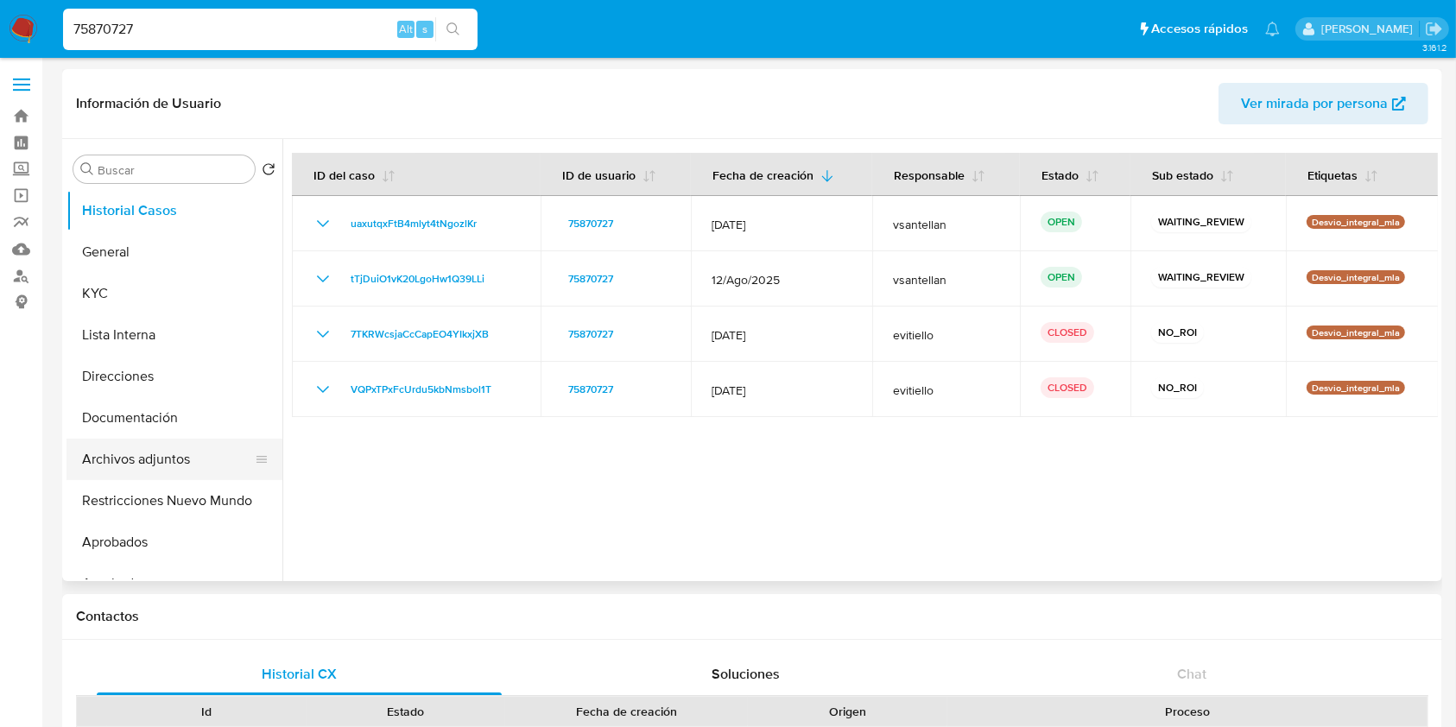
click at [155, 445] on button "Archivos adjuntos" at bounding box center [167, 459] width 202 height 41
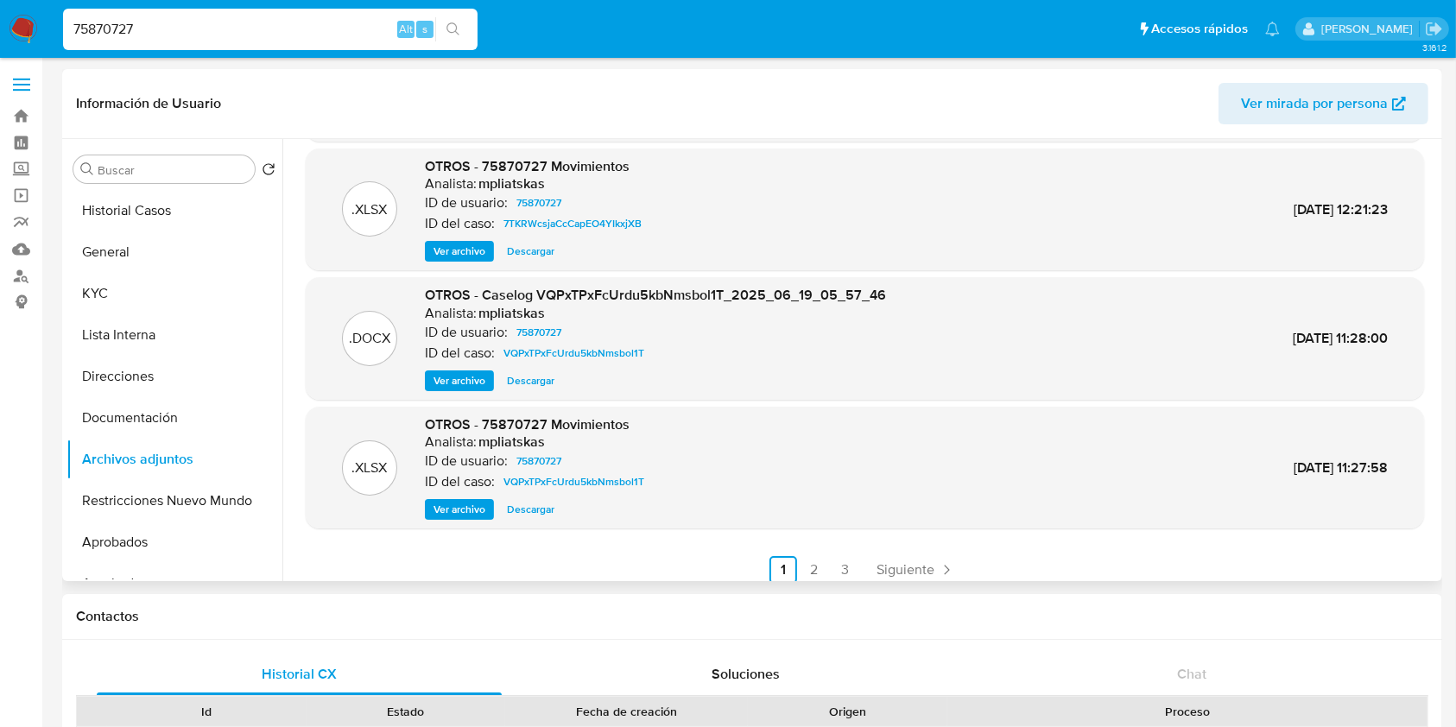
scroll to position [145, 0]
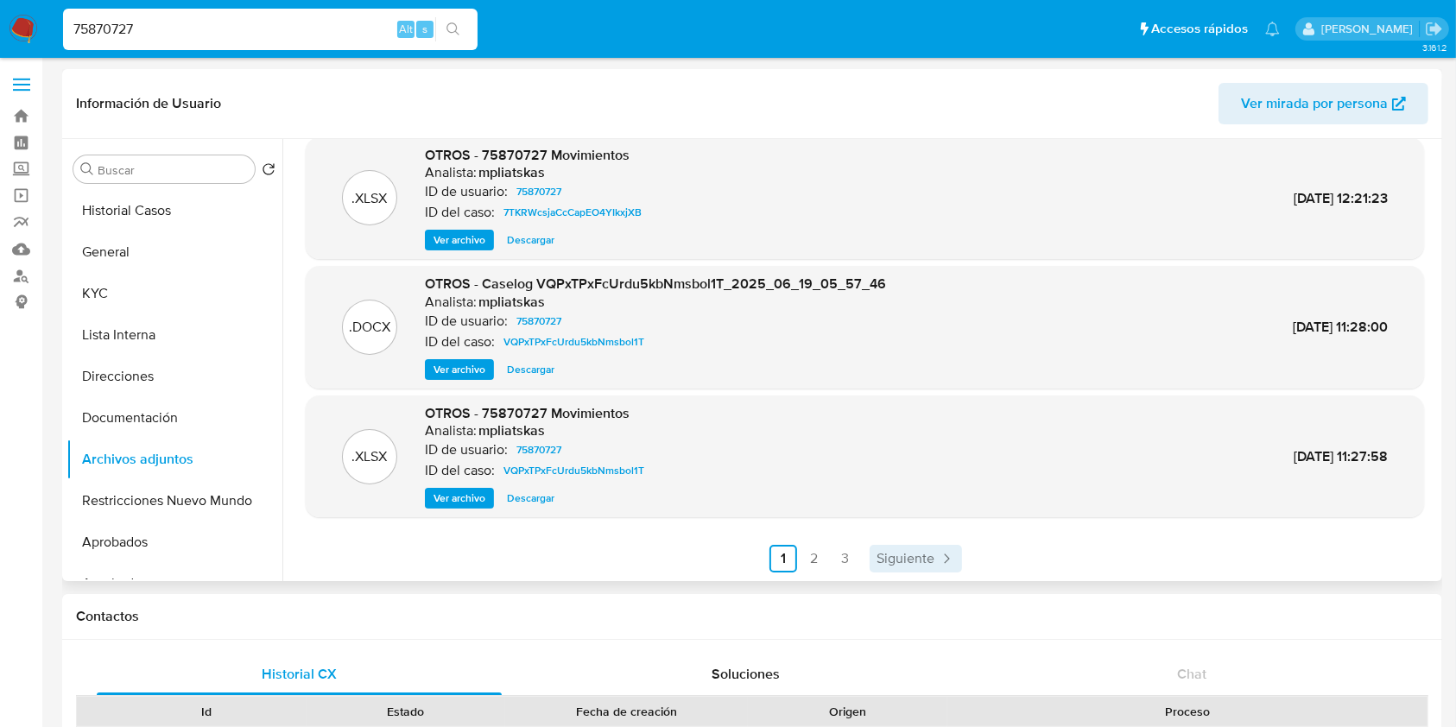
click at [912, 554] on span "Siguiente" at bounding box center [905, 559] width 58 height 14
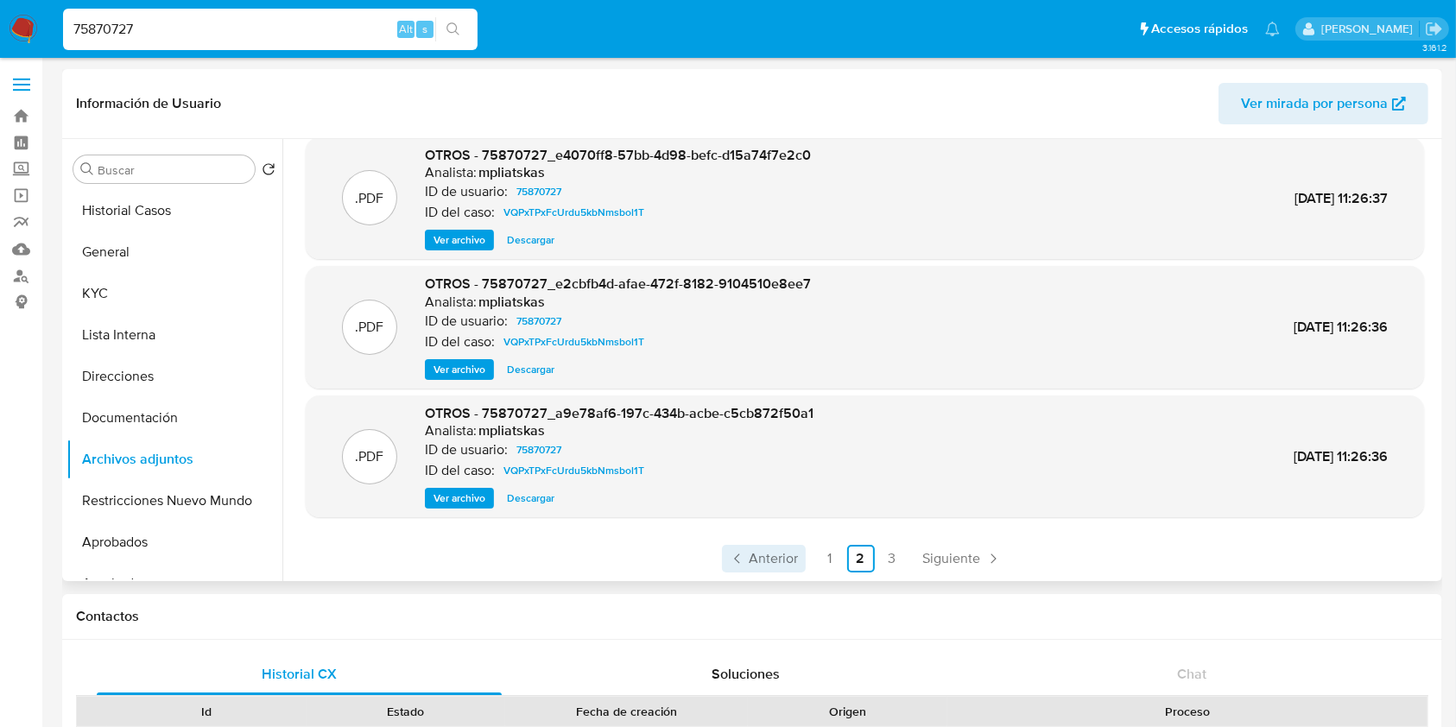
click at [774, 552] on span "Anterior" at bounding box center [773, 559] width 49 height 14
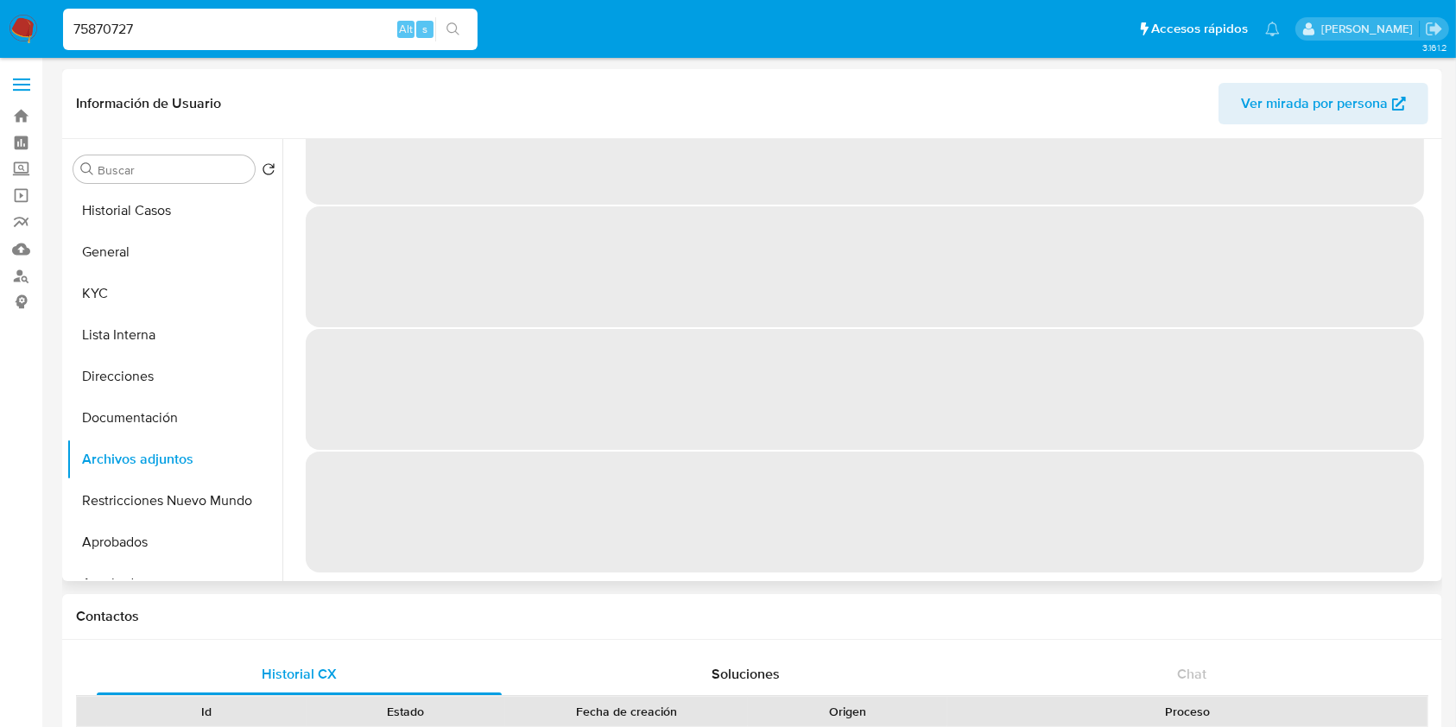
scroll to position [0, 0]
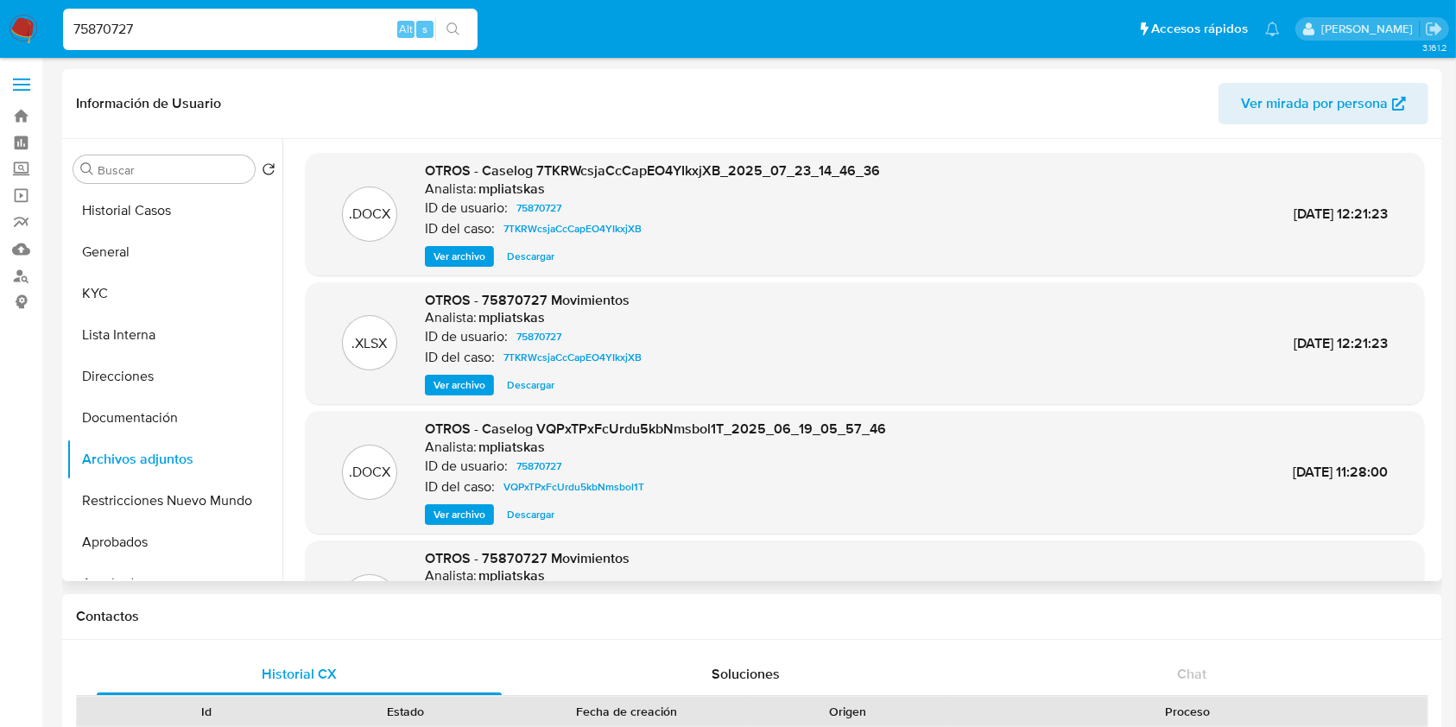
click at [477, 256] on span "Ver archivo" at bounding box center [459, 256] width 52 height 17
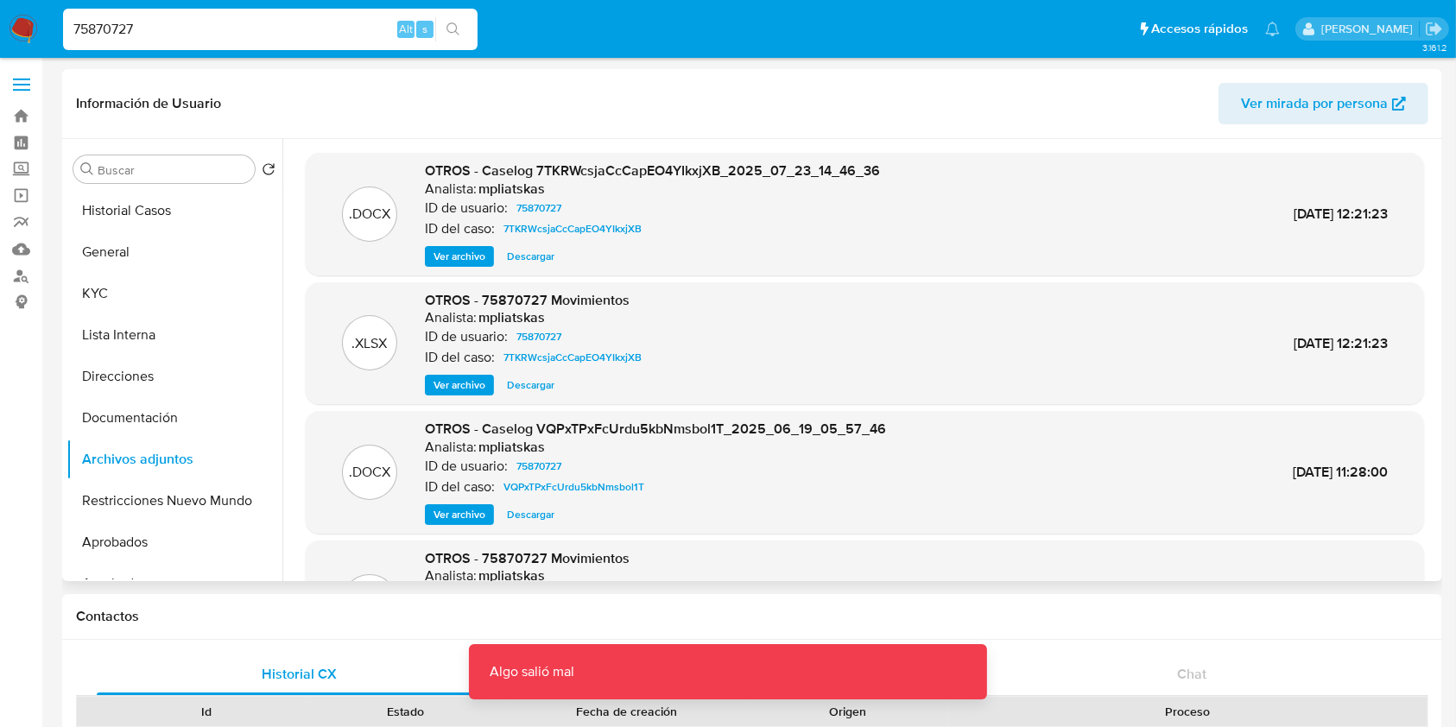
click at [477, 241] on div "OTROS - Caselog 7TKRWcsjaCcCapEO4YIkxjXB_2025_07_23_14_46_36 Analista: mpliatsk…" at bounding box center [652, 213] width 455 height 105
click at [471, 251] on span "Ver archivo" at bounding box center [459, 256] width 52 height 17
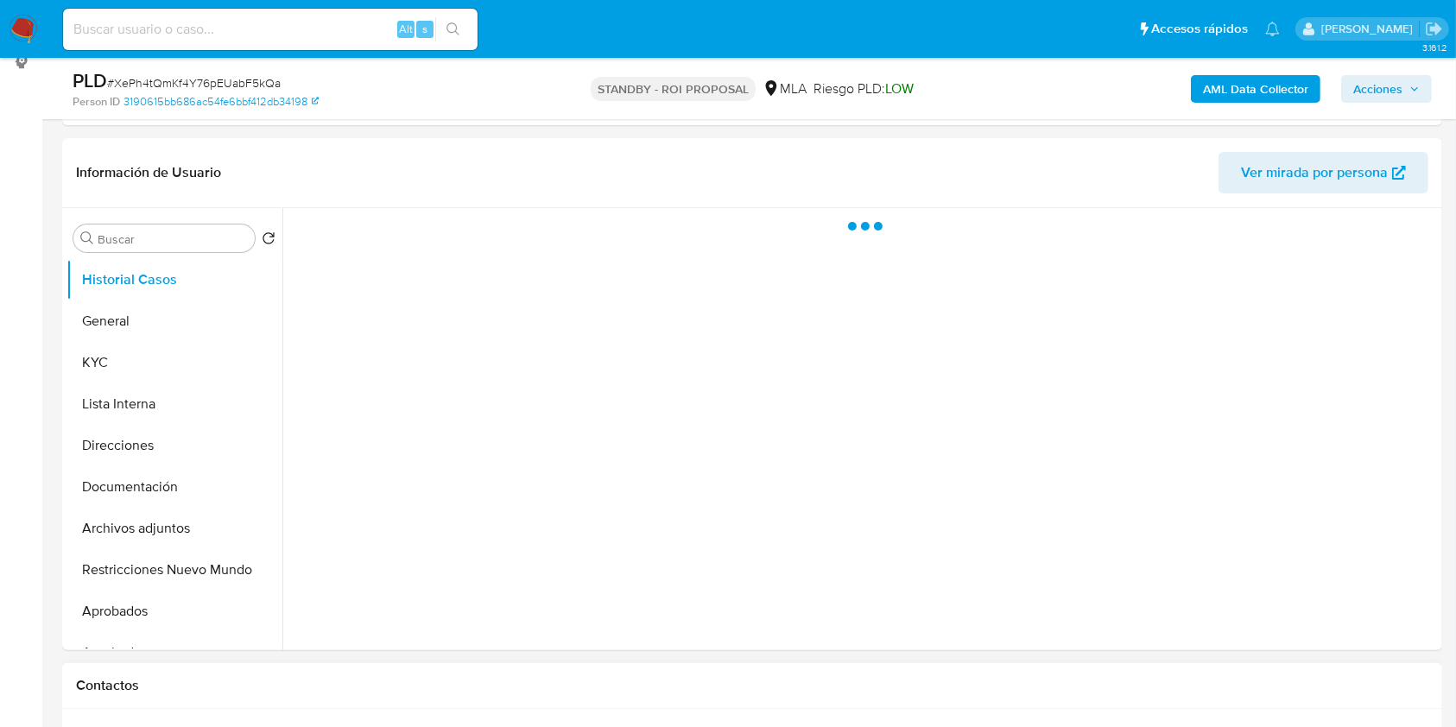
scroll to position [575, 0]
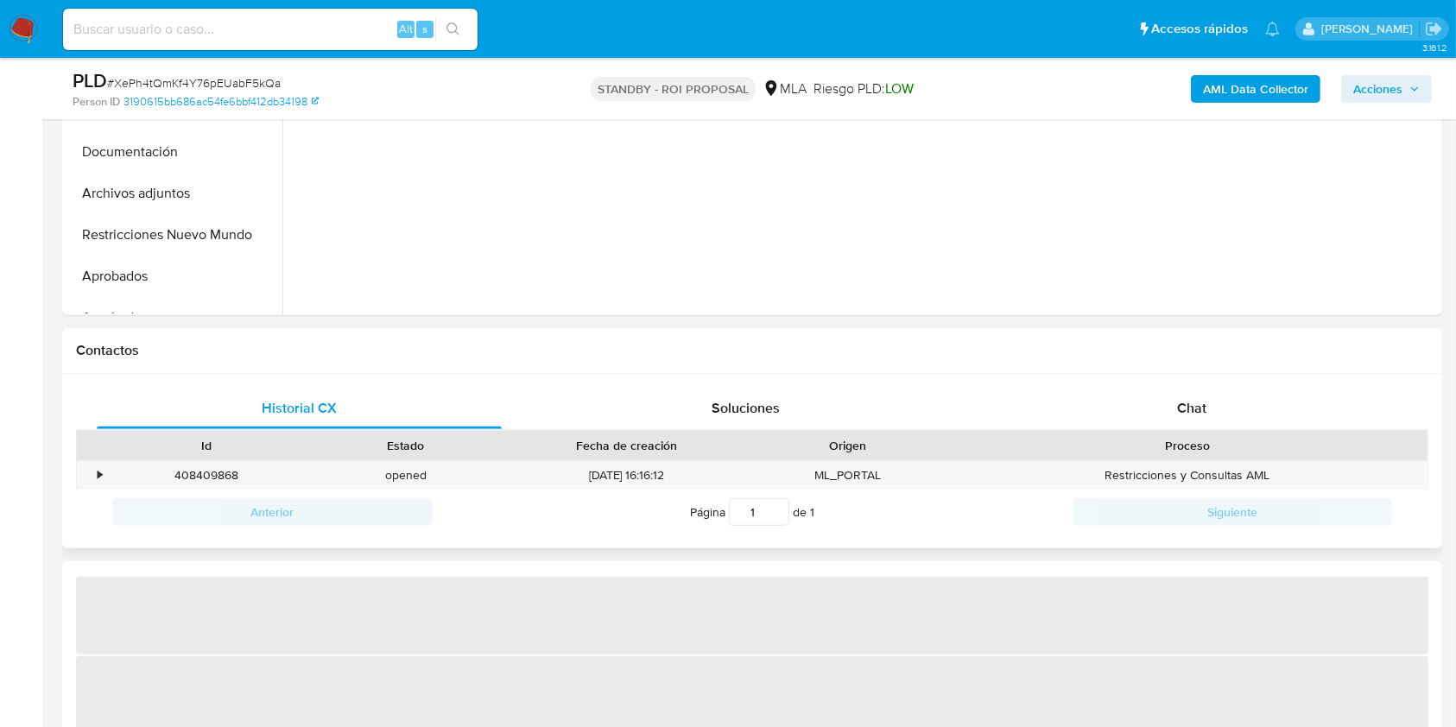
click at [1197, 430] on div "Id Estado Fecha de creación Origen Proceso" at bounding box center [752, 445] width 1352 height 30
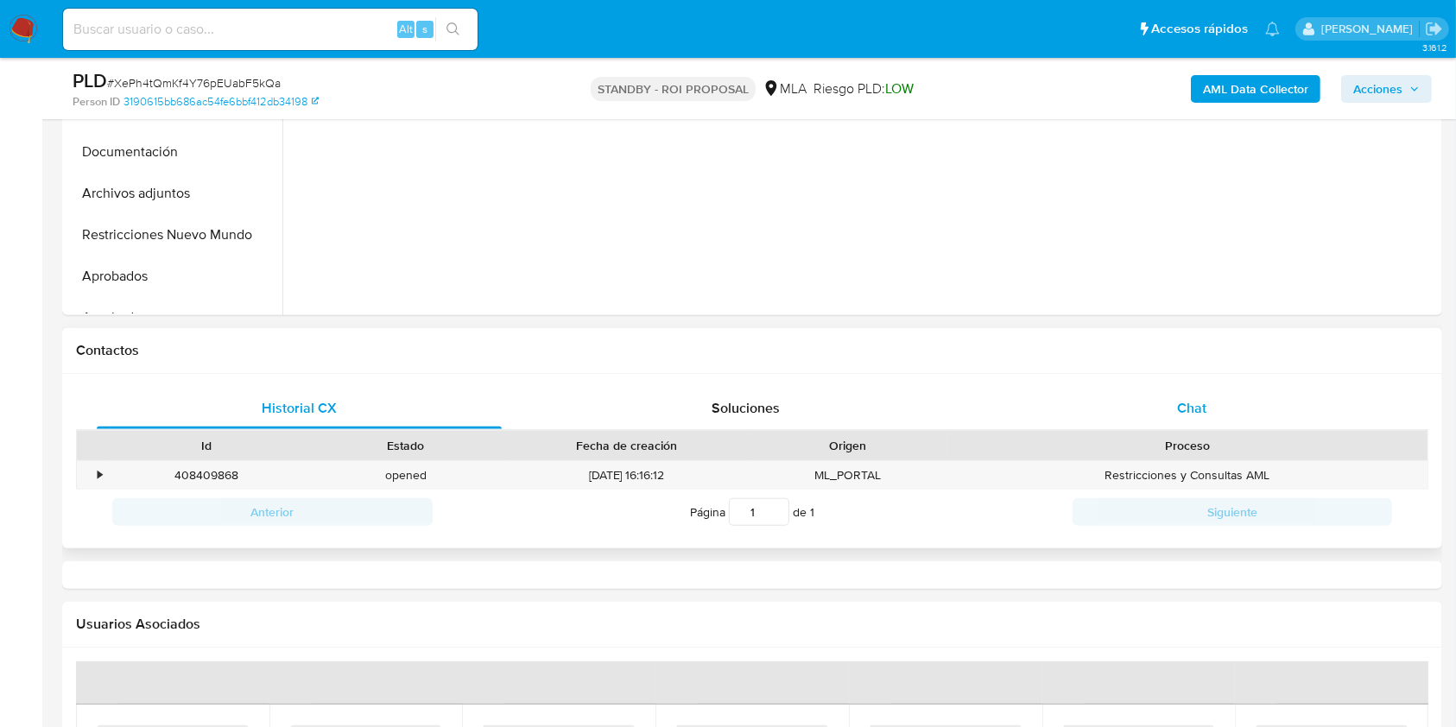
click at [1197, 398] on span "Chat" at bounding box center [1191, 408] width 29 height 20
select select "10"
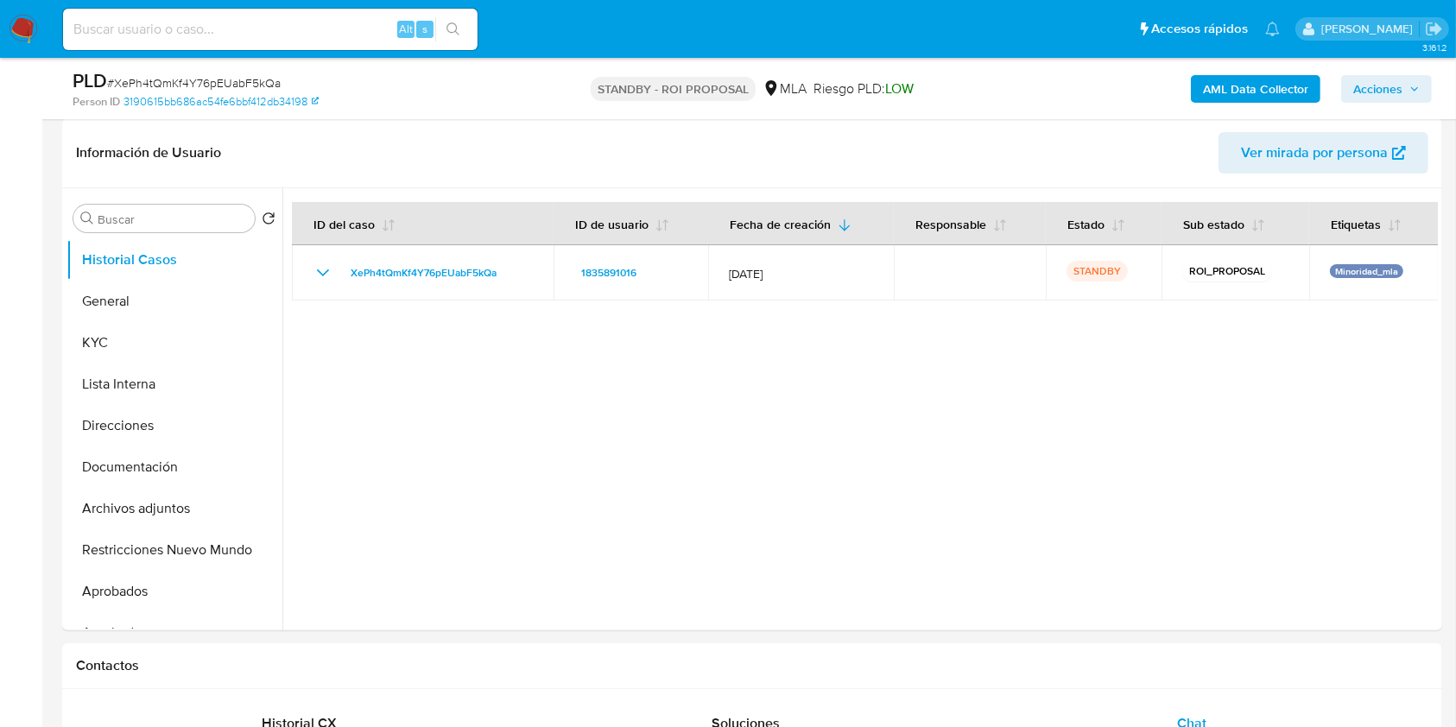
scroll to position [222, 0]
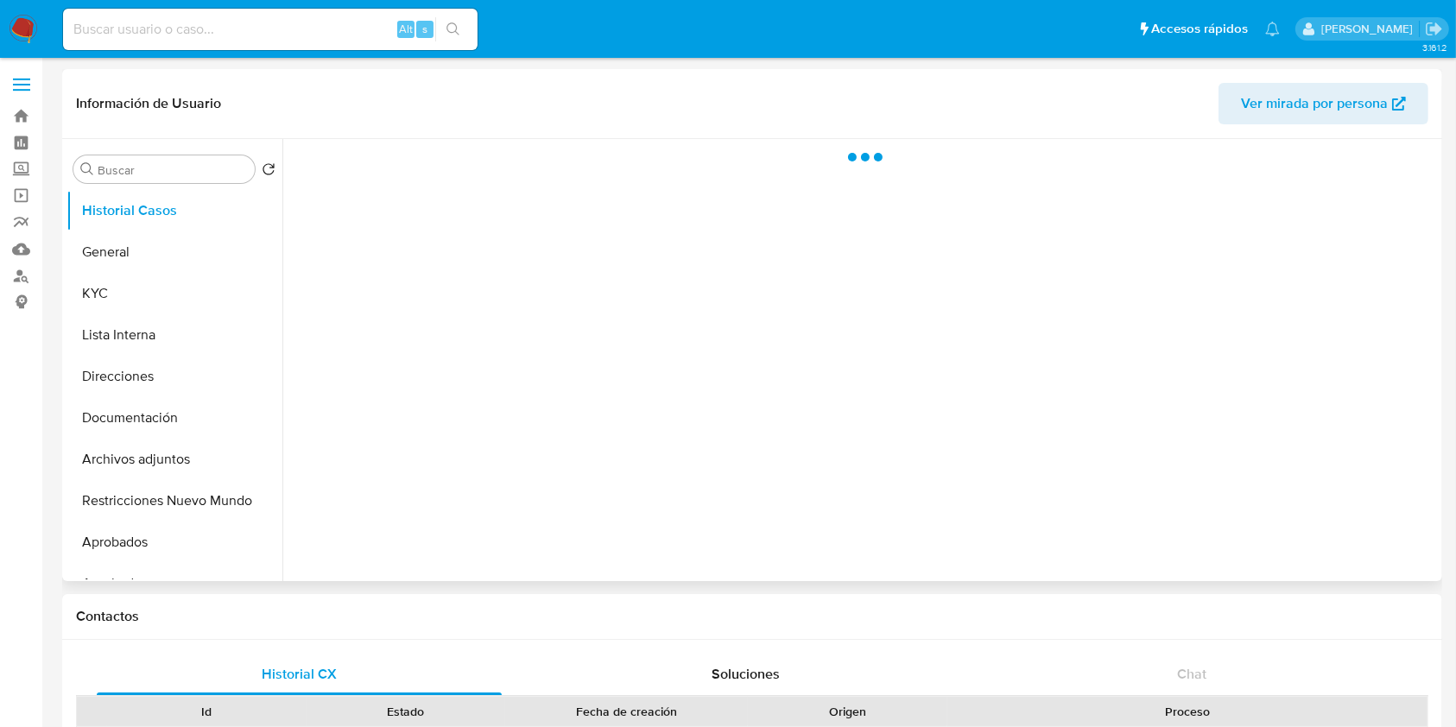
select select "10"
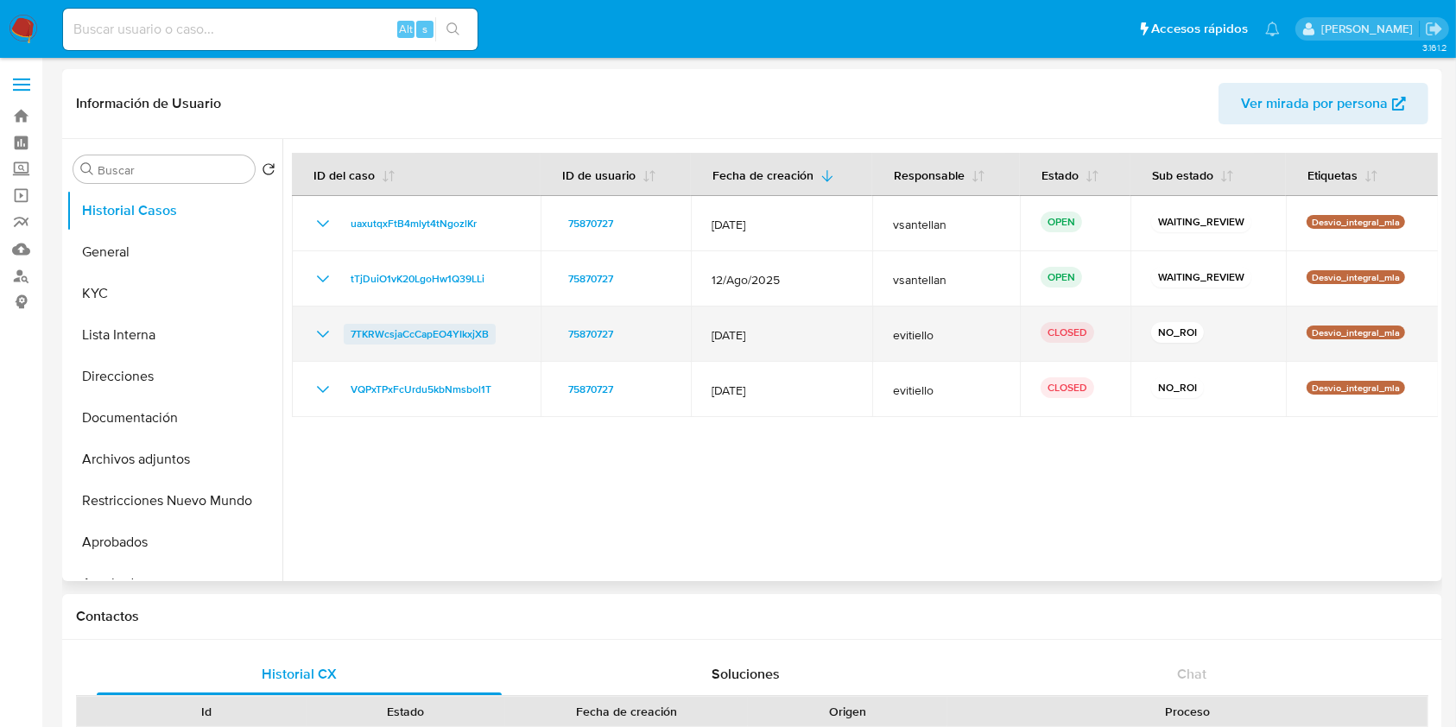
click at [355, 328] on span "7TKRWcsjaCcCapEO4YIkxjXB" at bounding box center [420, 334] width 138 height 21
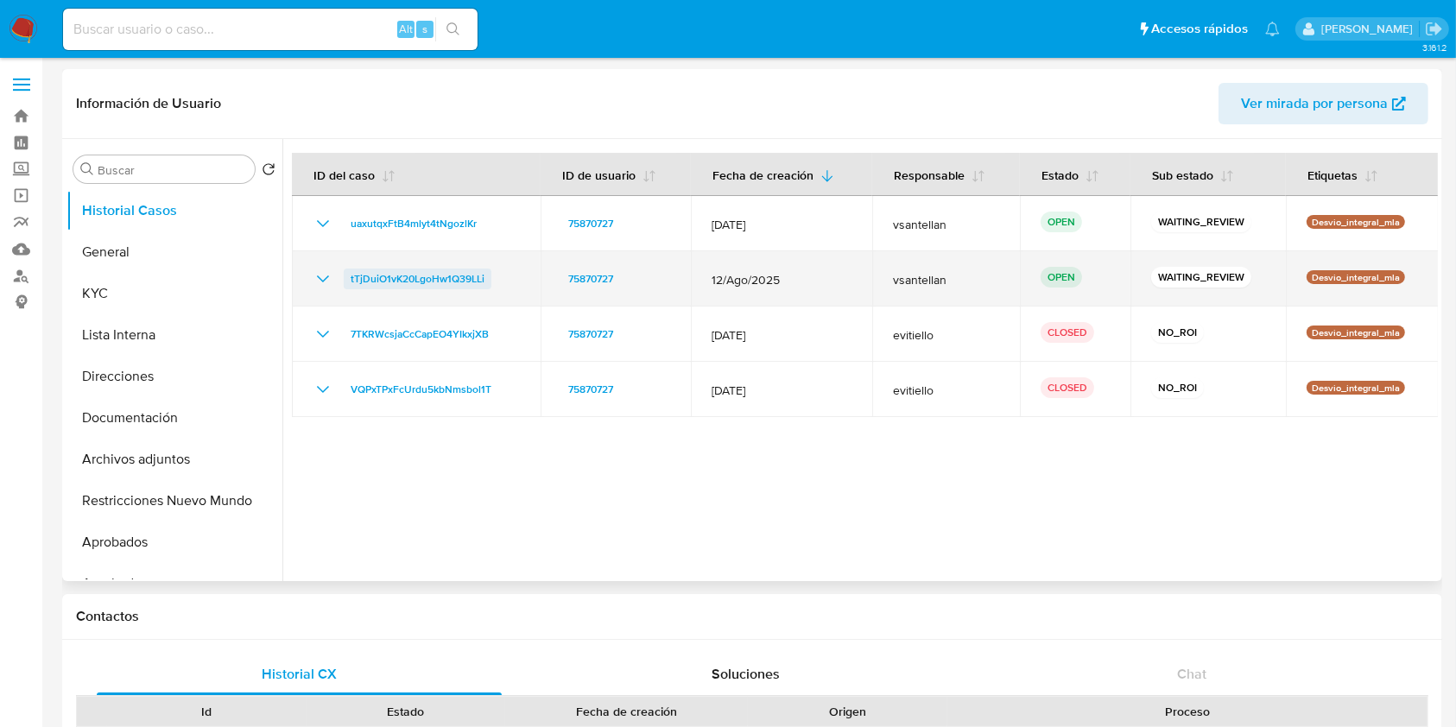
click at [414, 281] on span "tTjDuiO1vK20LgoHw1Q39LLi" at bounding box center [418, 279] width 134 height 21
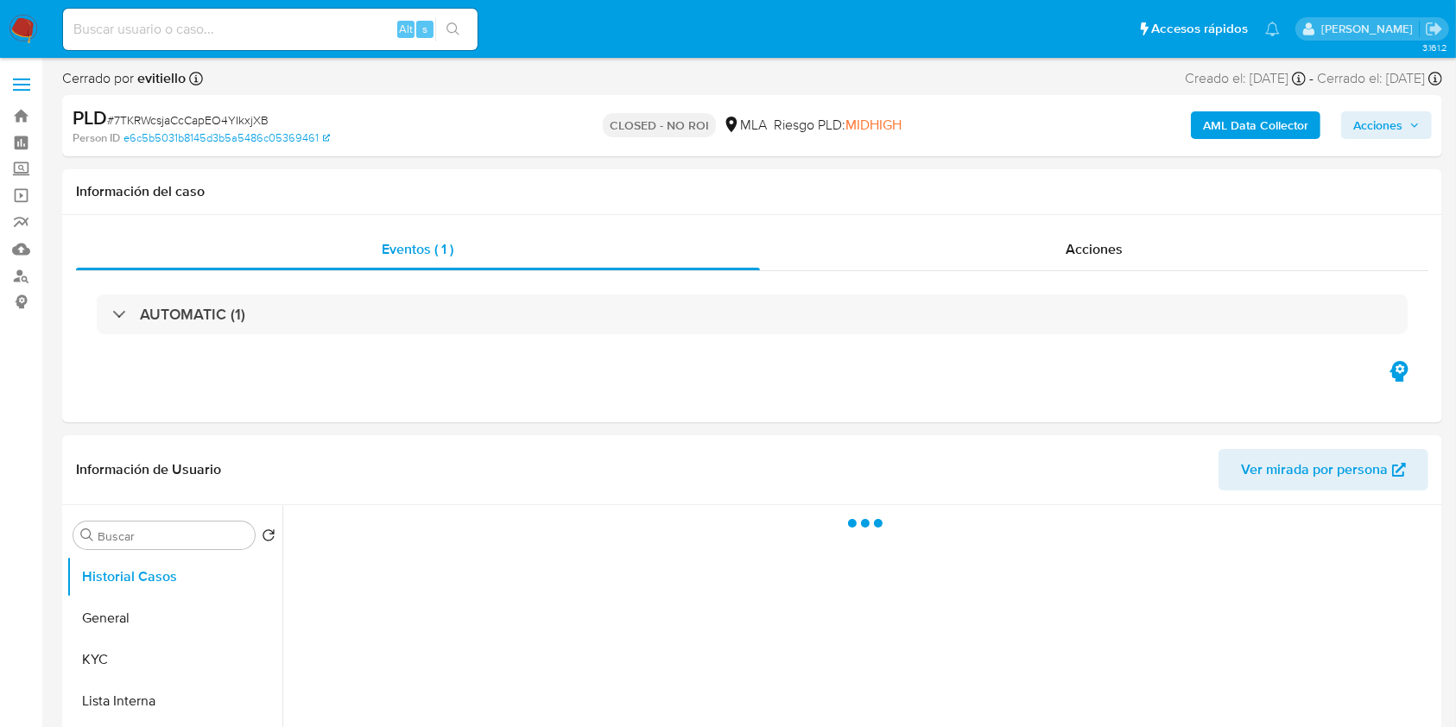
select select "10"
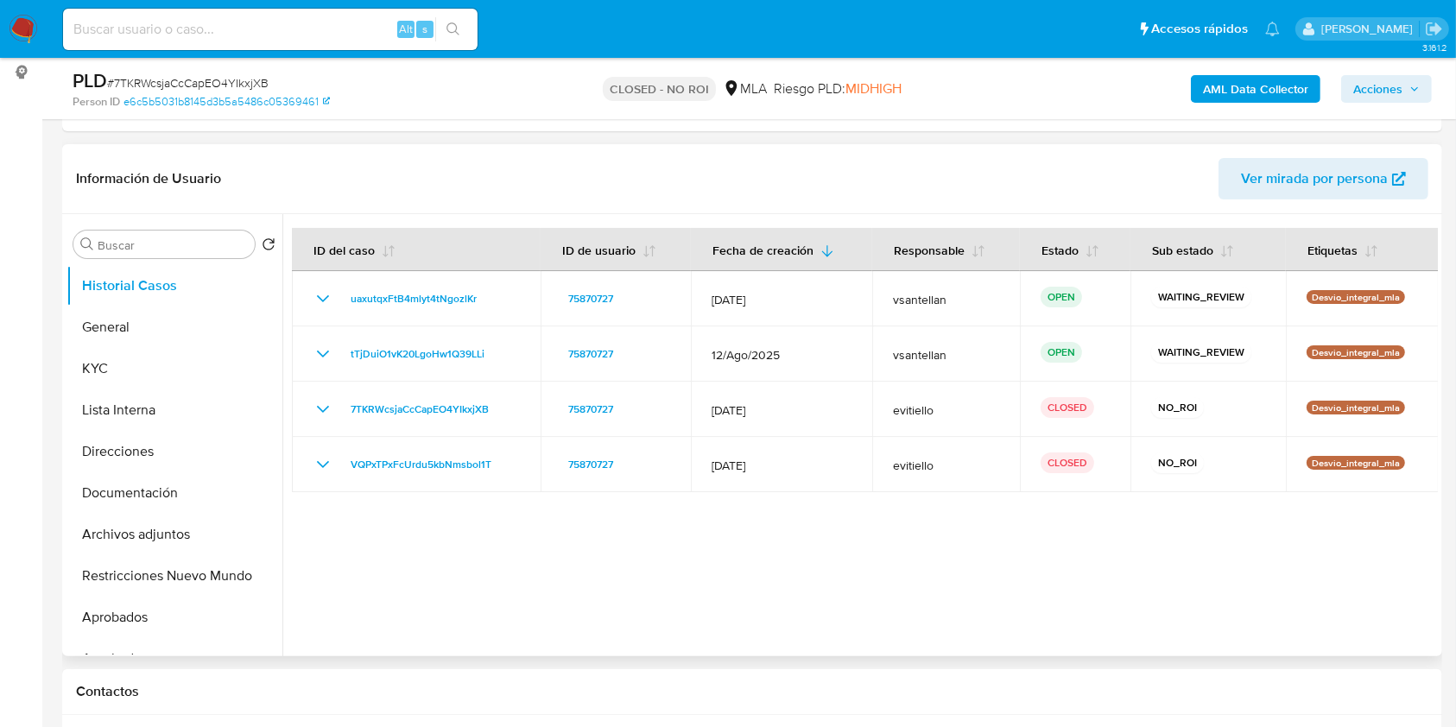
scroll to position [345, 0]
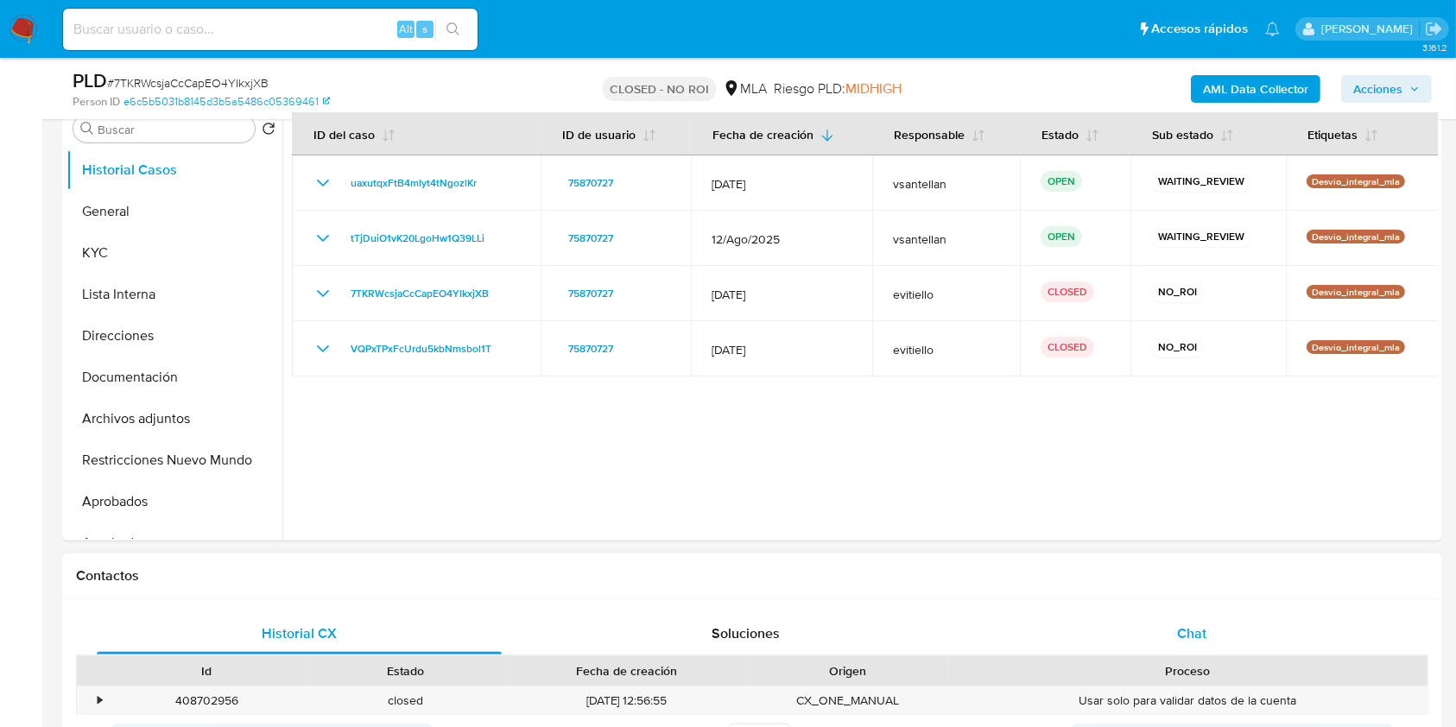
click at [1195, 619] on div "Chat" at bounding box center [1191, 633] width 405 height 41
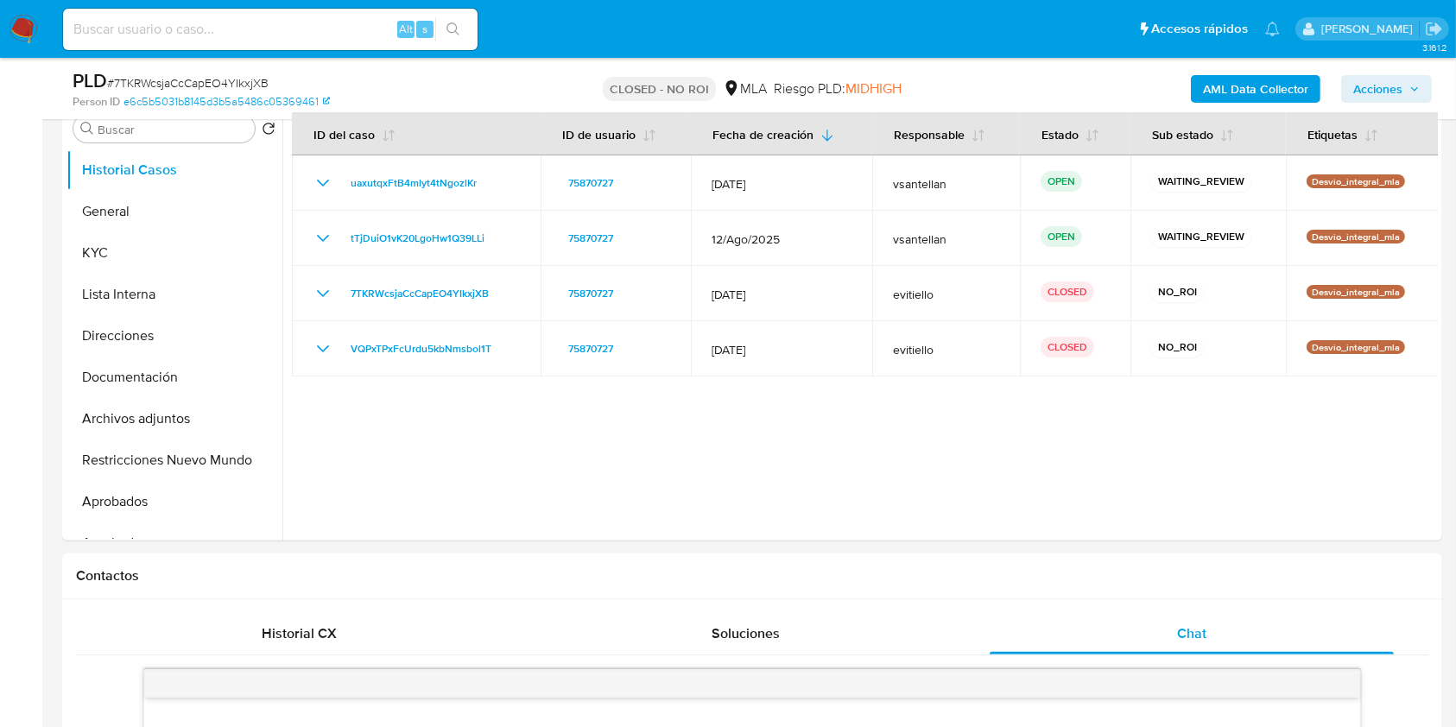
drag, startPoint x: 1452, startPoint y: 198, endPoint x: 1459, endPoint y: 233, distance: 36.1
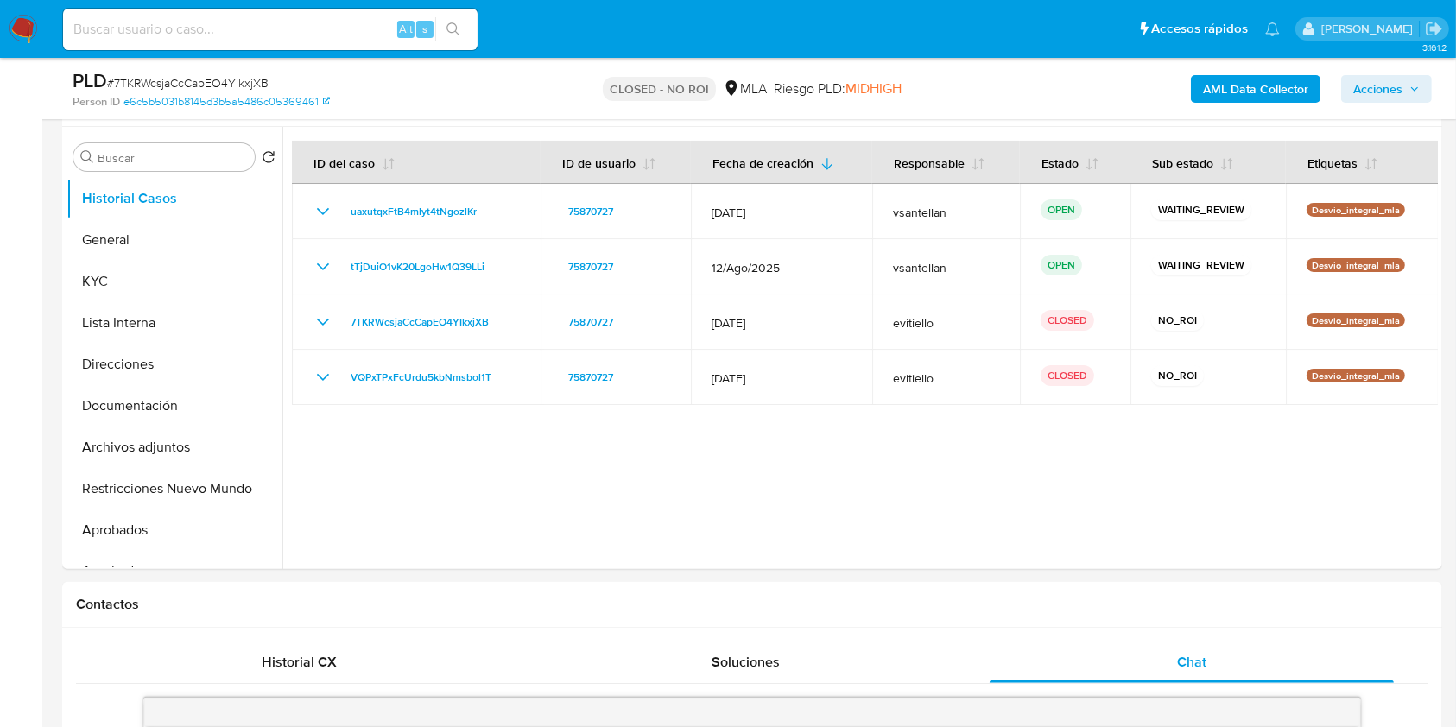
scroll to position [250, 0]
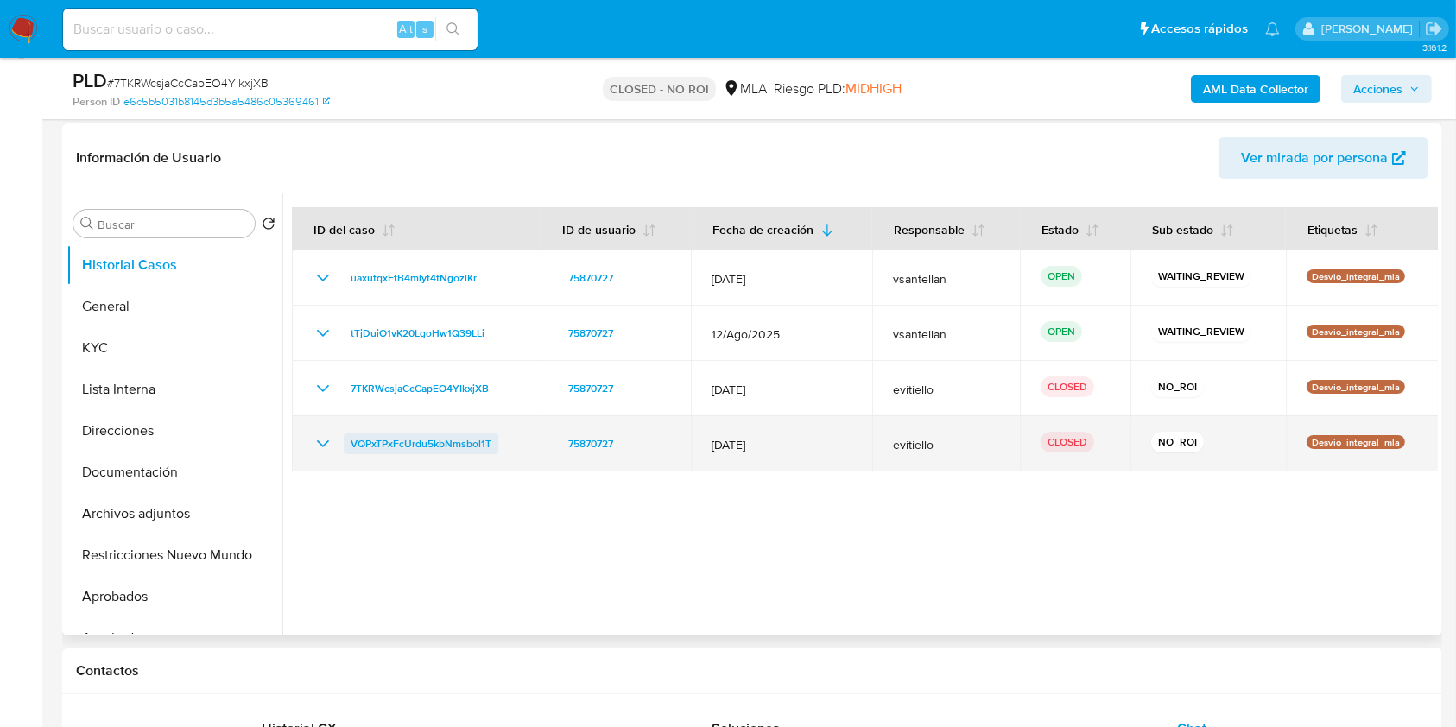
click at [427, 440] on span "VQPxTPxFcUrdu5kbNmsbol1T" at bounding box center [421, 443] width 141 height 21
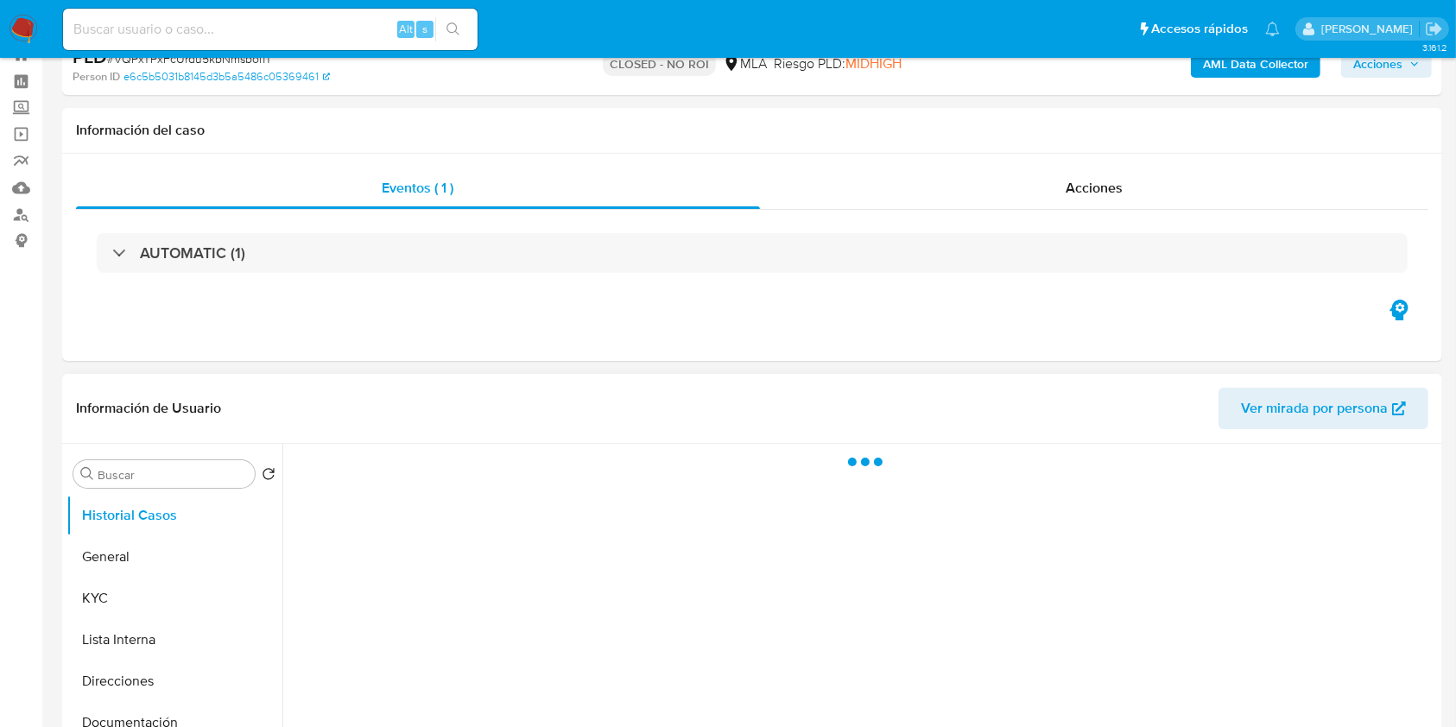
scroll to position [230, 0]
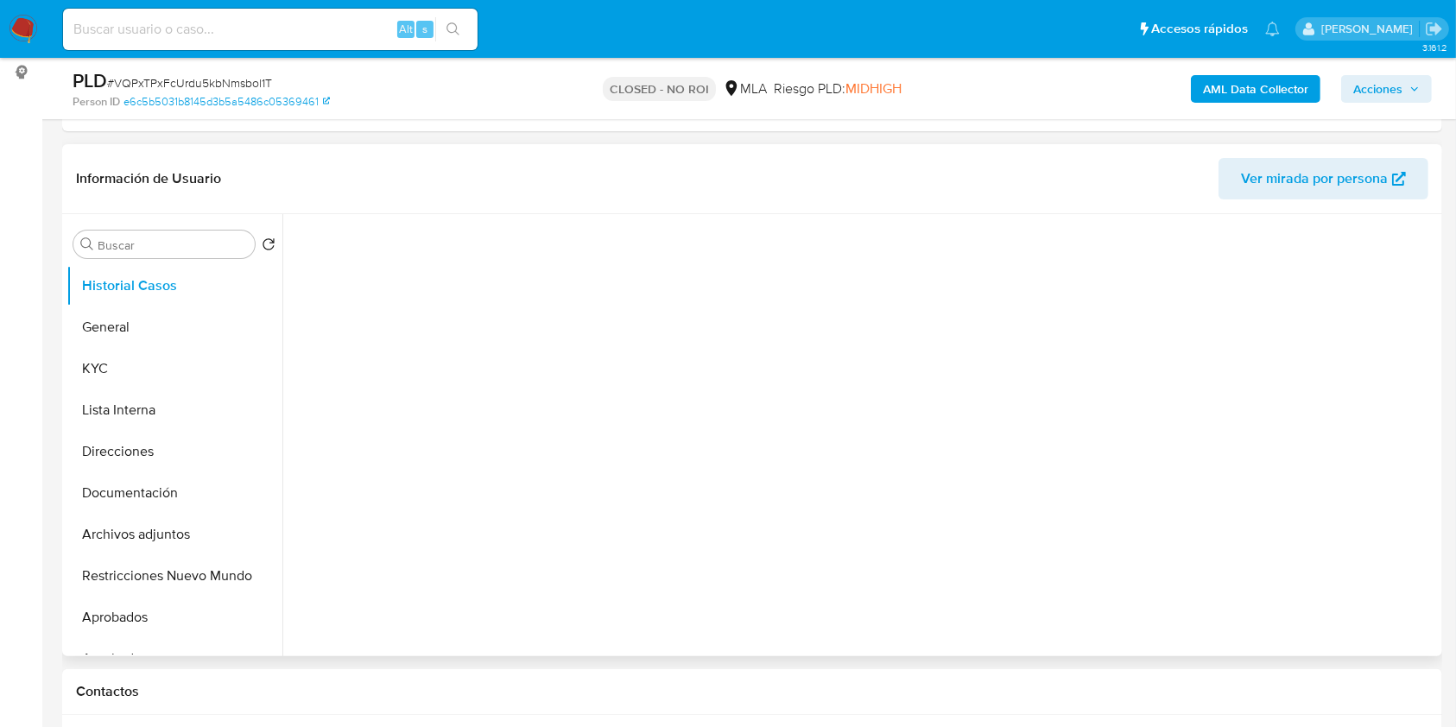
select select "10"
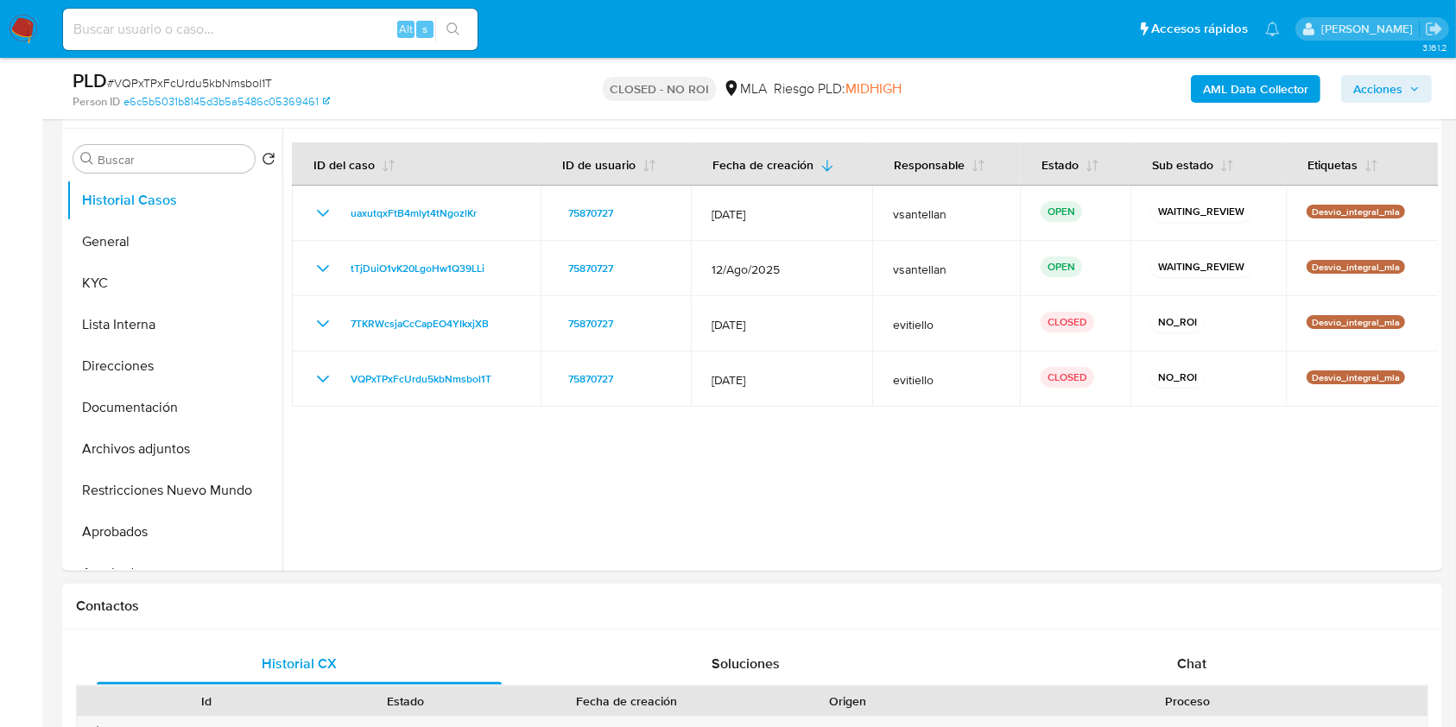
scroll to position [345, 0]
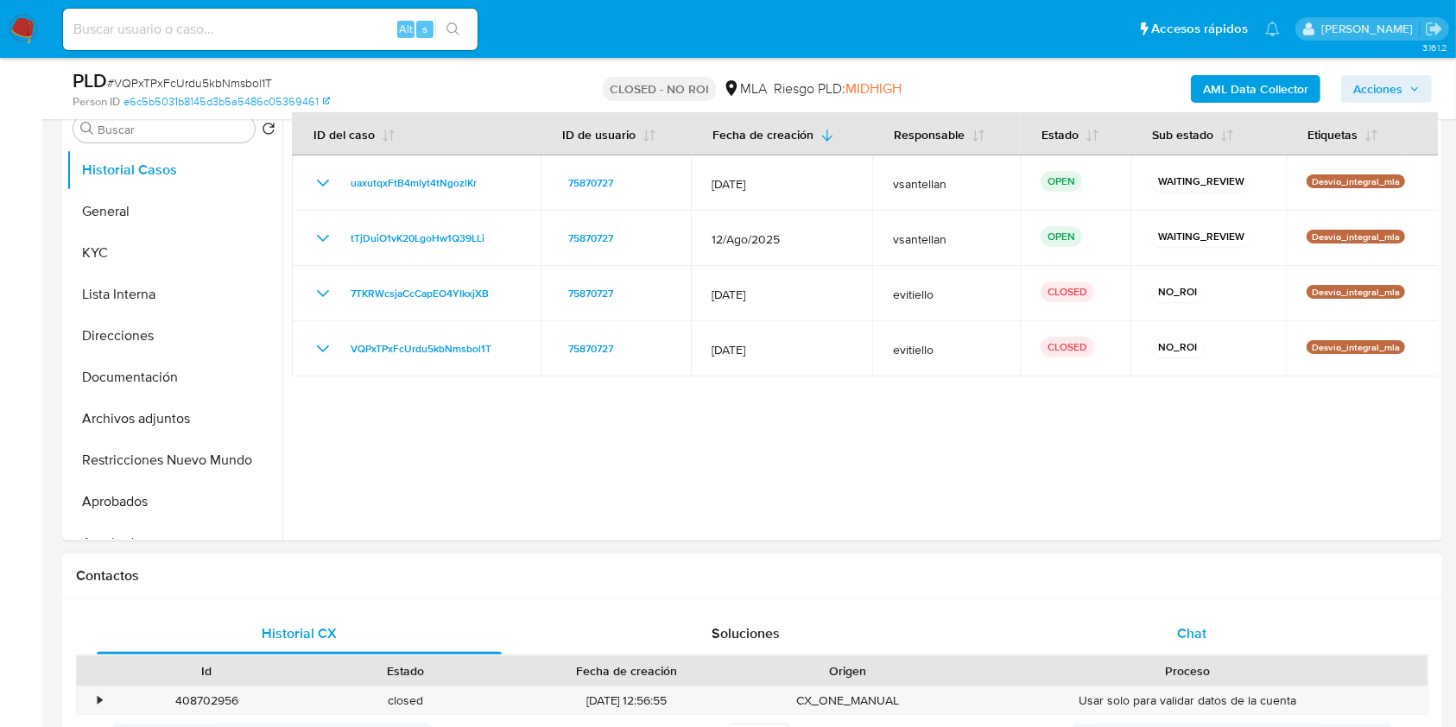
click at [1249, 638] on div "Chat" at bounding box center [1191, 633] width 405 height 41
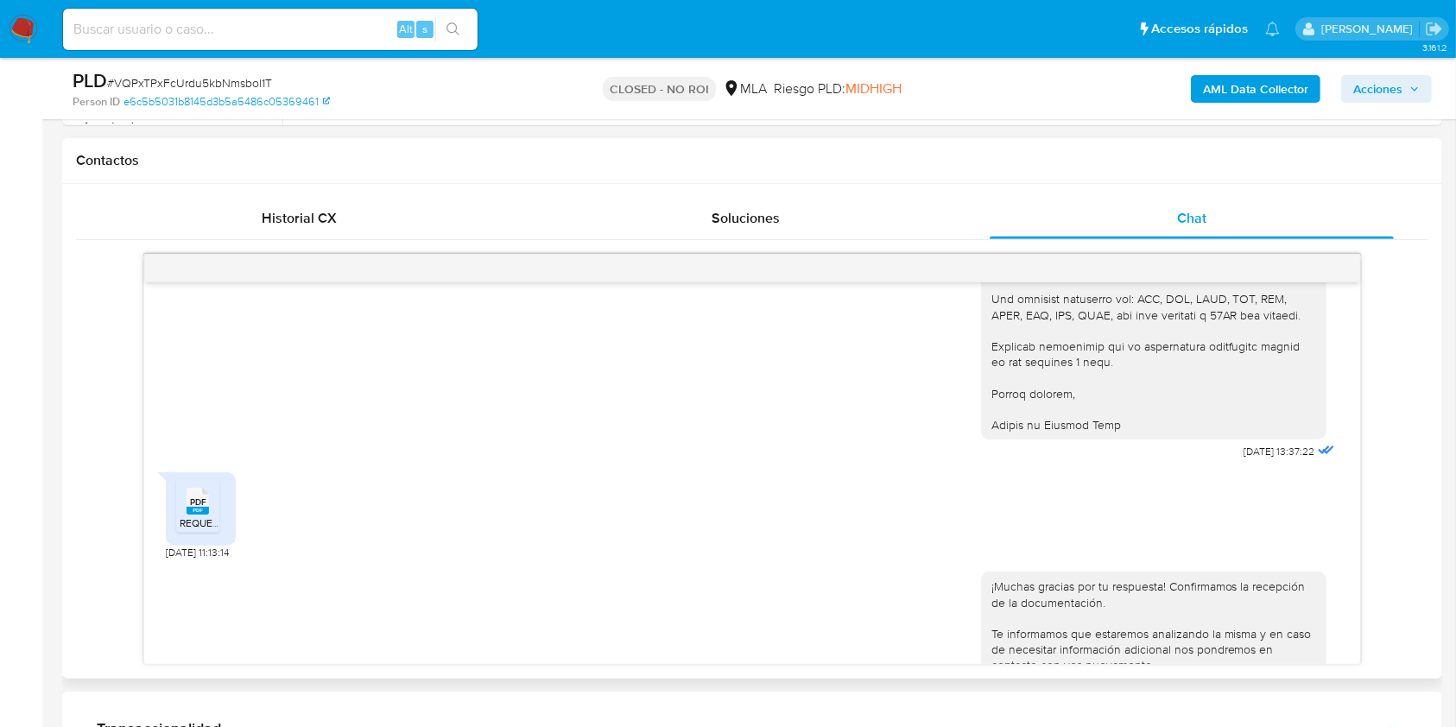
scroll to position [1758, 0]
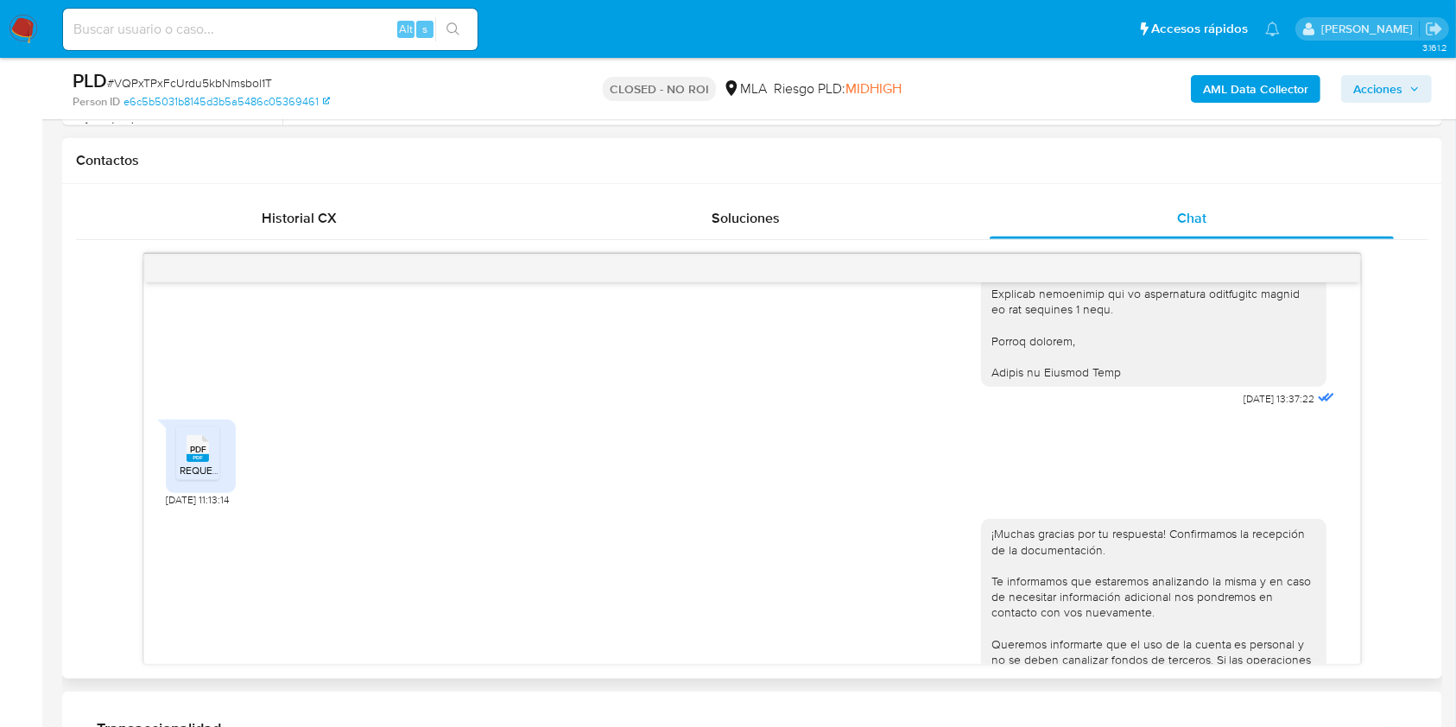
click at [204, 455] on span "PDF" at bounding box center [198, 449] width 16 height 11
click at [1376, 441] on div "18/06/2025 18:18:36 PDF PDF 2024.pdf 21/06/2025 13:55:29 PDF PDF 2025.pdf 21/06…" at bounding box center [752, 459] width 1352 height 411
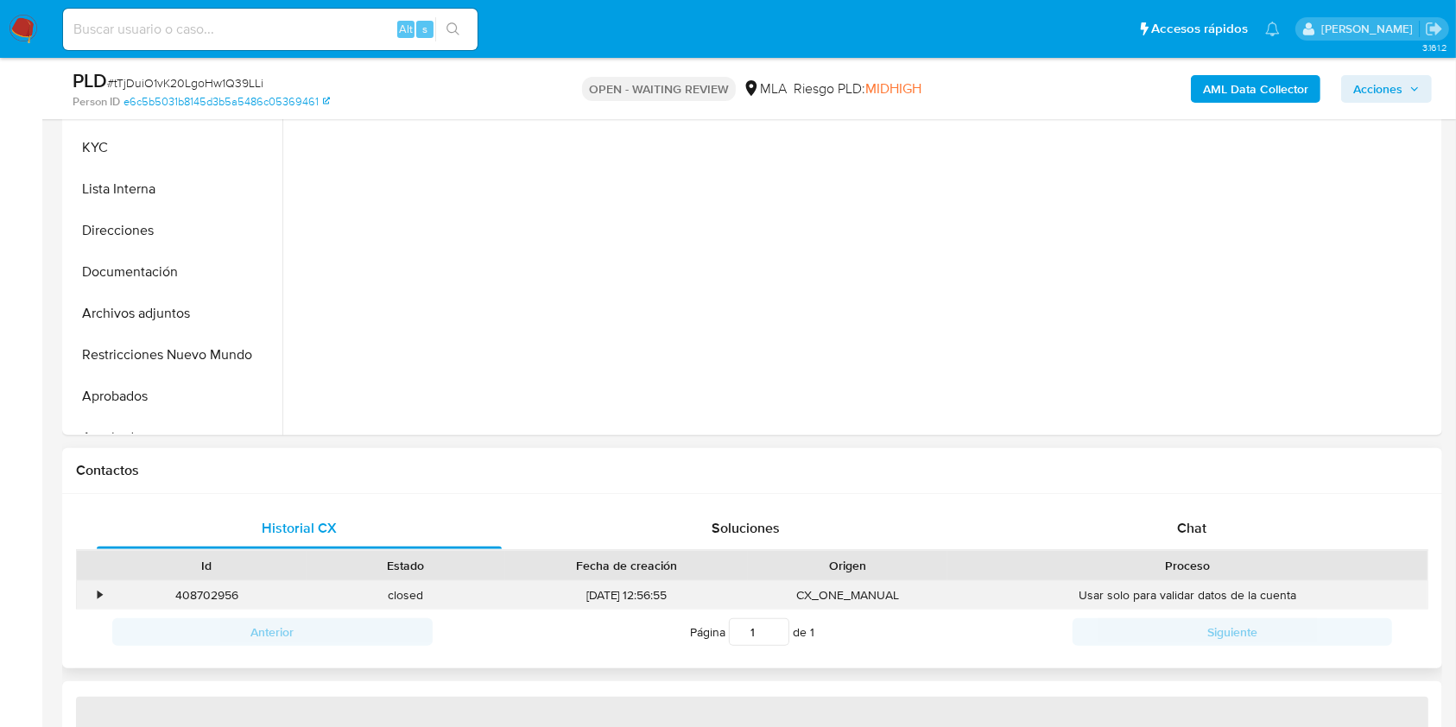
scroll to position [460, 0]
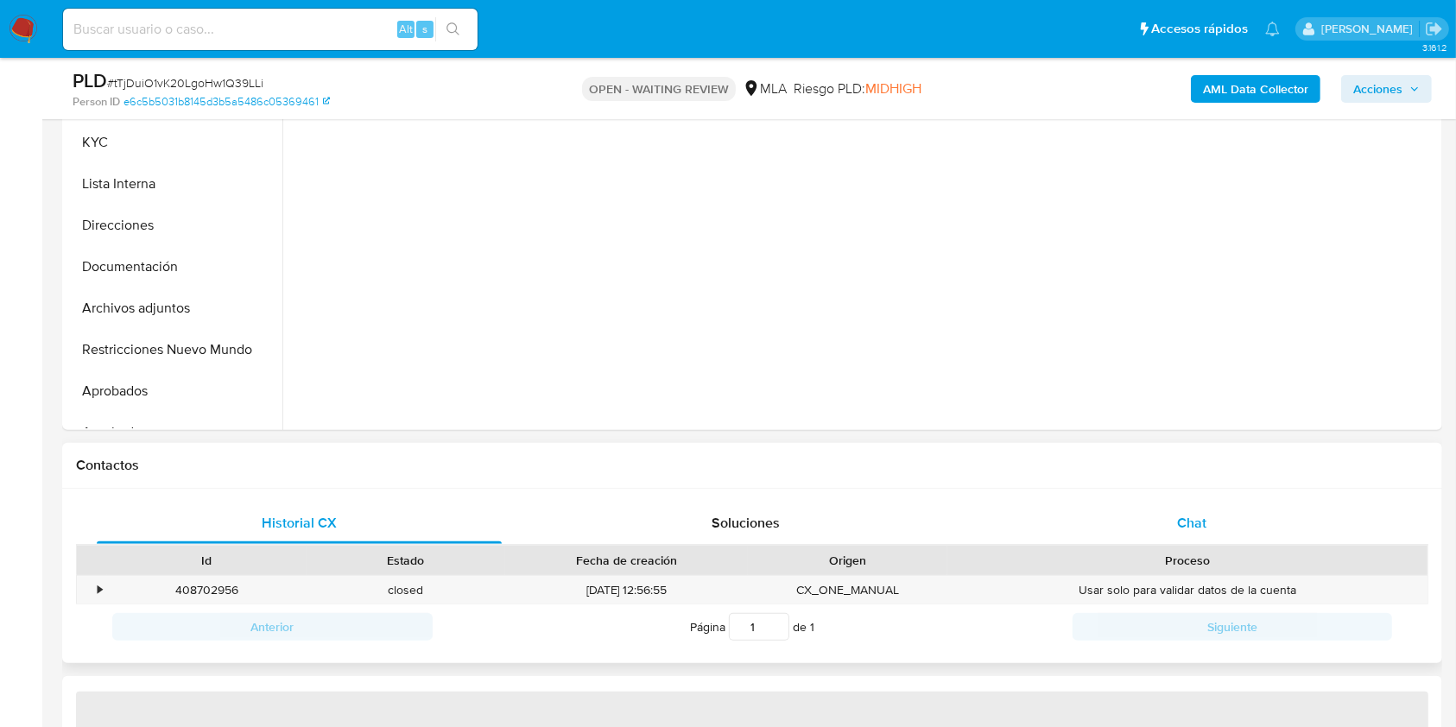
click at [1226, 514] on div "Chat" at bounding box center [1191, 522] width 405 height 41
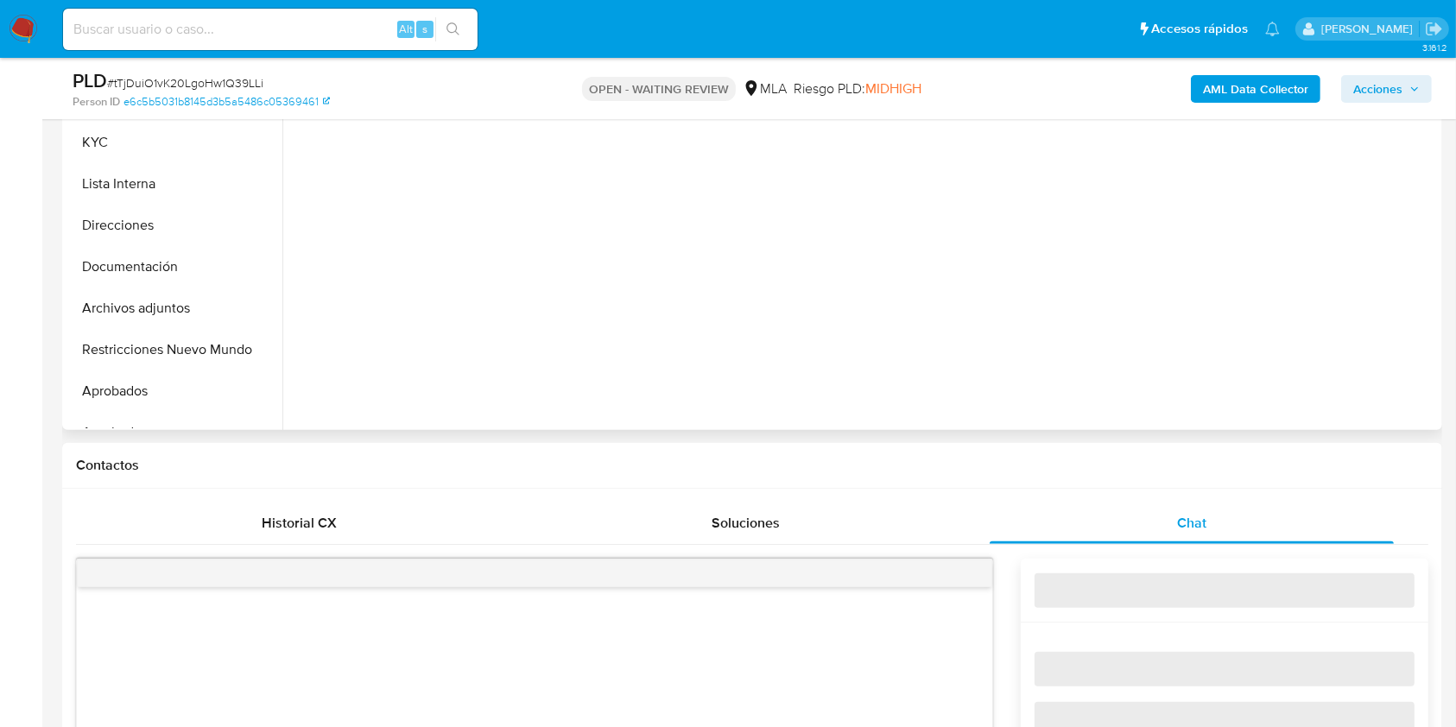
select select "10"
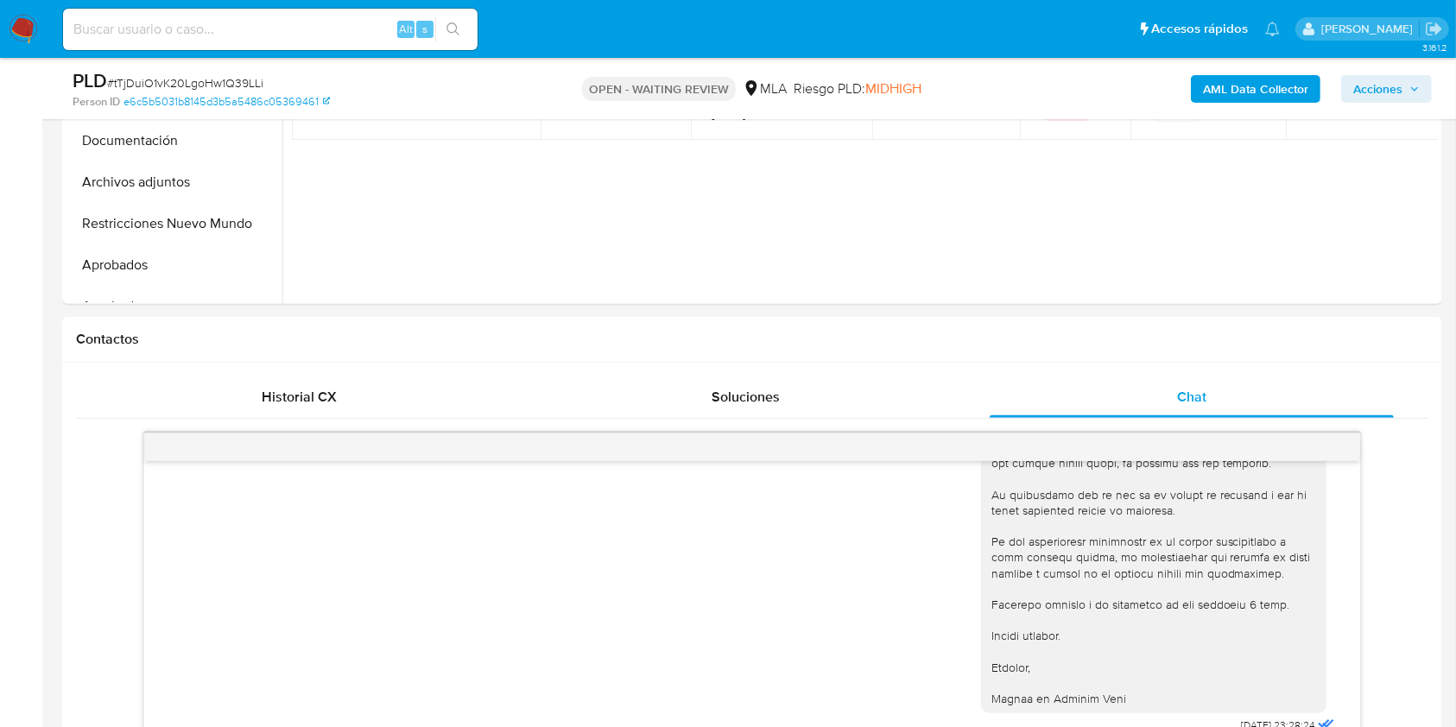
scroll to position [861, 0]
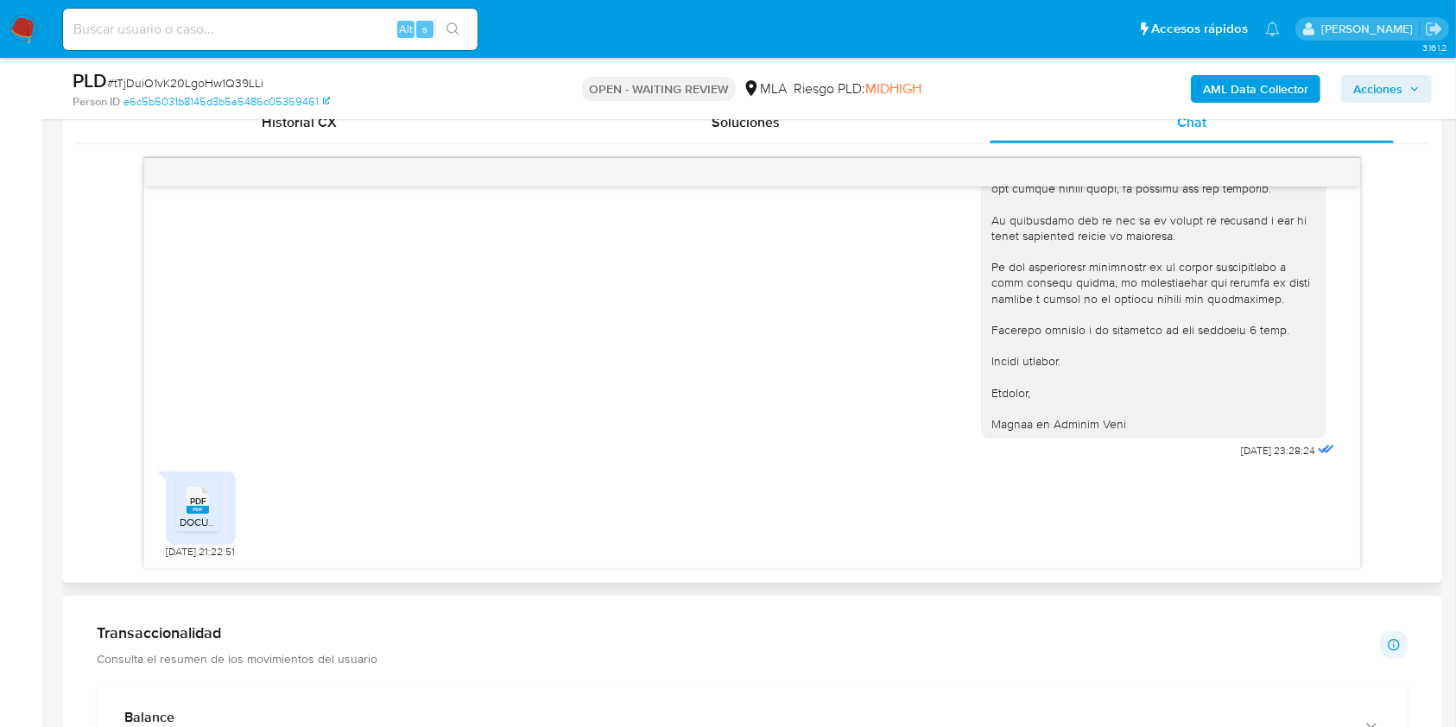
drag, startPoint x: 1336, startPoint y: 533, endPoint x: 1356, endPoint y: 520, distance: 23.7
click at [1346, 503] on div "[DATE] 17:43:00 Hola! Ya hicimos el envío de esta documentación el [DATE] [DATE…" at bounding box center [751, 377] width 1215 height 382
drag, startPoint x: 1360, startPoint y: 522, endPoint x: 1355, endPoint y: 479, distance: 43.4
click at [1355, 479] on div "[DATE] 17:43:00 Hola! Ya hicimos el envío de esta documentación el [DATE] [DATE…" at bounding box center [751, 363] width 1216 height 411
drag, startPoint x: 1362, startPoint y: 490, endPoint x: 1361, endPoint y: 471, distance: 18.2
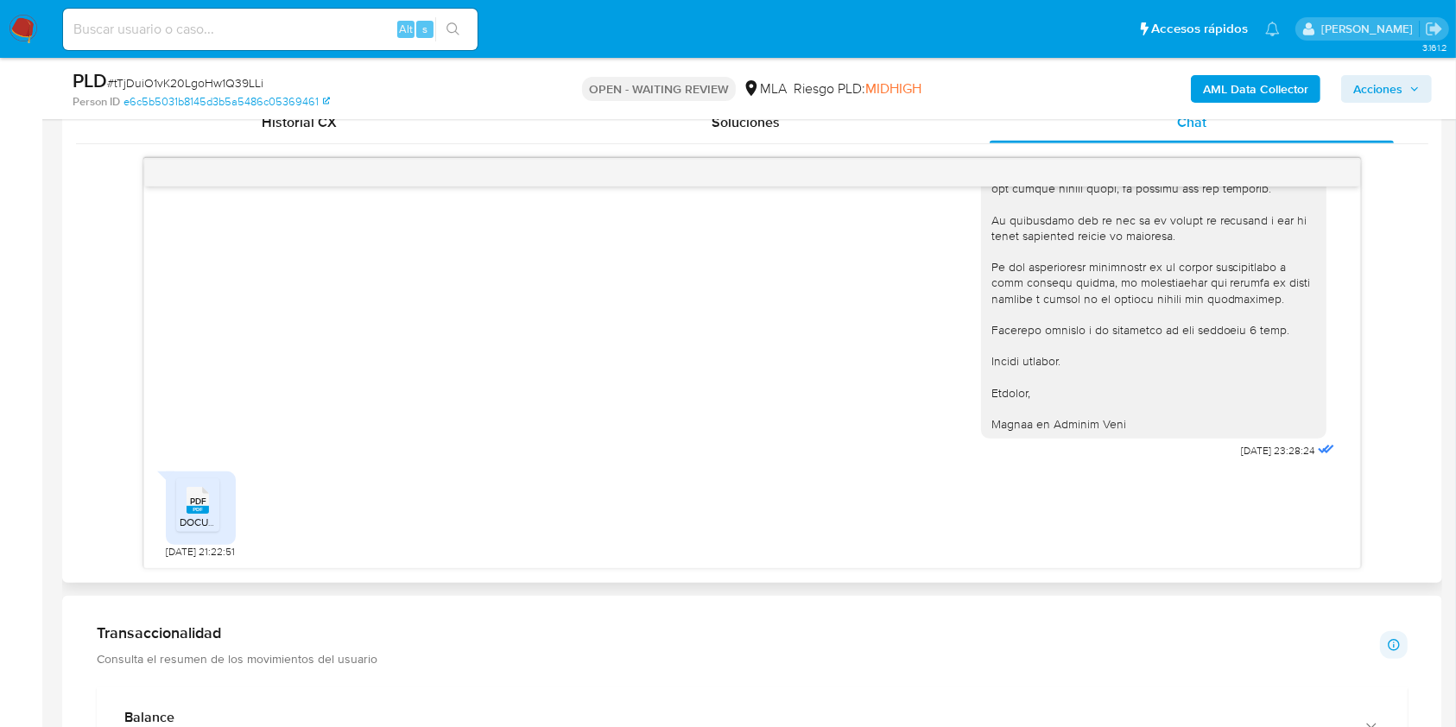
click at [1361, 471] on div "[DATE] 17:43:00 Hola! Ya hicimos el envío de esta documentación el [DATE] [DATE…" at bounding box center [752, 363] width 1352 height 411
click at [205, 499] on span "PDF" at bounding box center [198, 501] width 16 height 11
